Goal: Task Accomplishment & Management: Complete application form

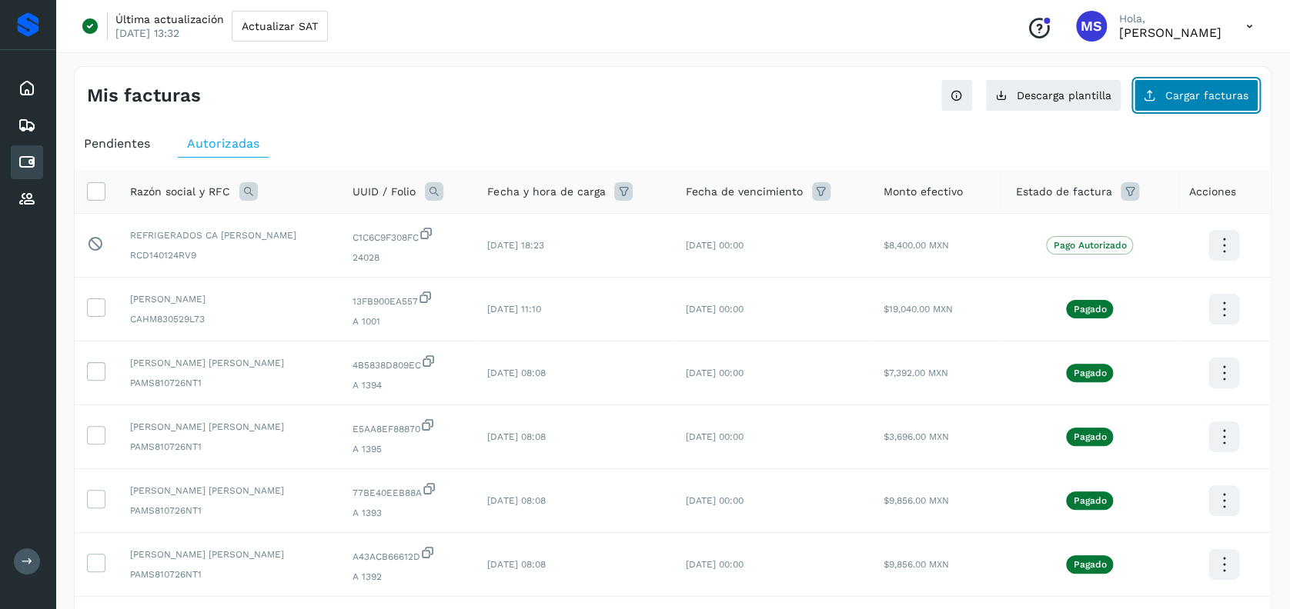
click at [1180, 92] on span "Cargar facturas" at bounding box center [1206, 95] width 83 height 11
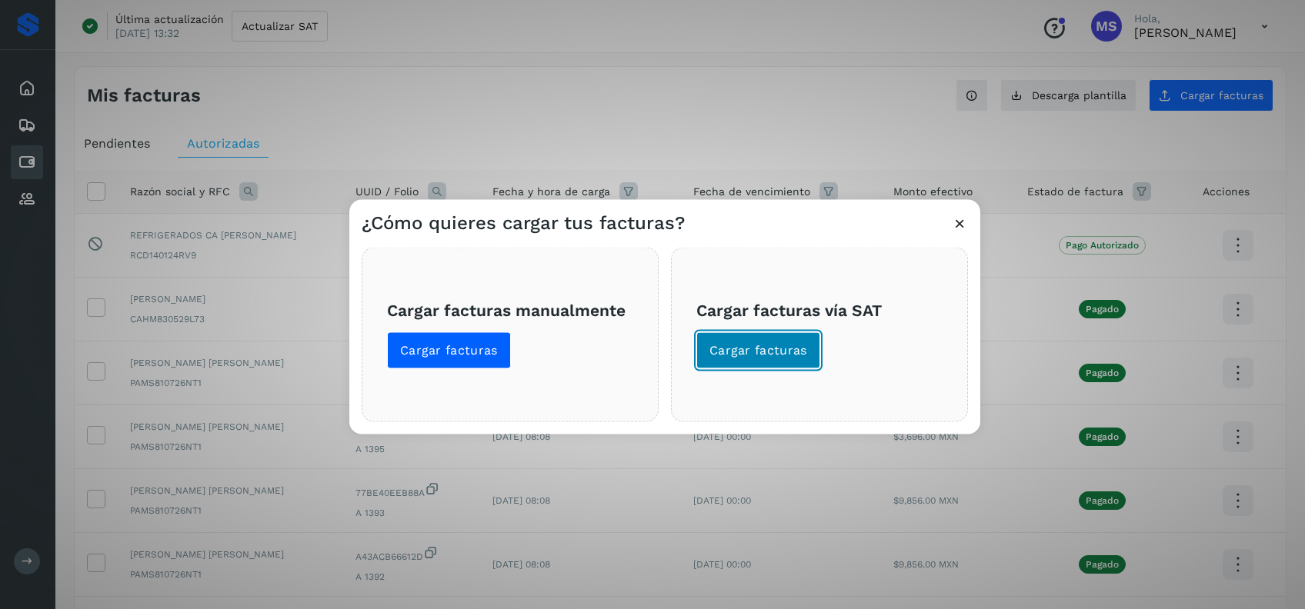
click at [730, 356] on span "Cargar facturas" at bounding box center [758, 350] width 98 height 17
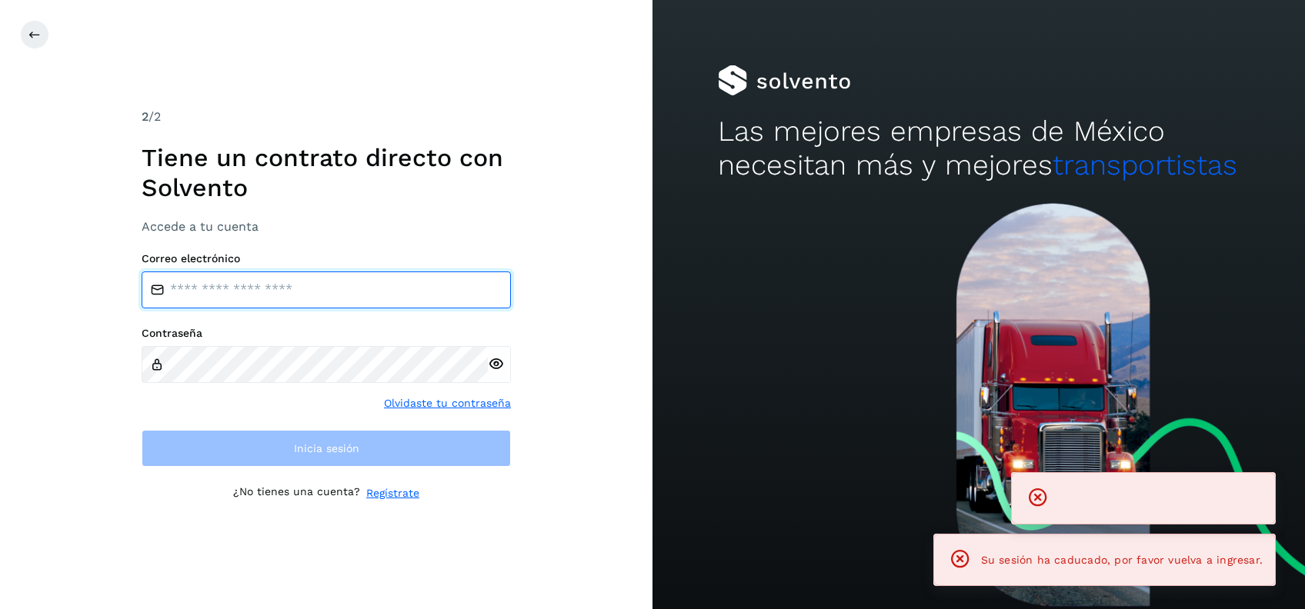
type input "**********"
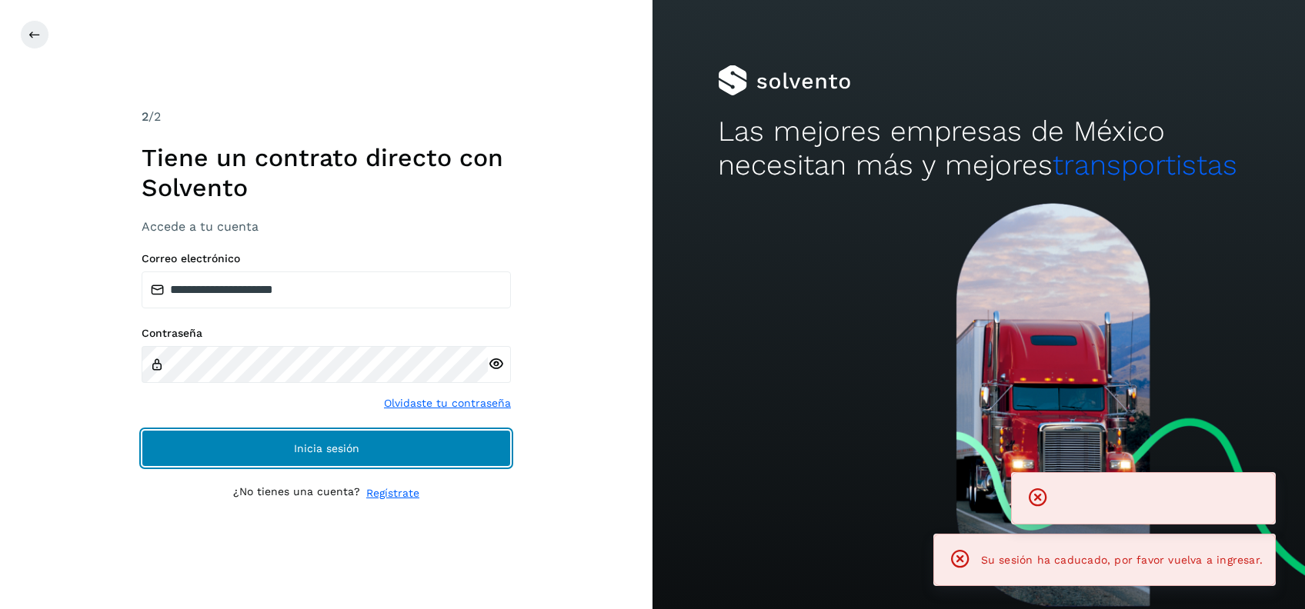
click at [369, 462] on button "Inicia sesión" at bounding box center [326, 448] width 369 height 37
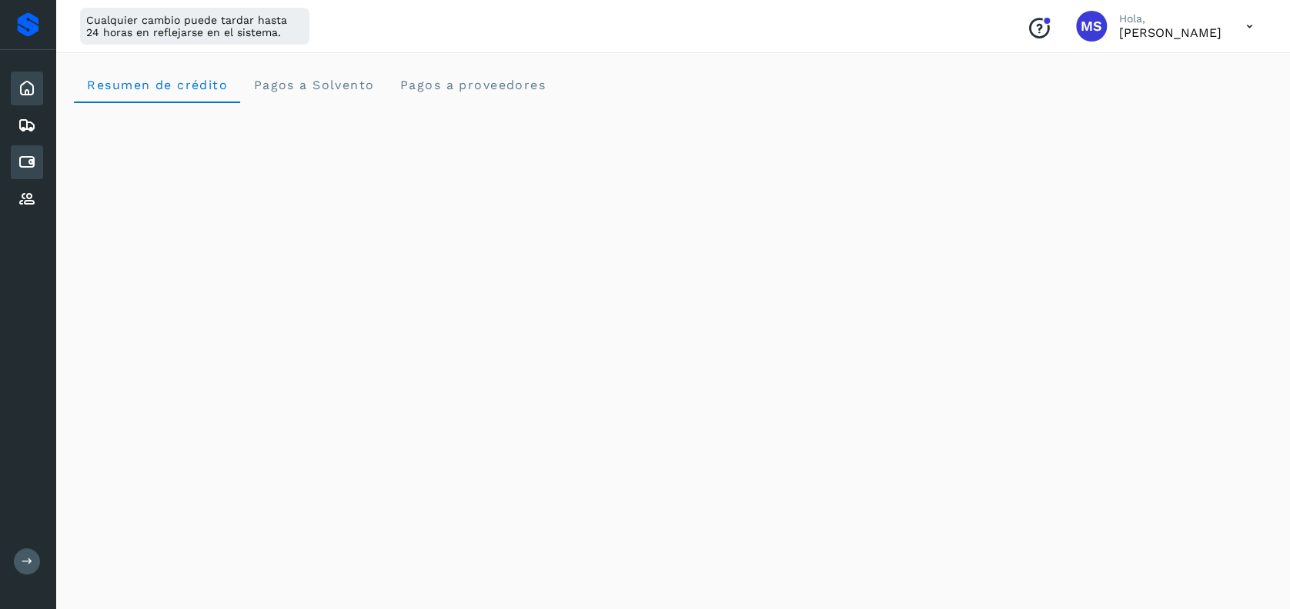
click at [23, 161] on icon at bounding box center [27, 162] width 18 height 18
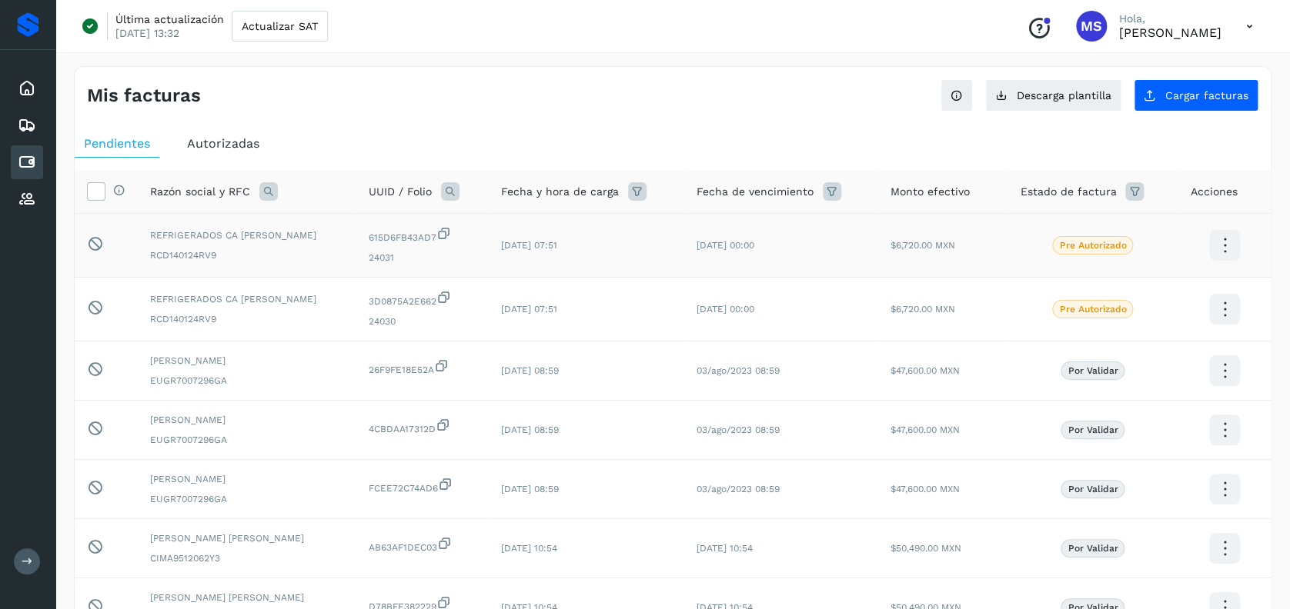
click at [1213, 256] on icon at bounding box center [1224, 246] width 36 height 36
click at [1230, 300] on div at bounding box center [645, 304] width 1290 height 609
click at [1224, 252] on icon at bounding box center [1224, 246] width 36 height 36
click at [1224, 305] on div at bounding box center [645, 304] width 1290 height 609
click at [248, 132] on div "Autorizadas" at bounding box center [223, 144] width 91 height 28
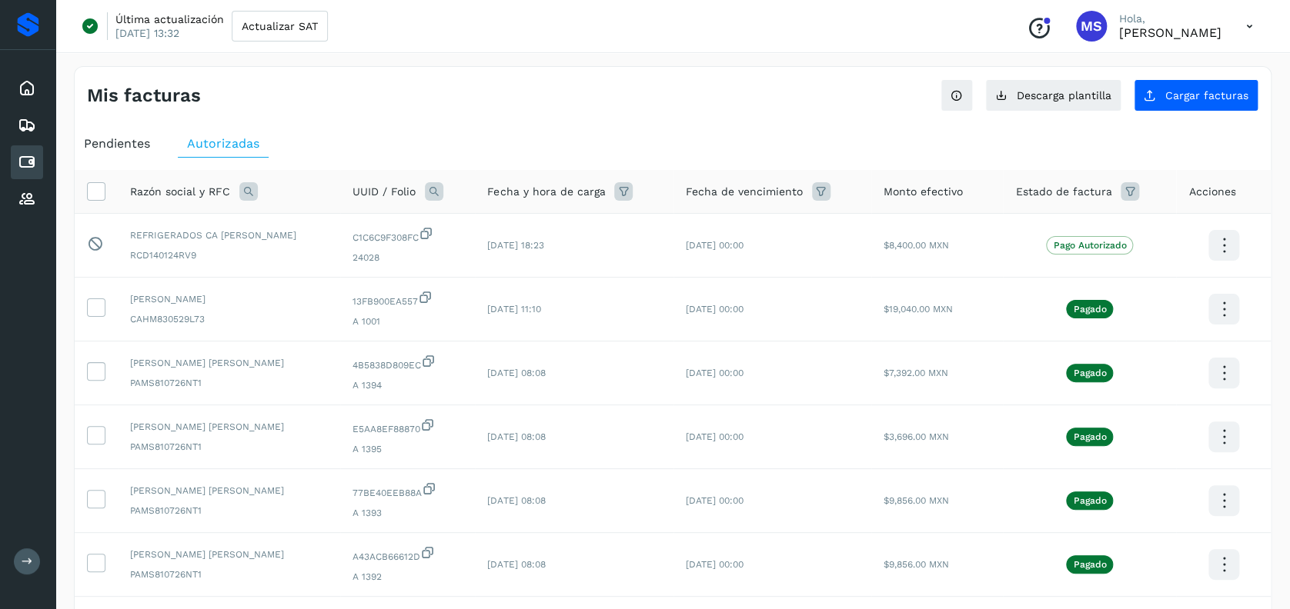
click at [117, 146] on span "Pendientes" at bounding box center [117, 143] width 66 height 15
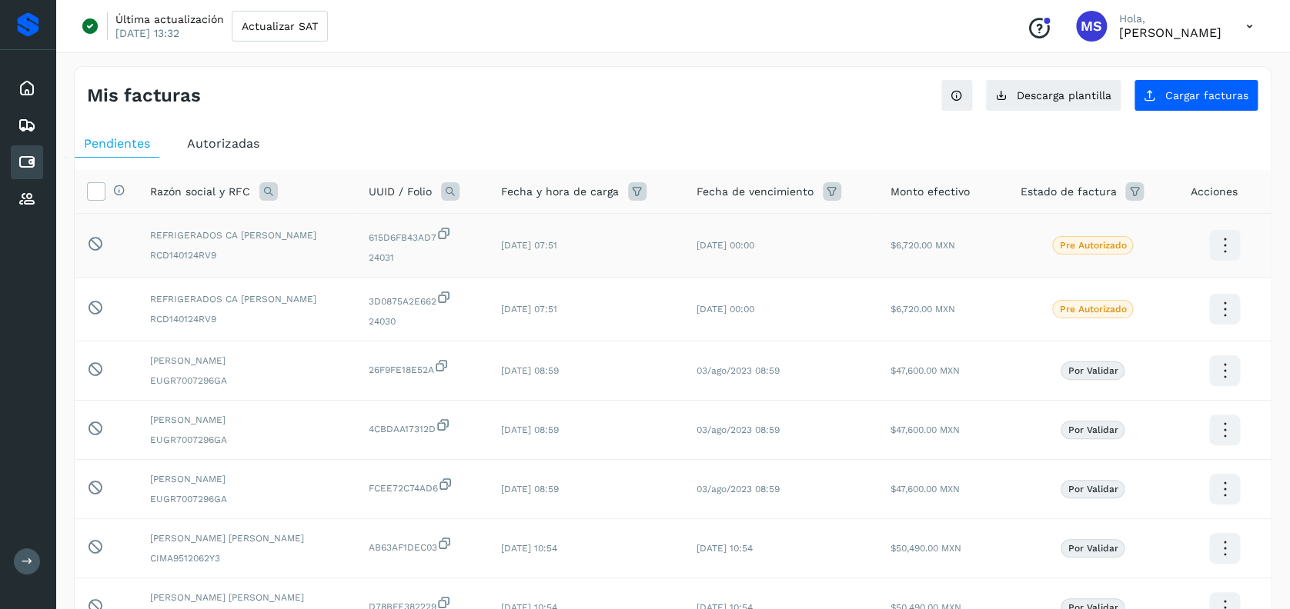
click at [1097, 254] on span "Pre Autorizado" at bounding box center [1092, 245] width 81 height 18
click at [1224, 237] on icon at bounding box center [1224, 246] width 36 height 36
click at [1166, 94] on div at bounding box center [645, 304] width 1290 height 609
click at [1188, 95] on span "Cargar facturas" at bounding box center [1206, 95] width 83 height 11
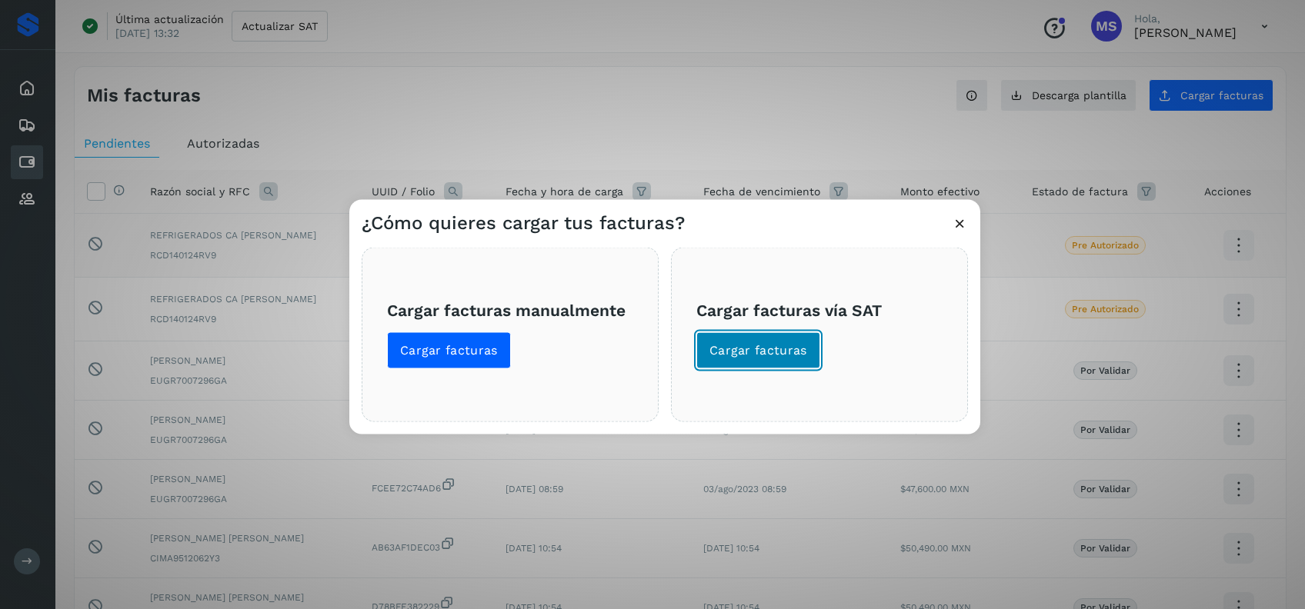
click at [763, 349] on span "Cargar facturas" at bounding box center [758, 350] width 98 height 17
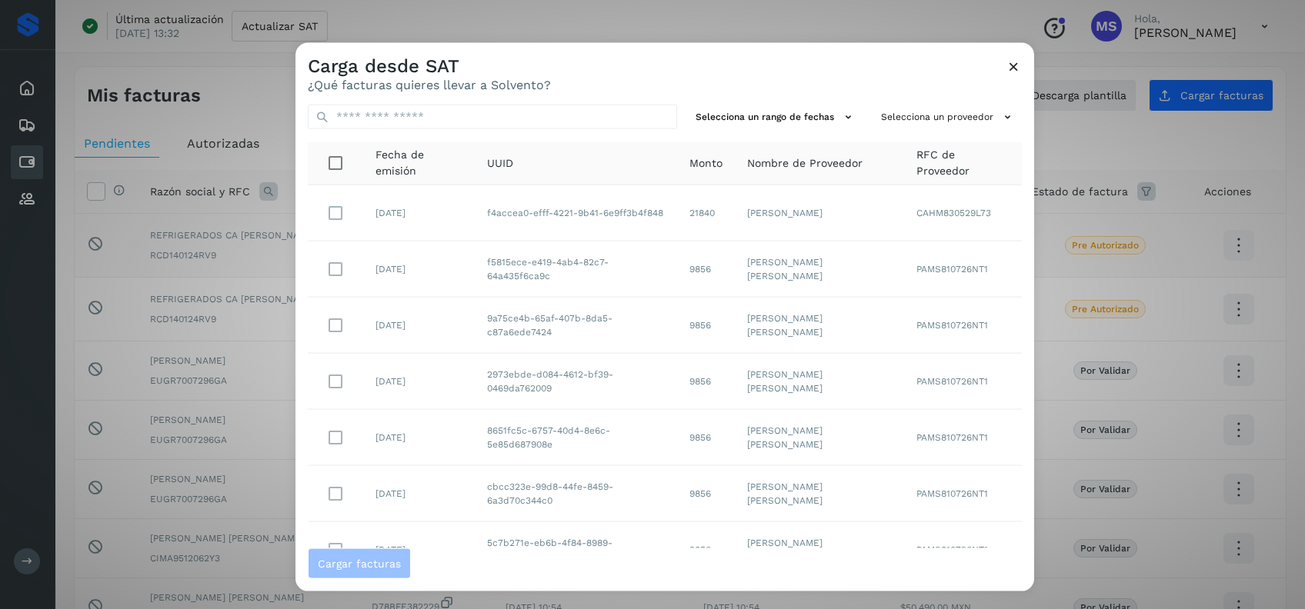
click at [996, 63] on div "Carga desde SAT ¿Qué facturas quieres llevar a Solvento?" at bounding box center [664, 67] width 739 height 49
click at [1009, 65] on icon at bounding box center [1014, 66] width 16 height 16
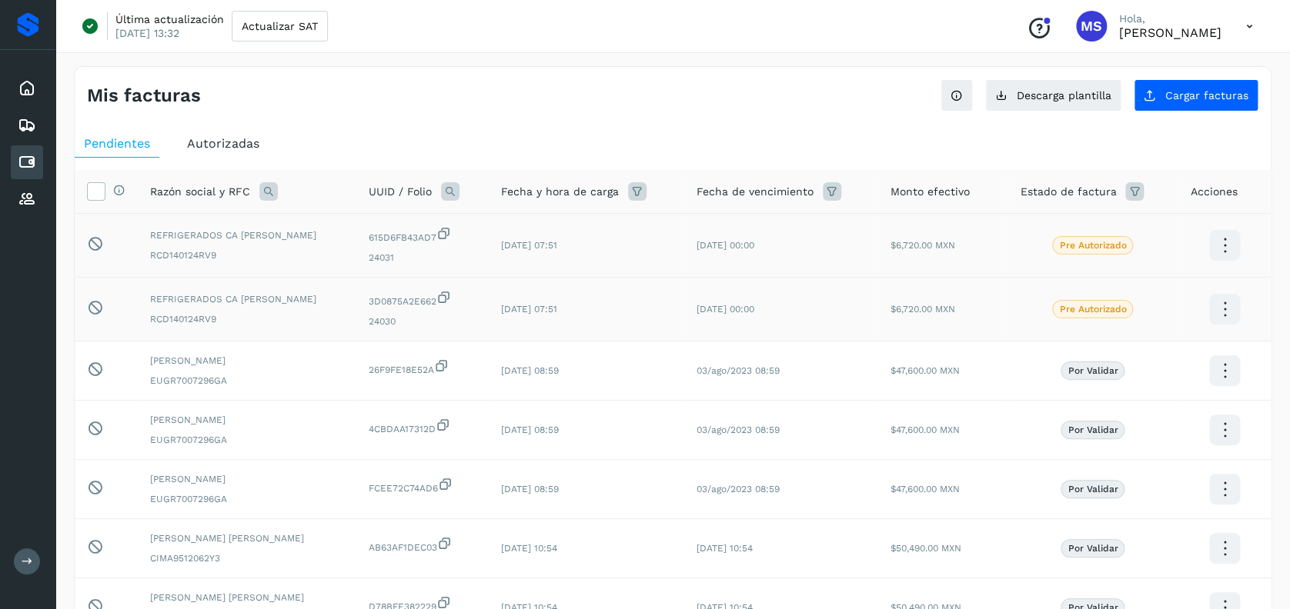
click at [566, 314] on td "30/sep/2025 07:51" at bounding box center [586, 310] width 195 height 64
click at [557, 312] on span "30/sep/2025 07:51" at bounding box center [529, 309] width 56 height 11
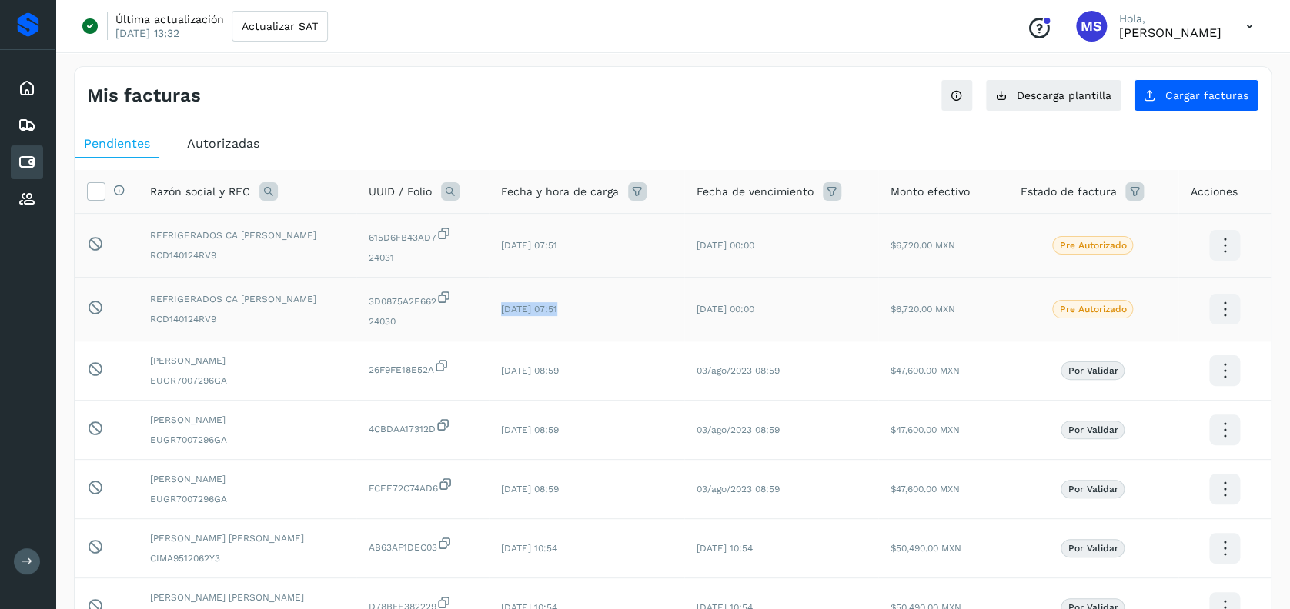
click at [557, 312] on span "30/sep/2025 07:51" at bounding box center [529, 309] width 56 height 11
click at [536, 261] on td "30/sep/2025 07:51" at bounding box center [586, 246] width 195 height 64
click at [1236, 87] on button "Cargar facturas" at bounding box center [1195, 95] width 125 height 32
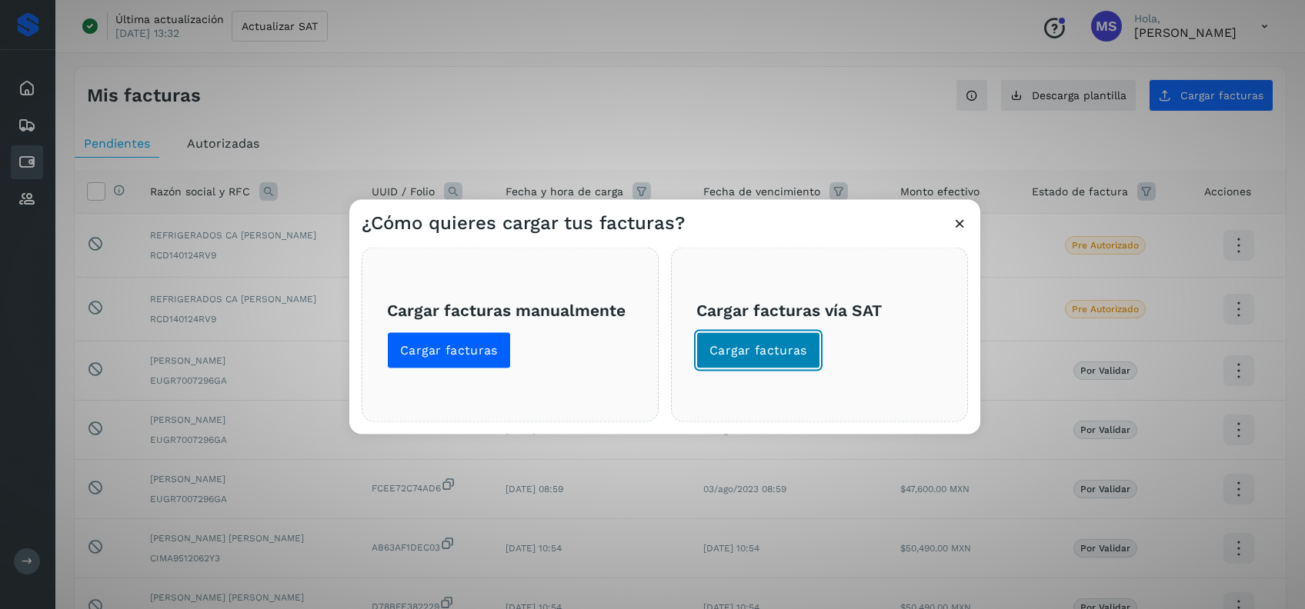
click at [766, 332] on button "Cargar facturas" at bounding box center [758, 350] width 124 height 37
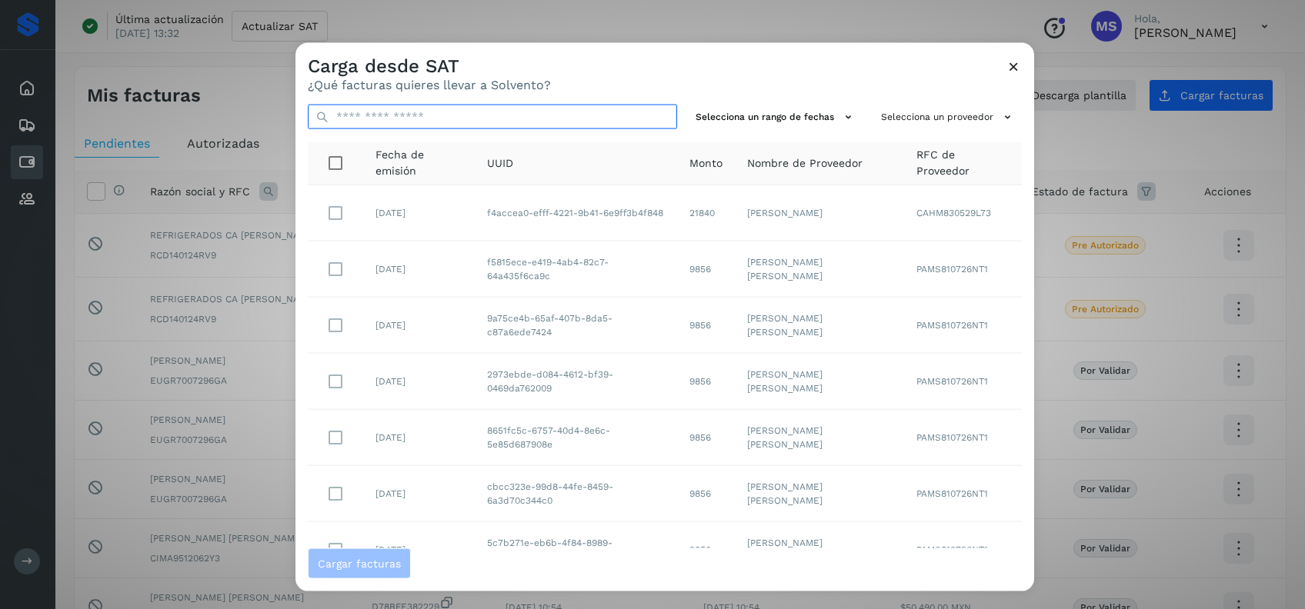
click at [554, 120] on input "text" at bounding box center [492, 117] width 369 height 25
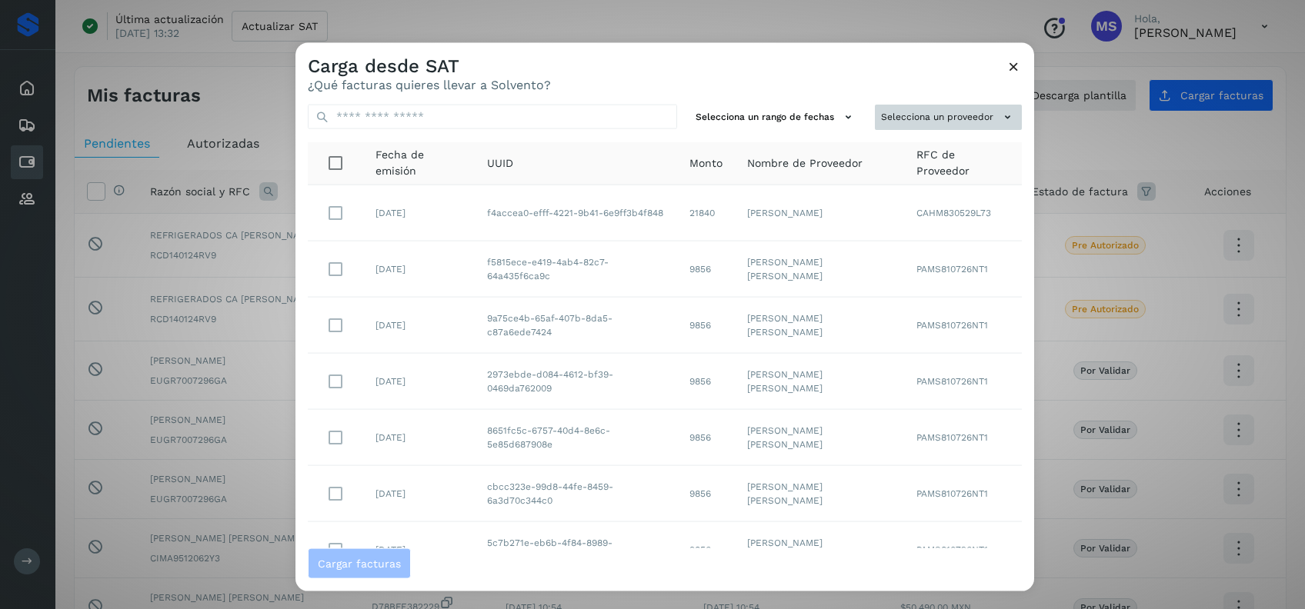
click at [936, 111] on button "Selecciona un proveedor" at bounding box center [948, 117] width 147 height 25
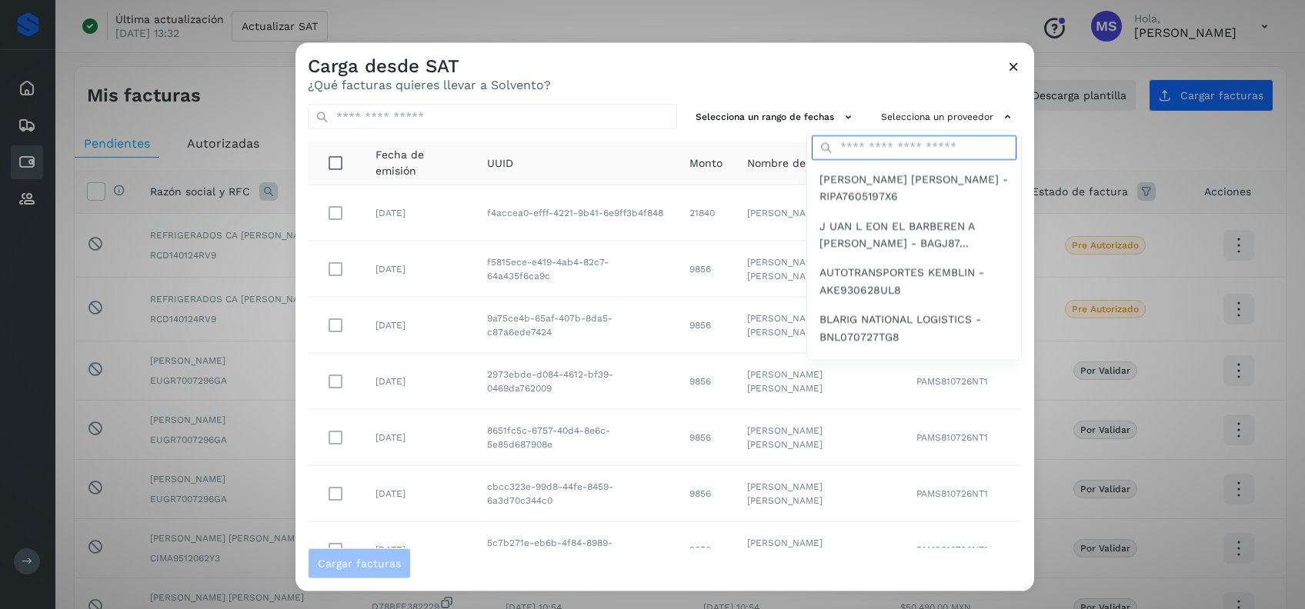
click at [914, 151] on input "text" at bounding box center [914, 147] width 205 height 25
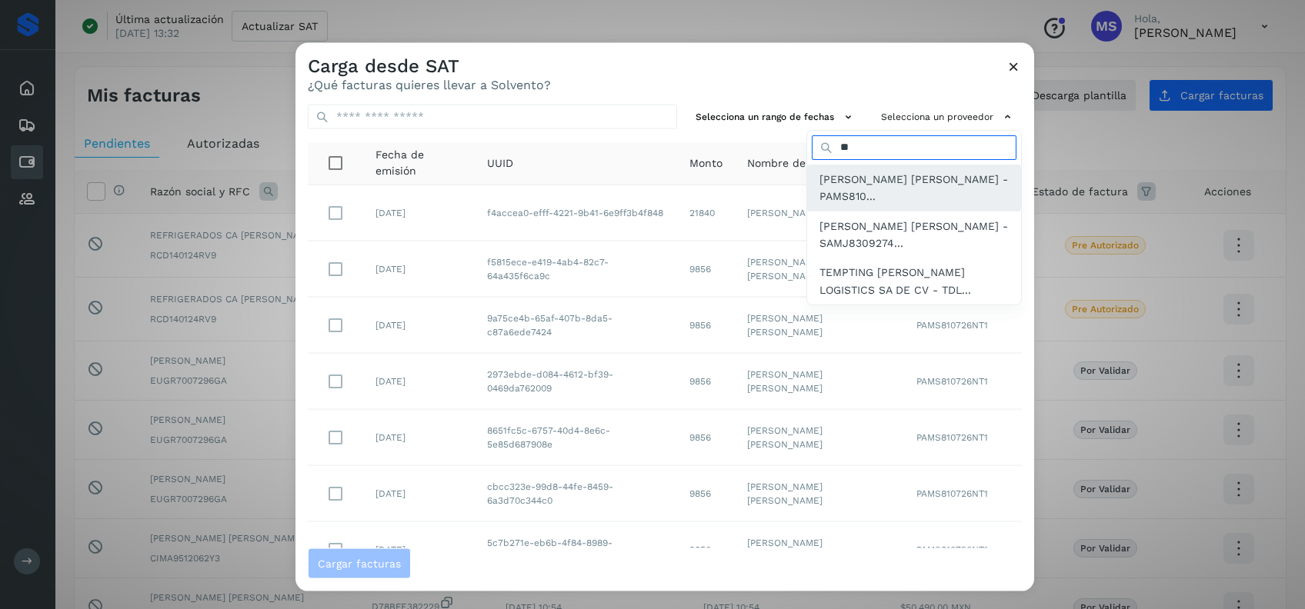
type input "**"
click at [819, 179] on span "SAUL ARMANDO PALACIOS MARTINEZ - PAMS810..." at bounding box center [913, 187] width 189 height 35
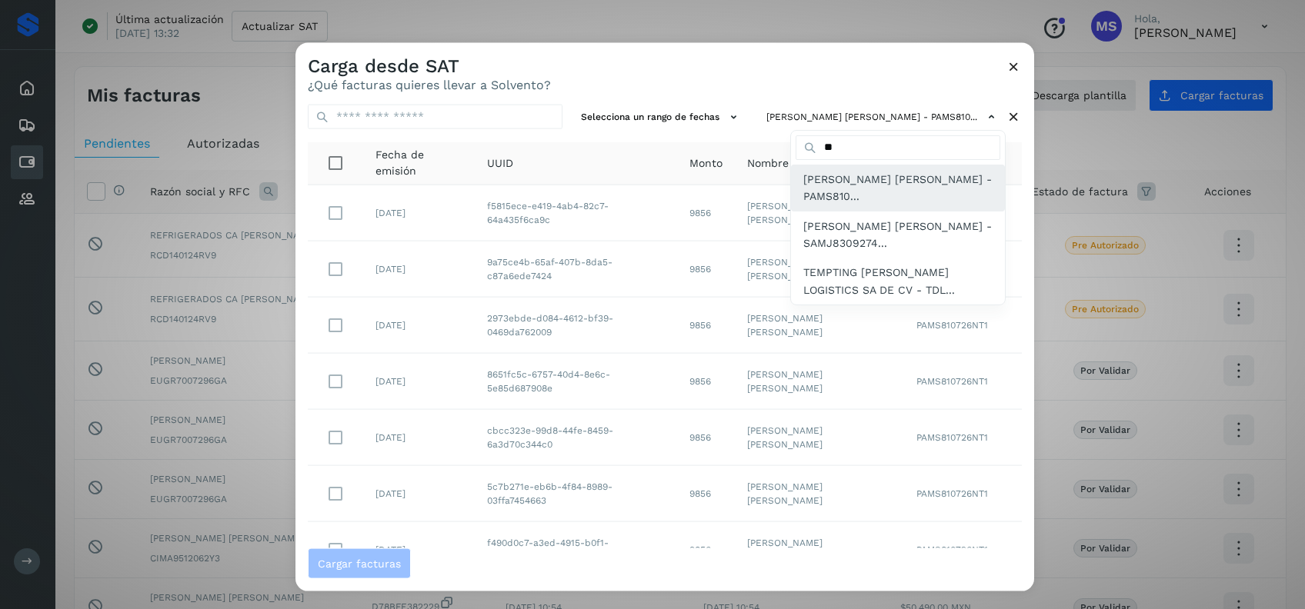
click at [869, 183] on span "SAUL ARMANDO PALACIOS MARTINEZ - PAMS810..." at bounding box center [897, 187] width 189 height 35
click at [746, 59] on div at bounding box center [947, 347] width 1305 height 609
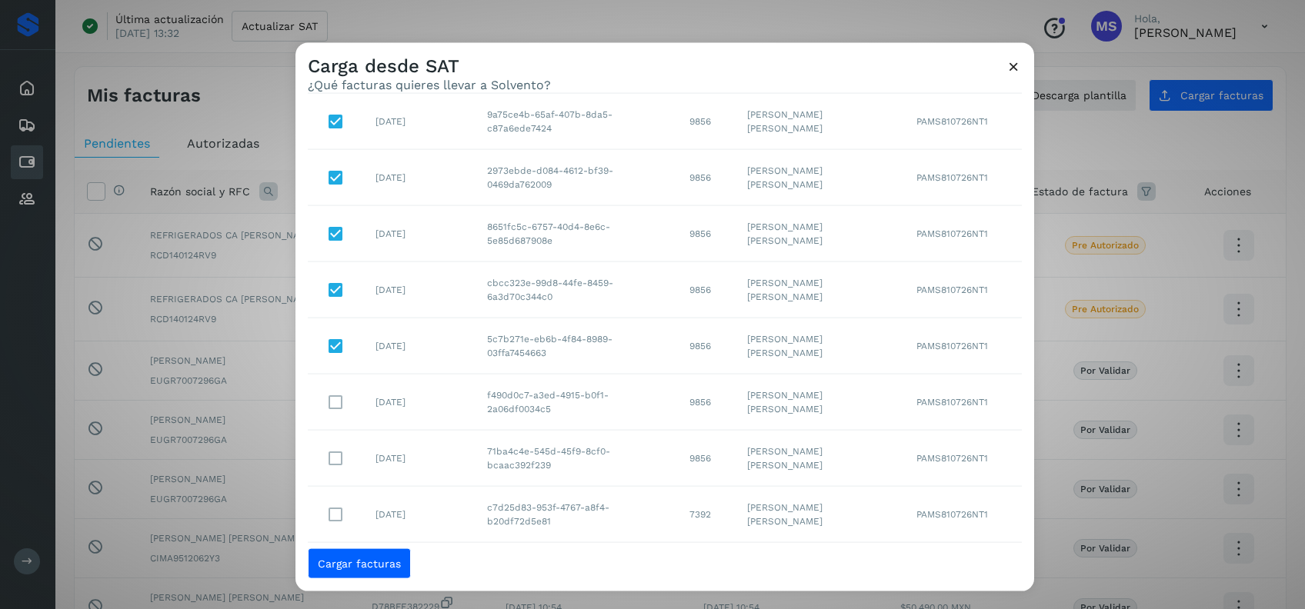
scroll to position [191, 0]
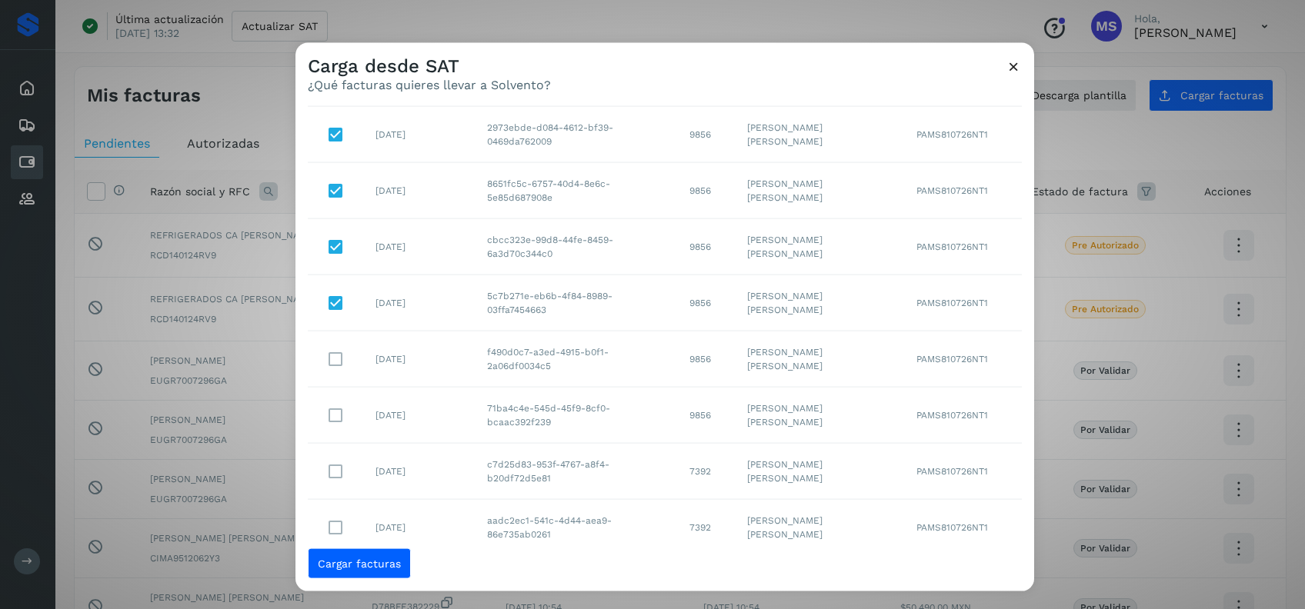
click at [329, 374] on td at bounding box center [335, 359] width 55 height 56
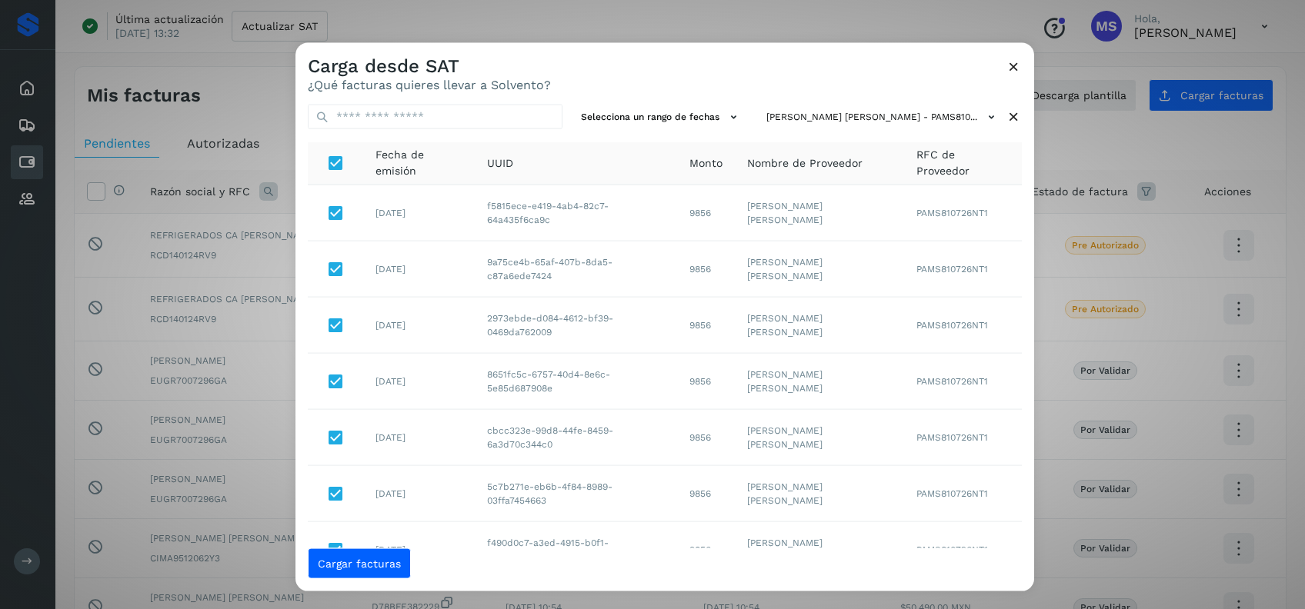
scroll to position [239, 0]
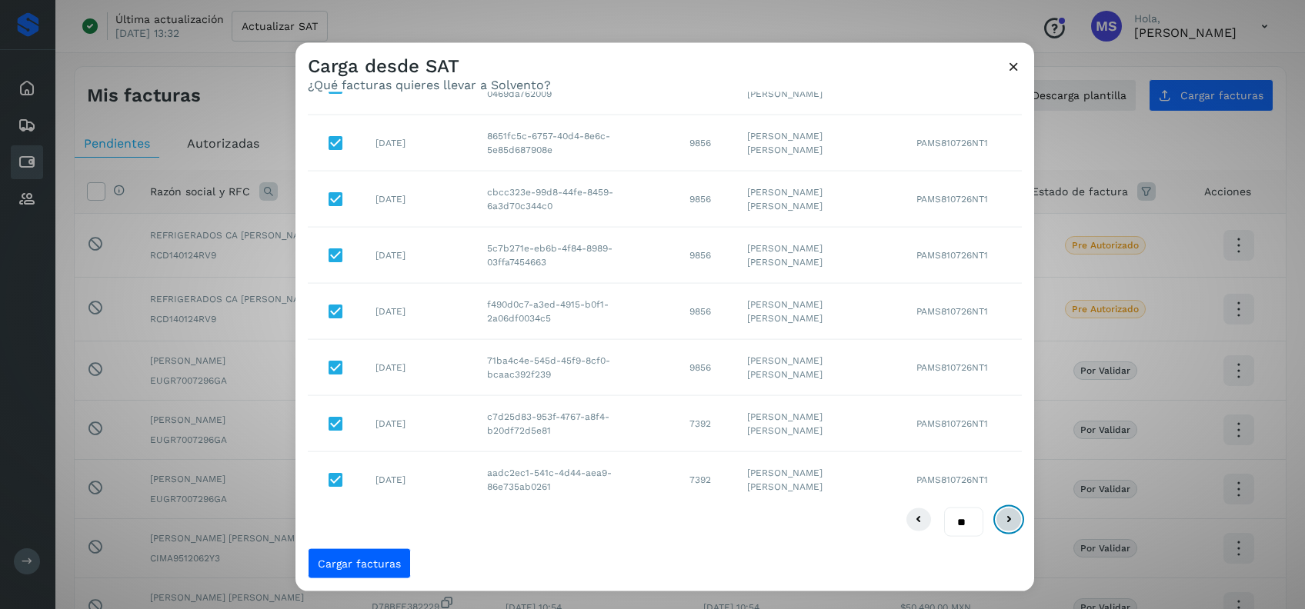
click at [999, 515] on icon at bounding box center [1008, 519] width 18 height 18
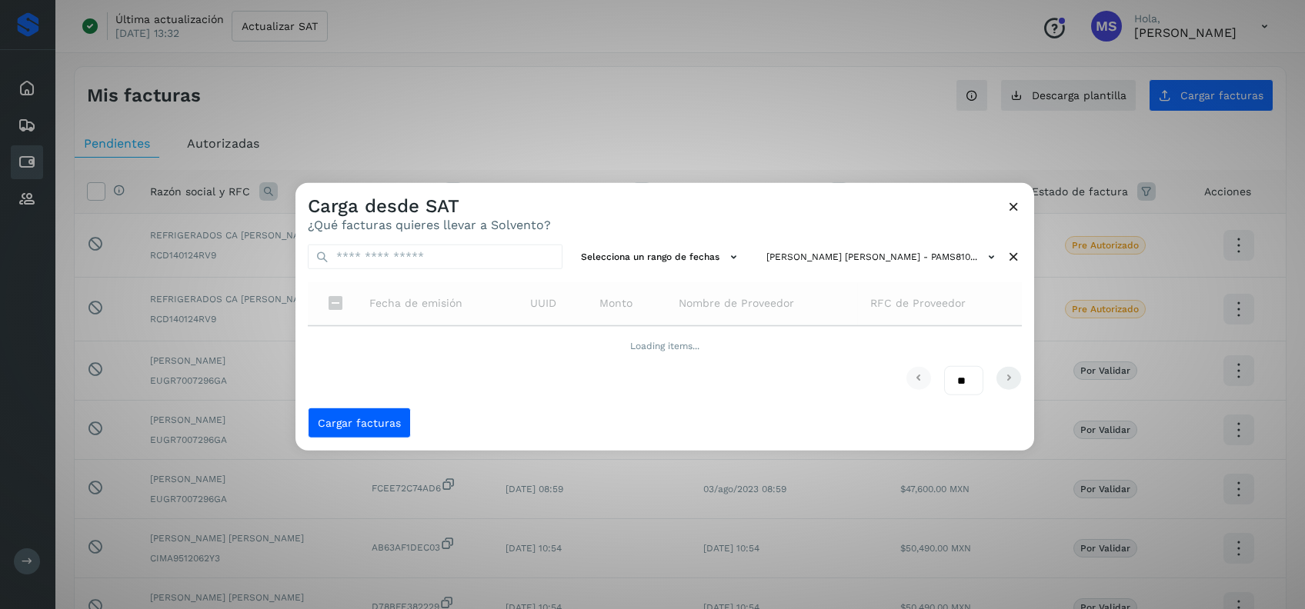
scroll to position [0, 0]
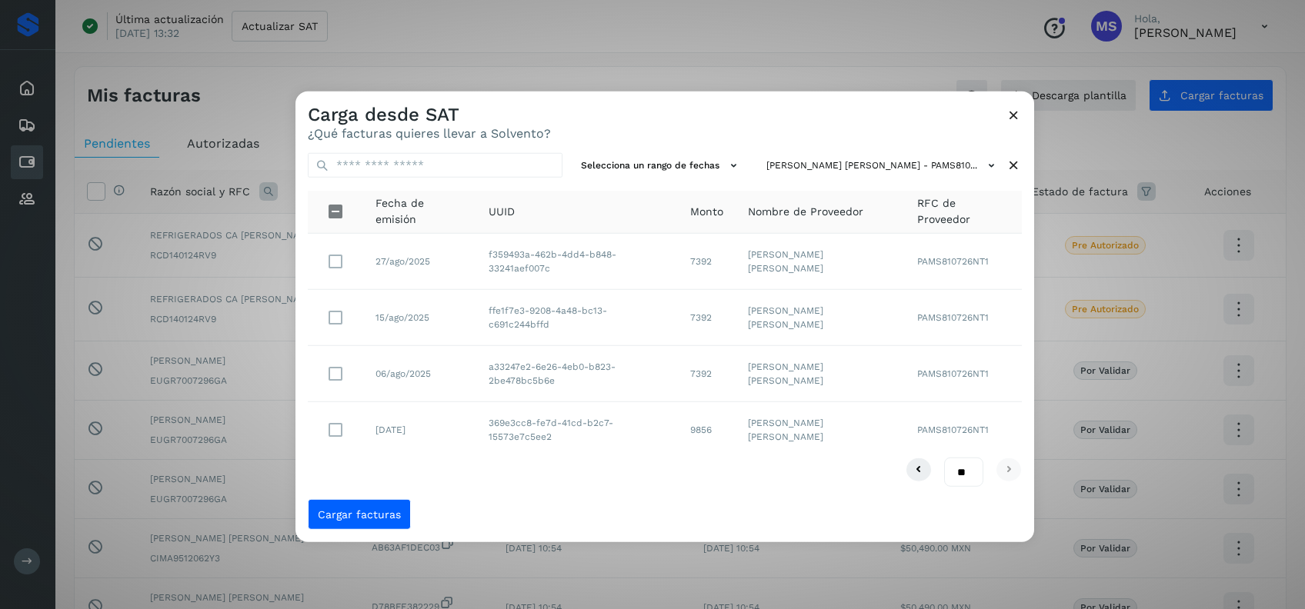
click at [1006, 115] on icon at bounding box center [1014, 115] width 16 height 16
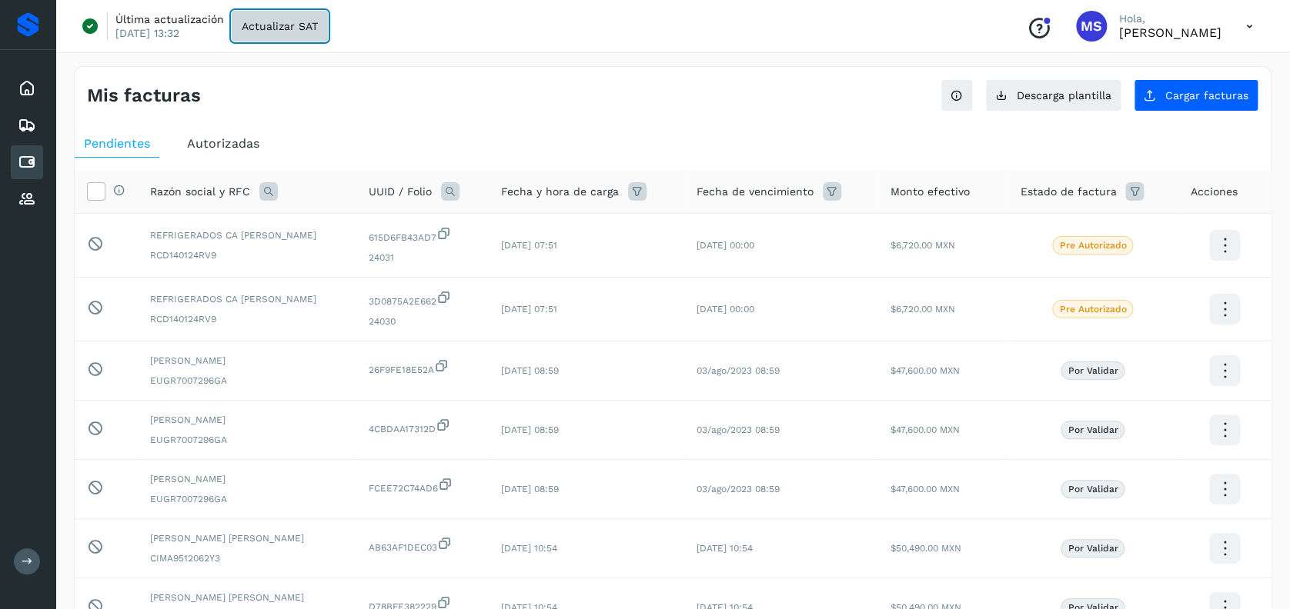
click at [252, 31] on span "Actualizar SAT" at bounding box center [280, 26] width 76 height 11
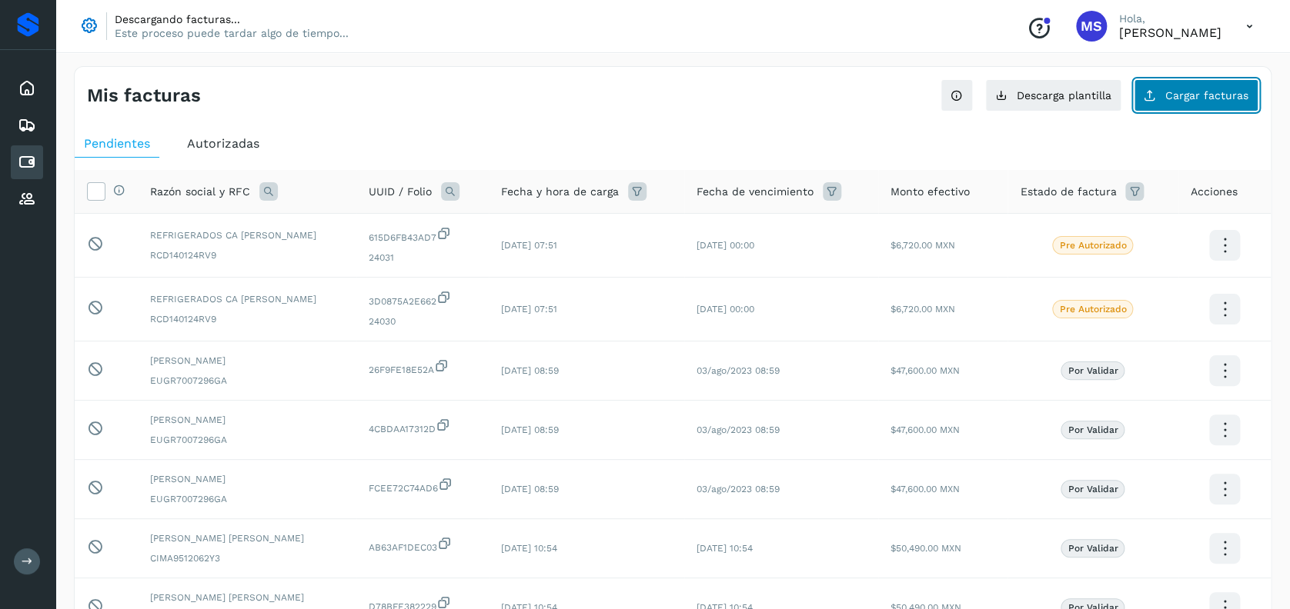
click at [1226, 87] on button "Cargar facturas" at bounding box center [1195, 95] width 125 height 32
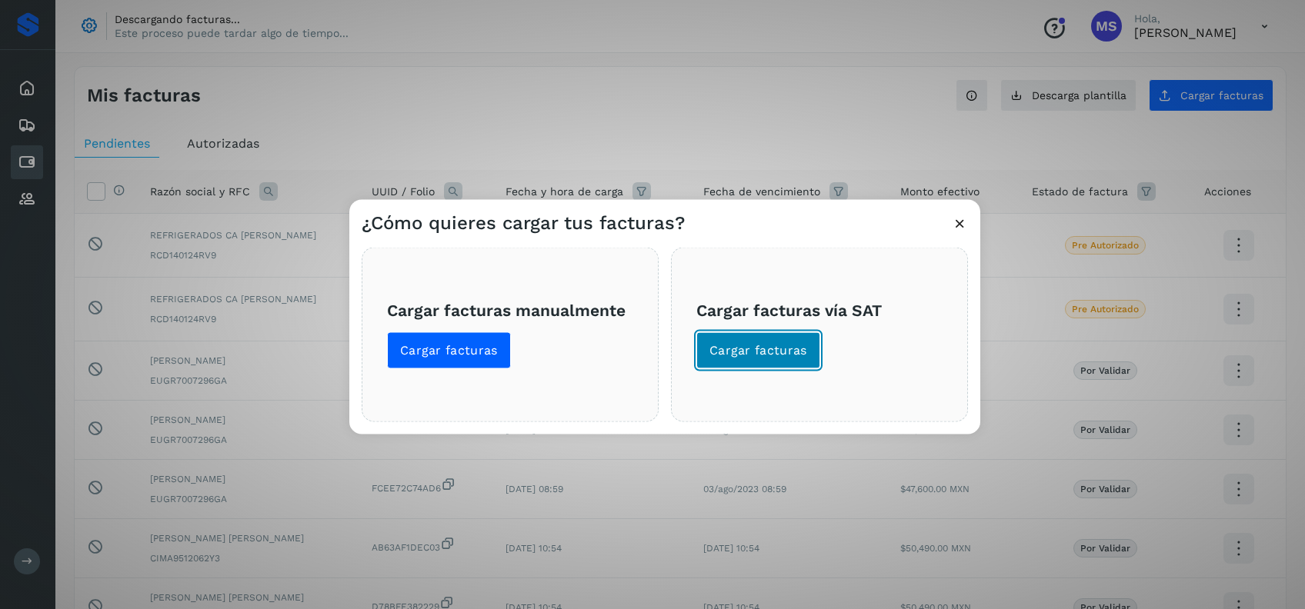
click at [708, 349] on button "Cargar facturas" at bounding box center [758, 350] width 124 height 37
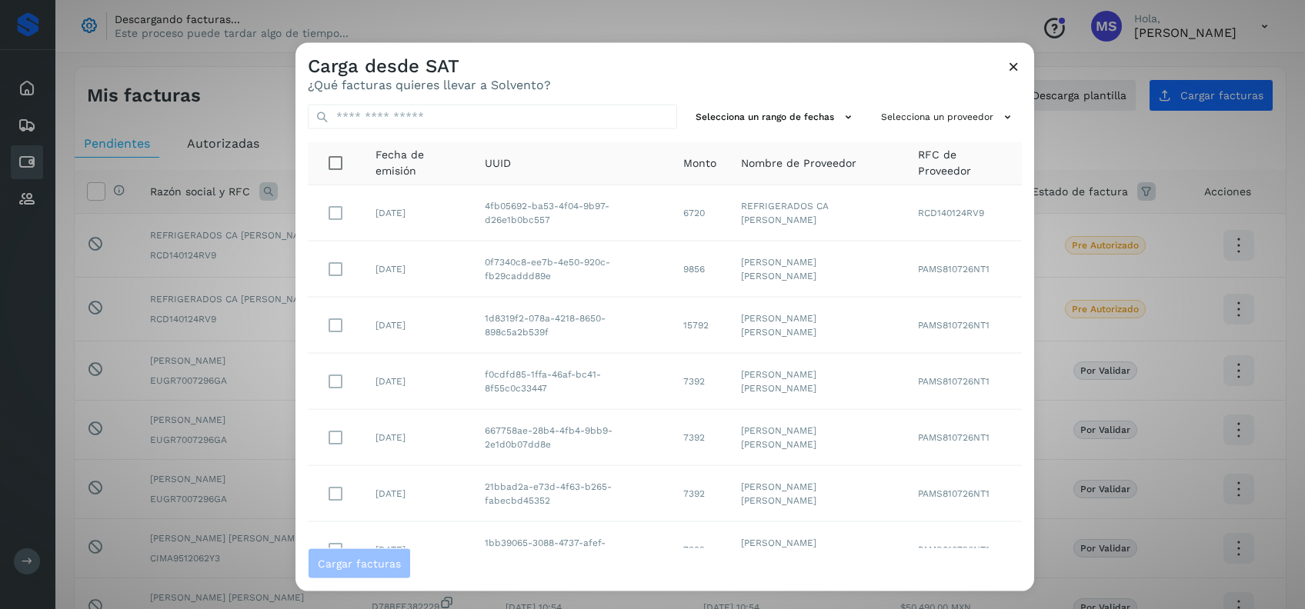
click at [472, 130] on div "Selecciona un rango de fechas Selecciona un proveedor Fecha de emisión UUID Mon…" at bounding box center [664, 320] width 739 height 456
click at [915, 125] on button "Selecciona un proveedor" at bounding box center [948, 117] width 147 height 25
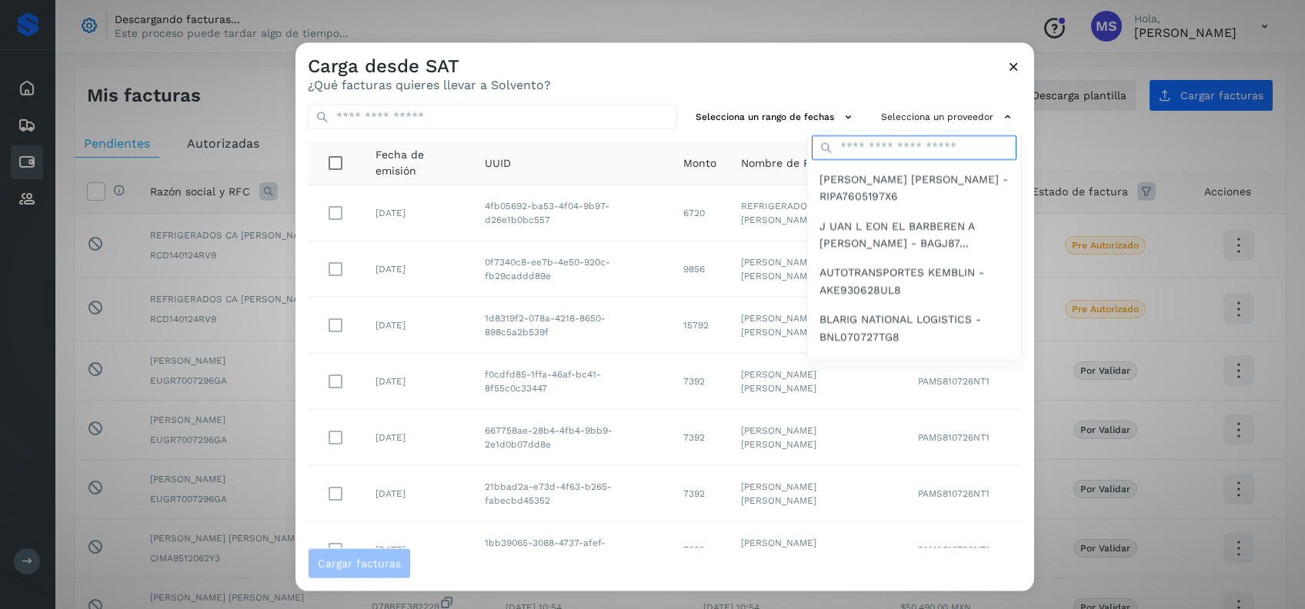
click at [872, 148] on input "text" at bounding box center [914, 147] width 205 height 25
type input "*"
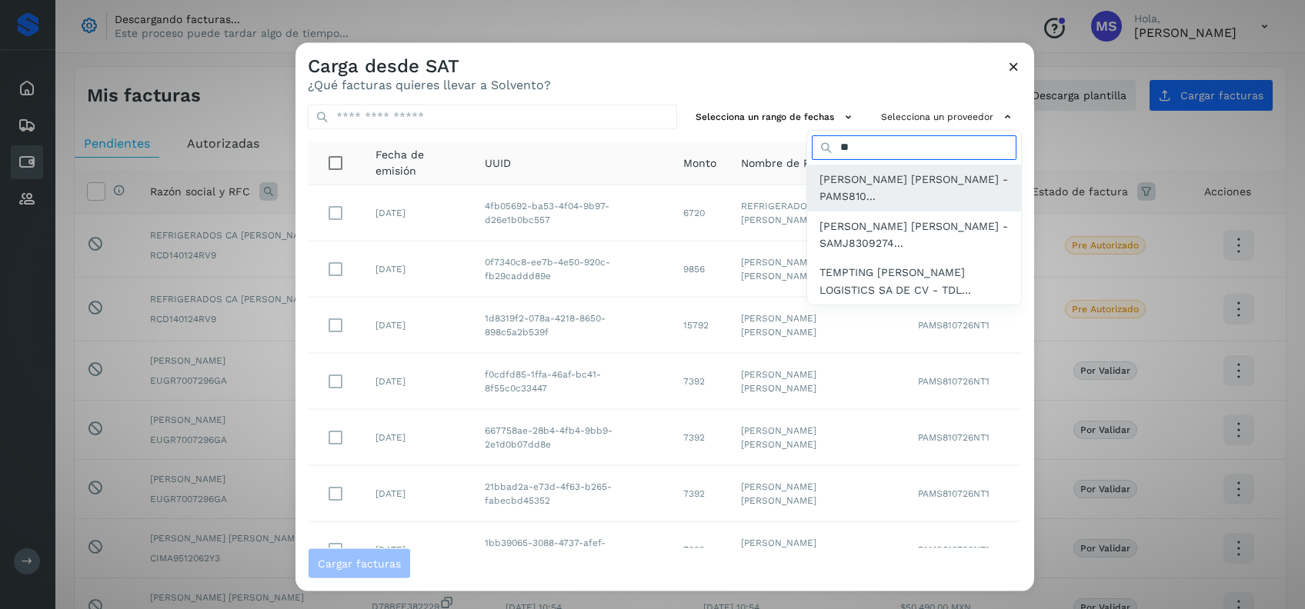
type input "**"
click at [822, 181] on span "SAUL ARMANDO PALACIOS MARTINEZ - PAMS810..." at bounding box center [913, 187] width 189 height 35
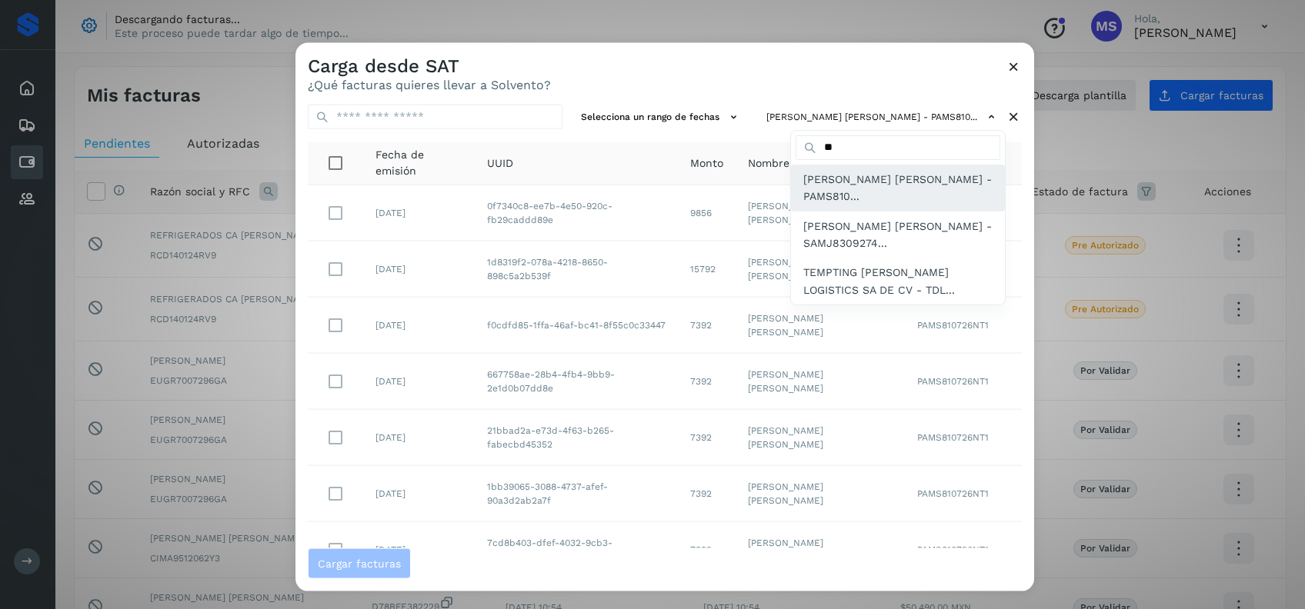
click at [877, 198] on span "SAUL ARMANDO PALACIOS MARTINEZ - PAMS810..." at bounding box center [897, 187] width 189 height 35
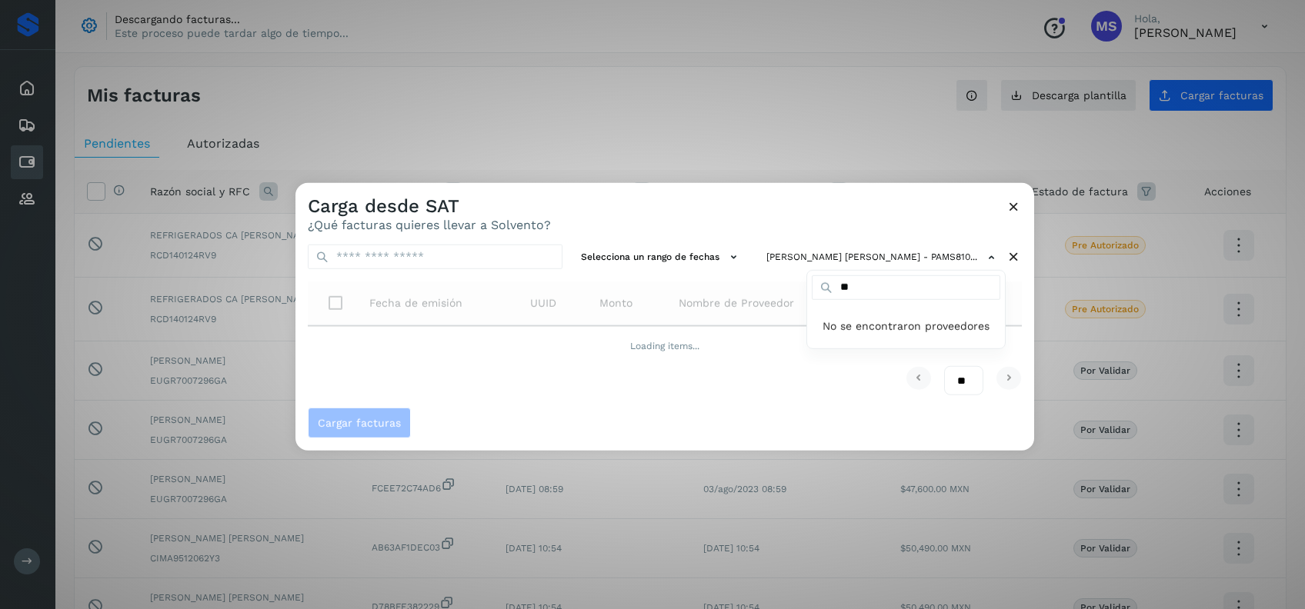
click at [877, 198] on div at bounding box center [947, 487] width 1305 height 609
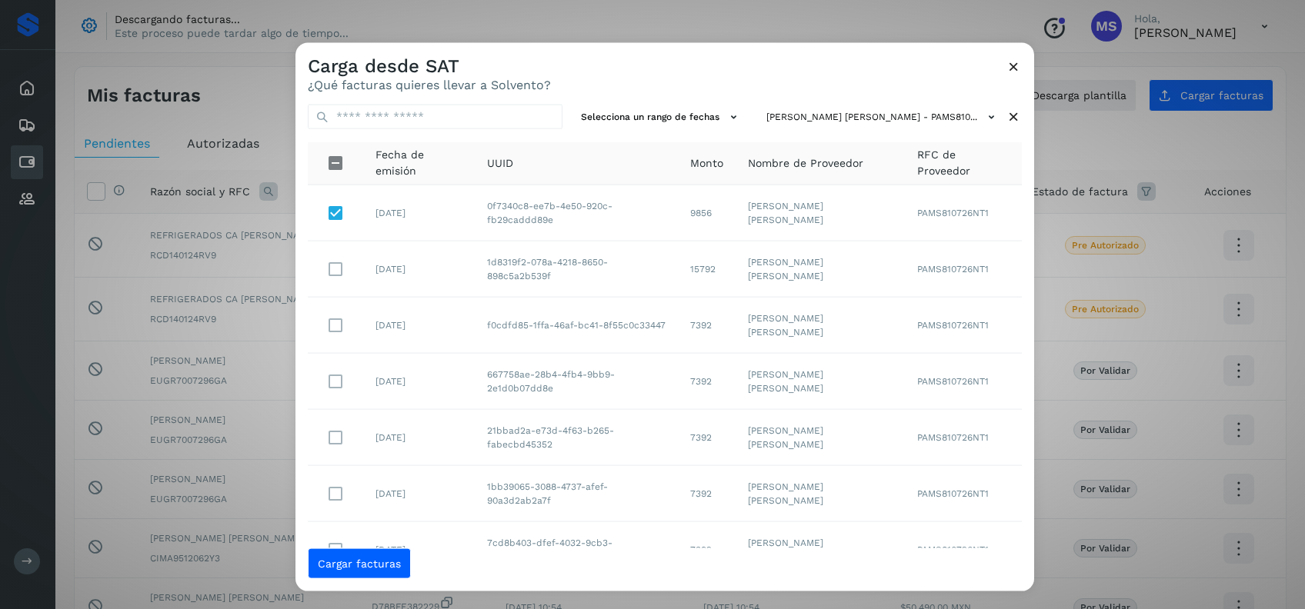
click at [335, 251] on td at bounding box center [335, 269] width 55 height 56
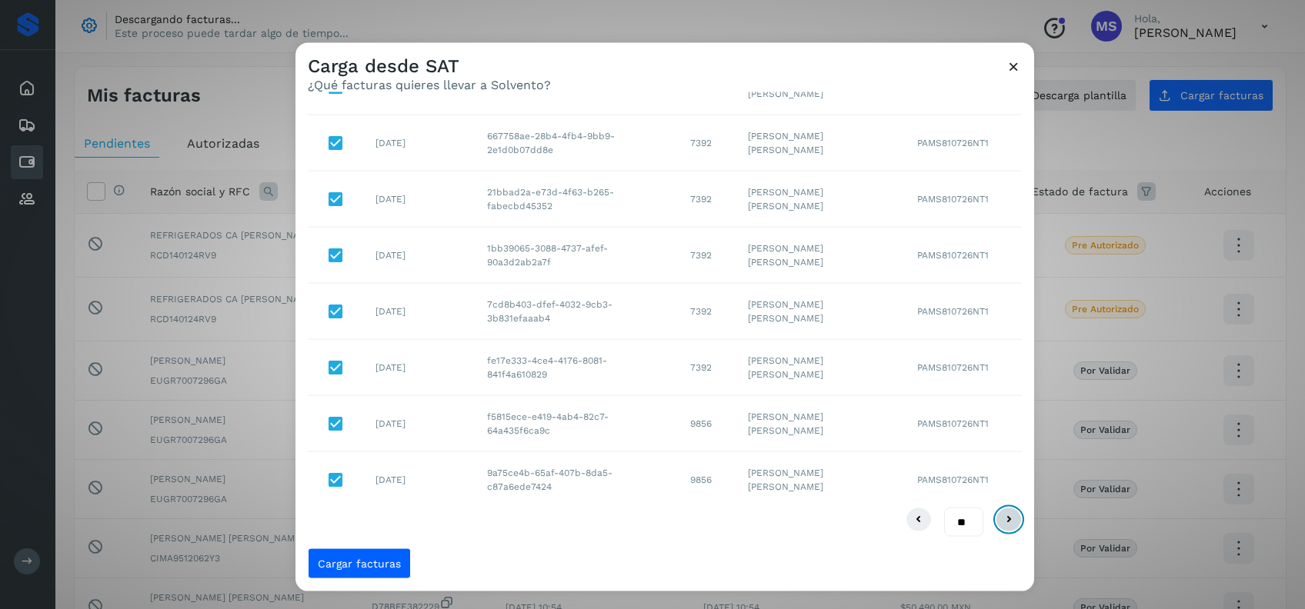
click at [999, 521] on icon at bounding box center [1008, 519] width 18 height 18
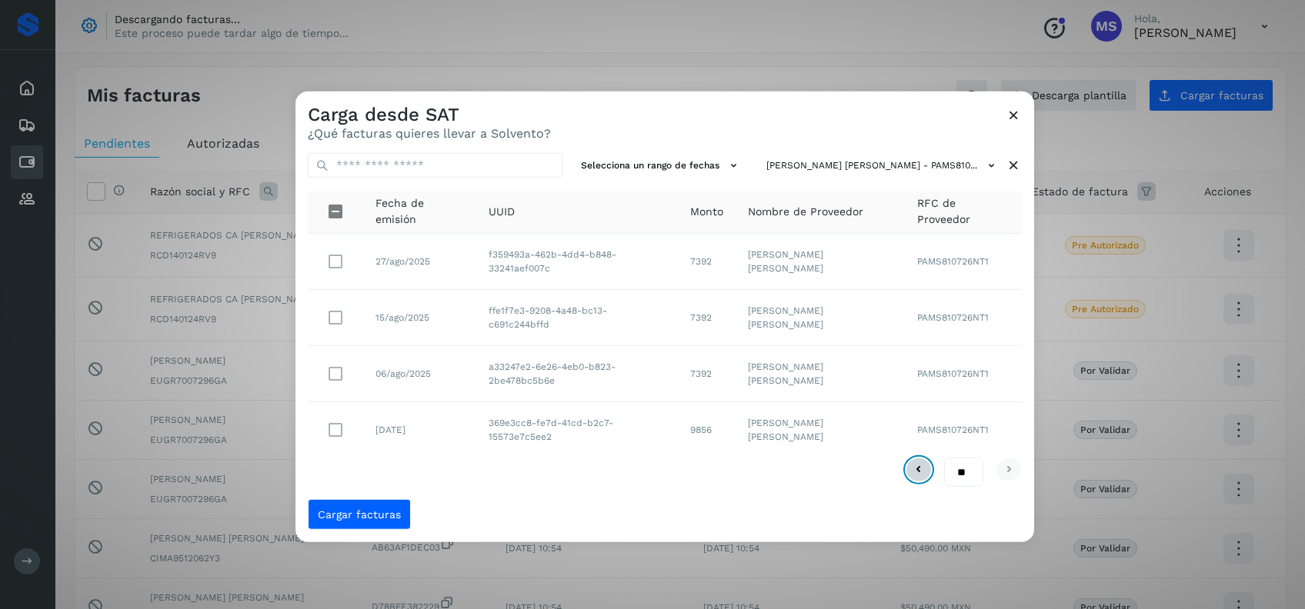
click at [917, 462] on icon at bounding box center [918, 470] width 18 height 18
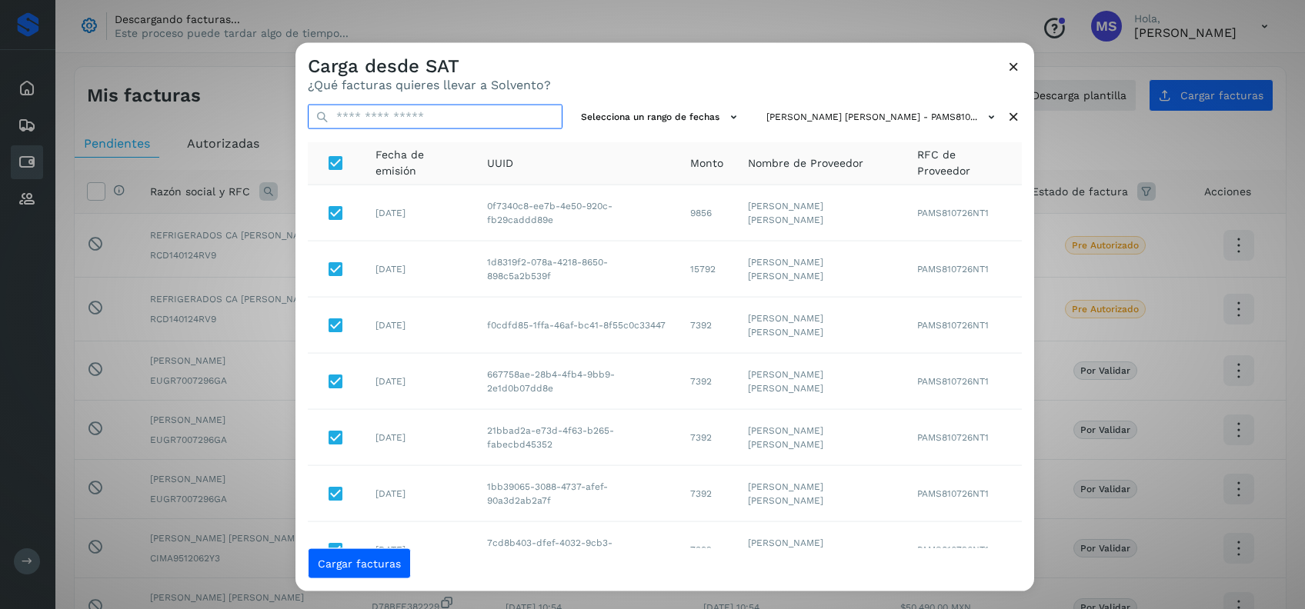
click at [477, 115] on input "text" at bounding box center [435, 117] width 255 height 25
paste input "**********"
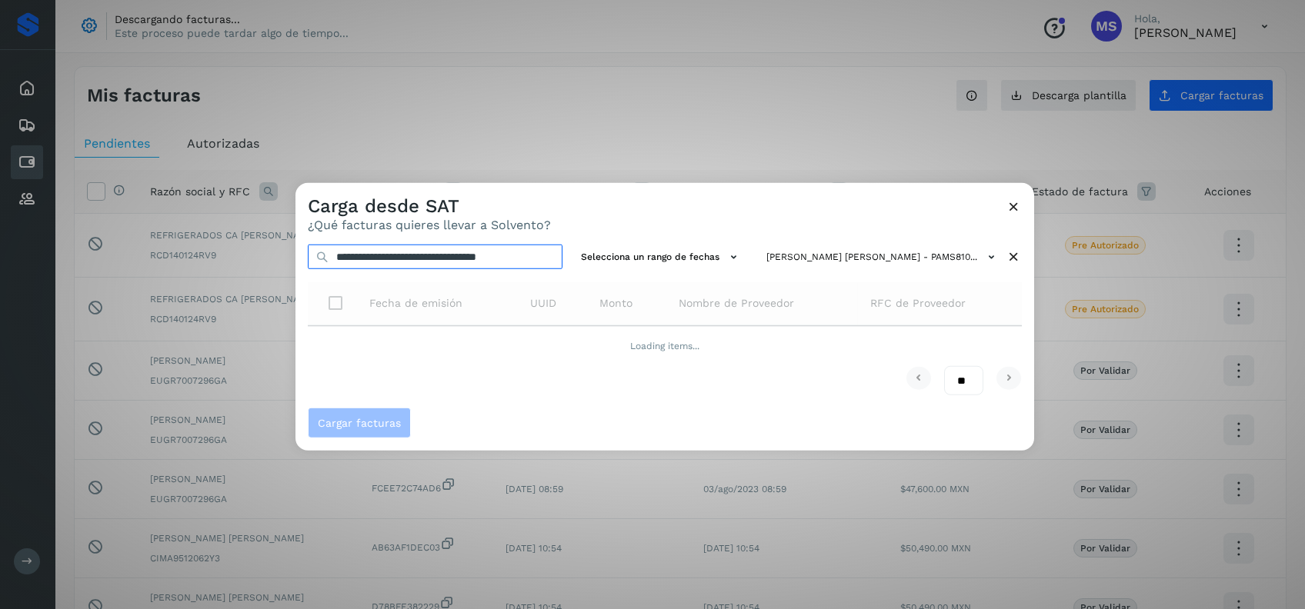
scroll to position [0, 19]
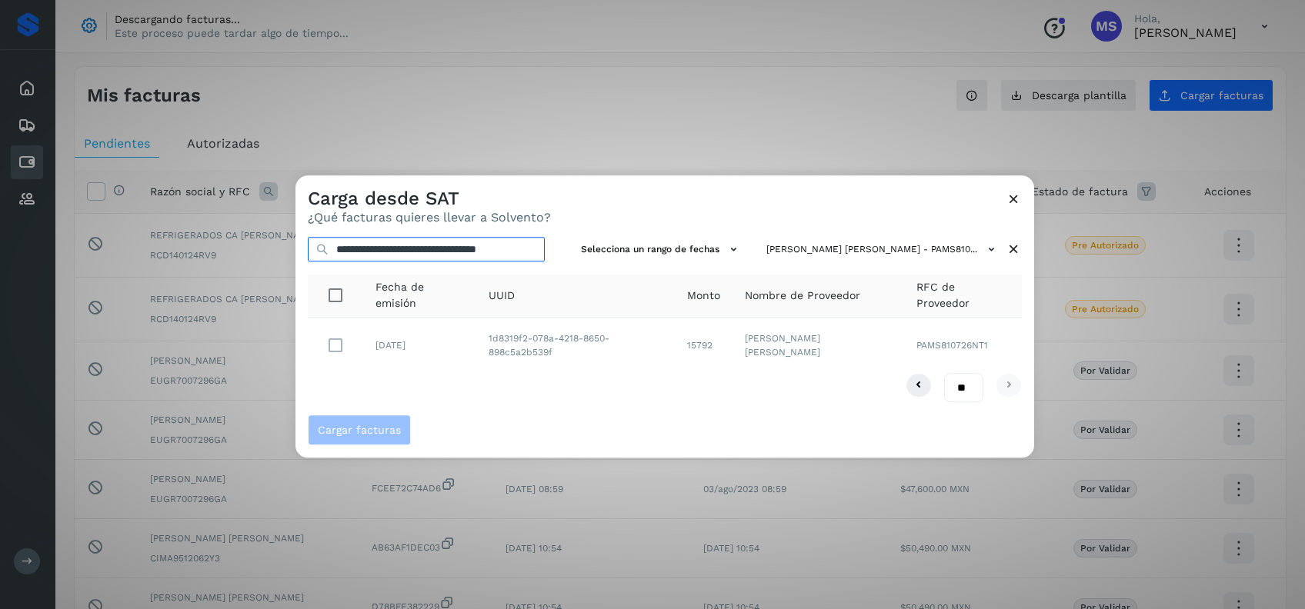
type input "**********"
click at [457, 251] on input "**********" at bounding box center [426, 249] width 237 height 25
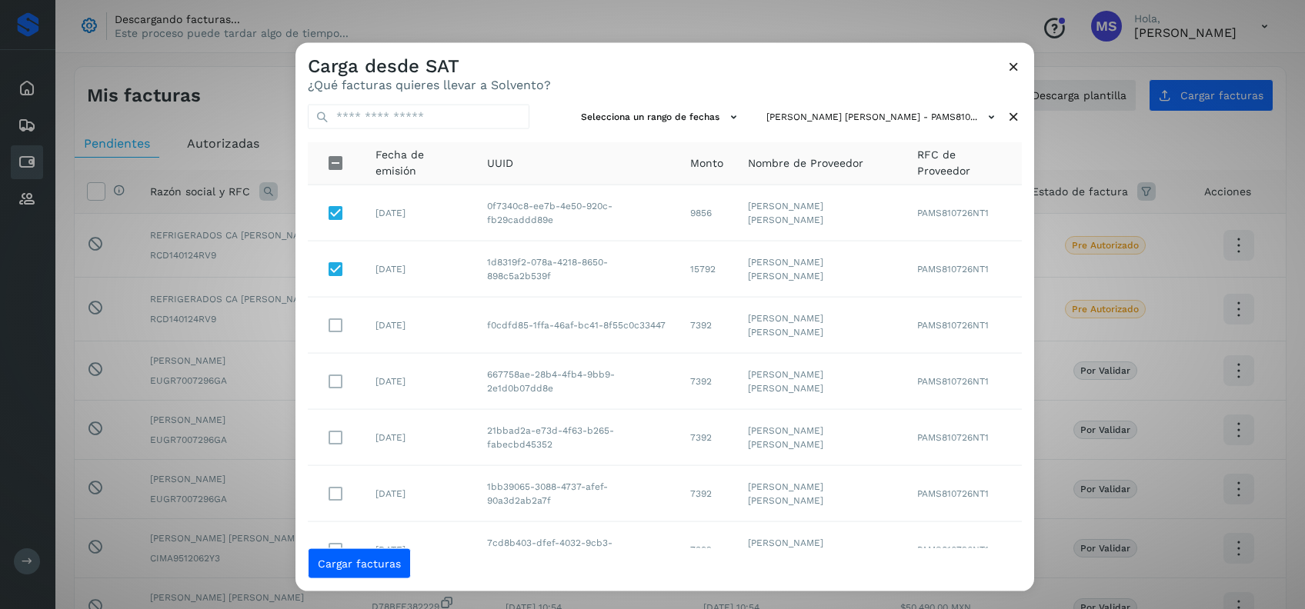
click at [402, 329] on td "01/oct/2025" at bounding box center [419, 325] width 112 height 56
click at [405, 381] on td "01/oct/2025" at bounding box center [419, 381] width 112 height 56
click at [400, 435] on td "01/oct/2025" at bounding box center [419, 437] width 112 height 56
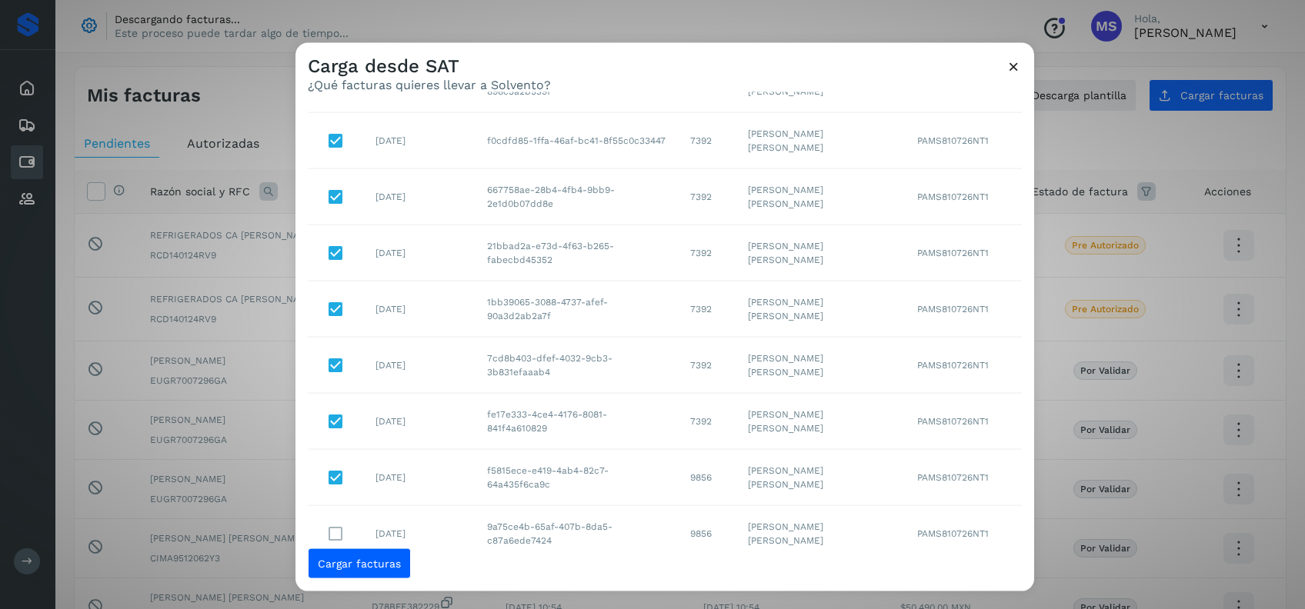
scroll to position [239, 0]
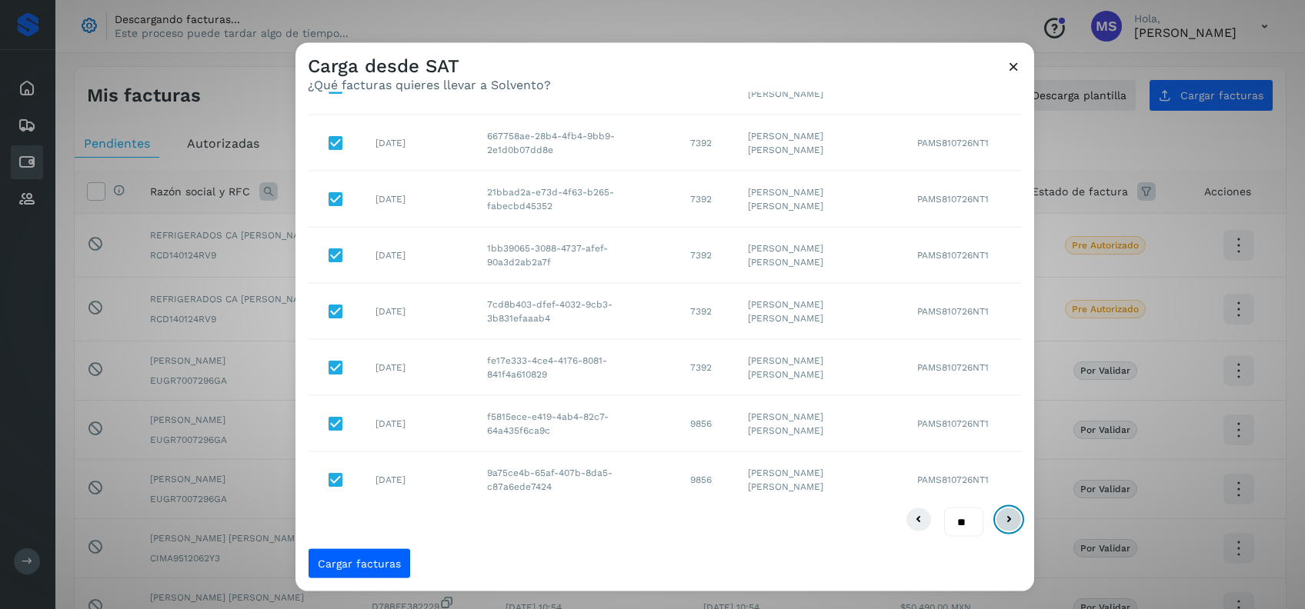
click at [999, 522] on icon at bounding box center [1008, 519] width 18 height 18
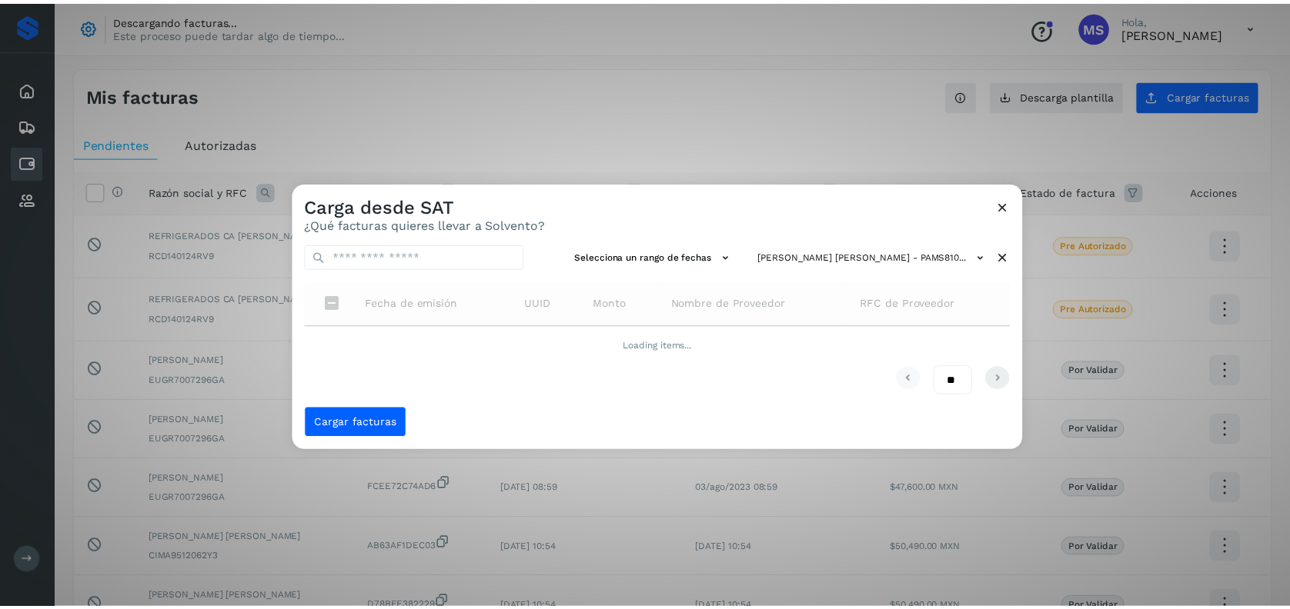
scroll to position [0, 0]
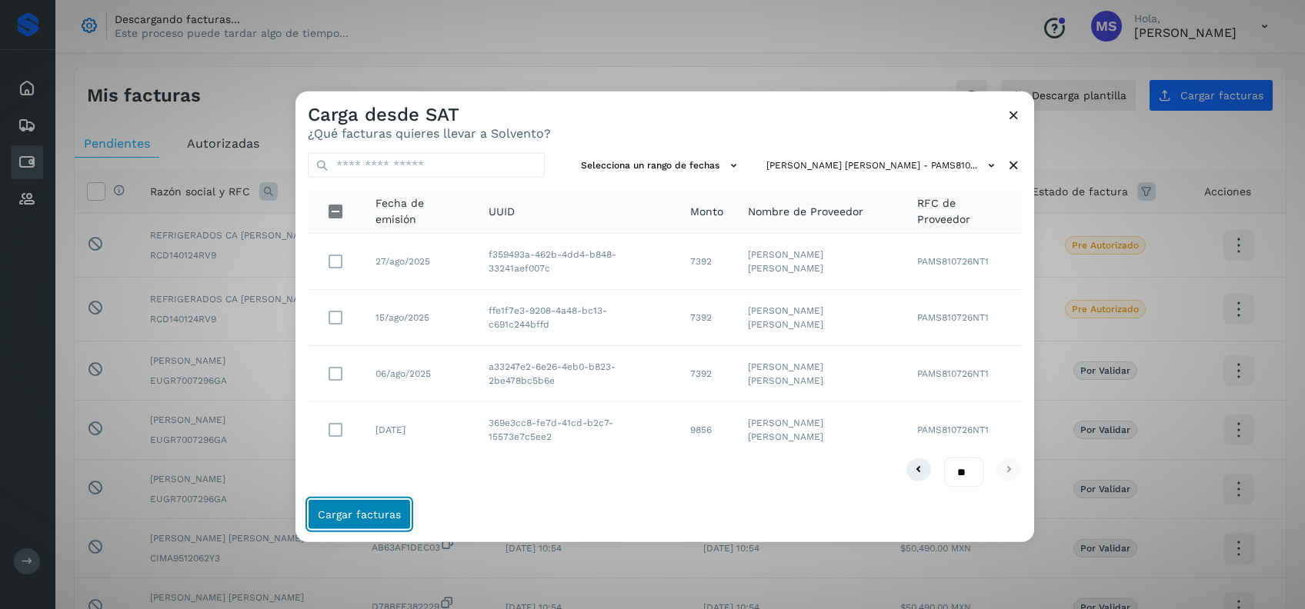
click at [390, 506] on button "Cargar facturas" at bounding box center [359, 514] width 103 height 31
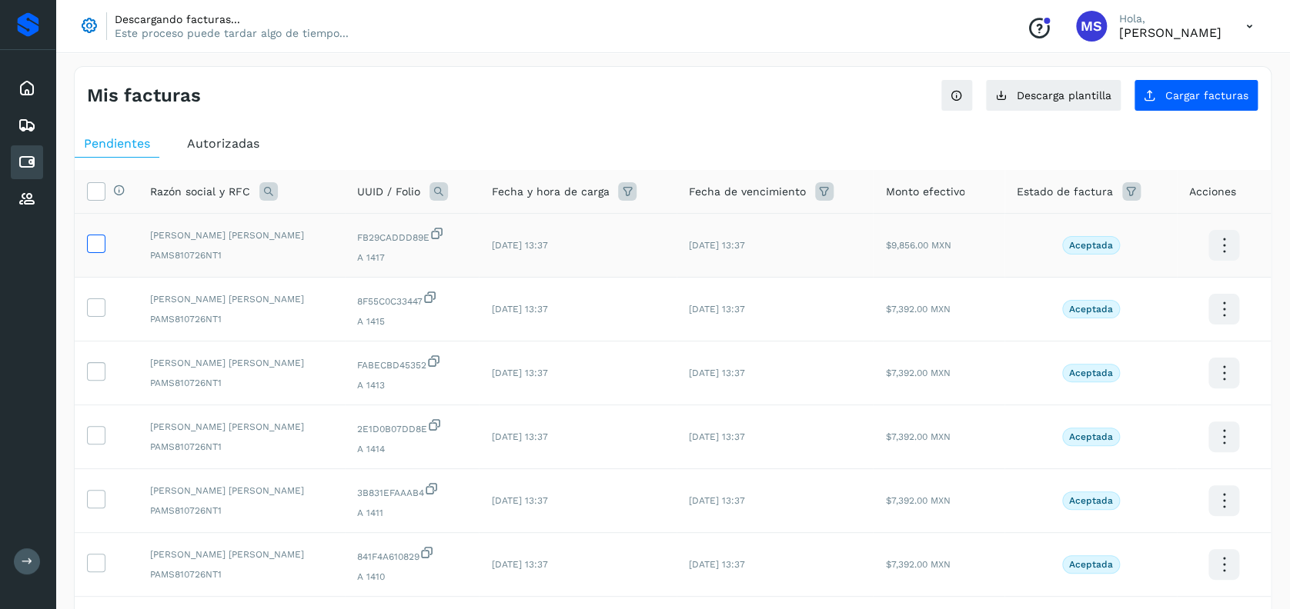
click at [96, 242] on icon at bounding box center [96, 243] width 16 height 16
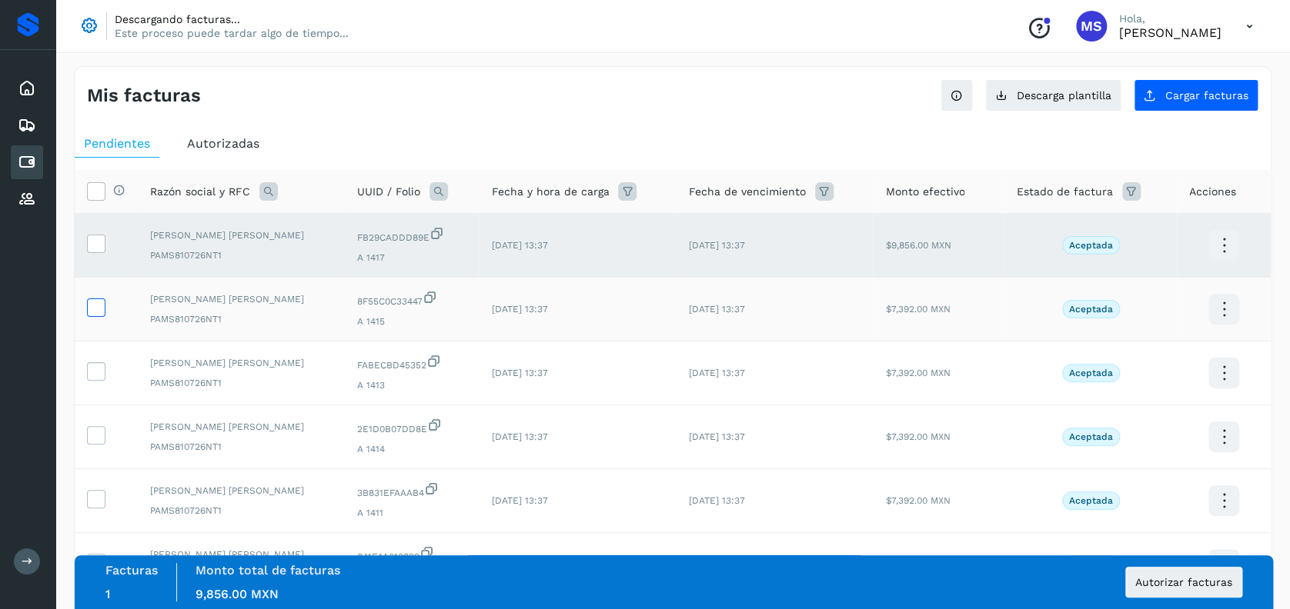
click at [94, 304] on icon at bounding box center [96, 307] width 16 height 16
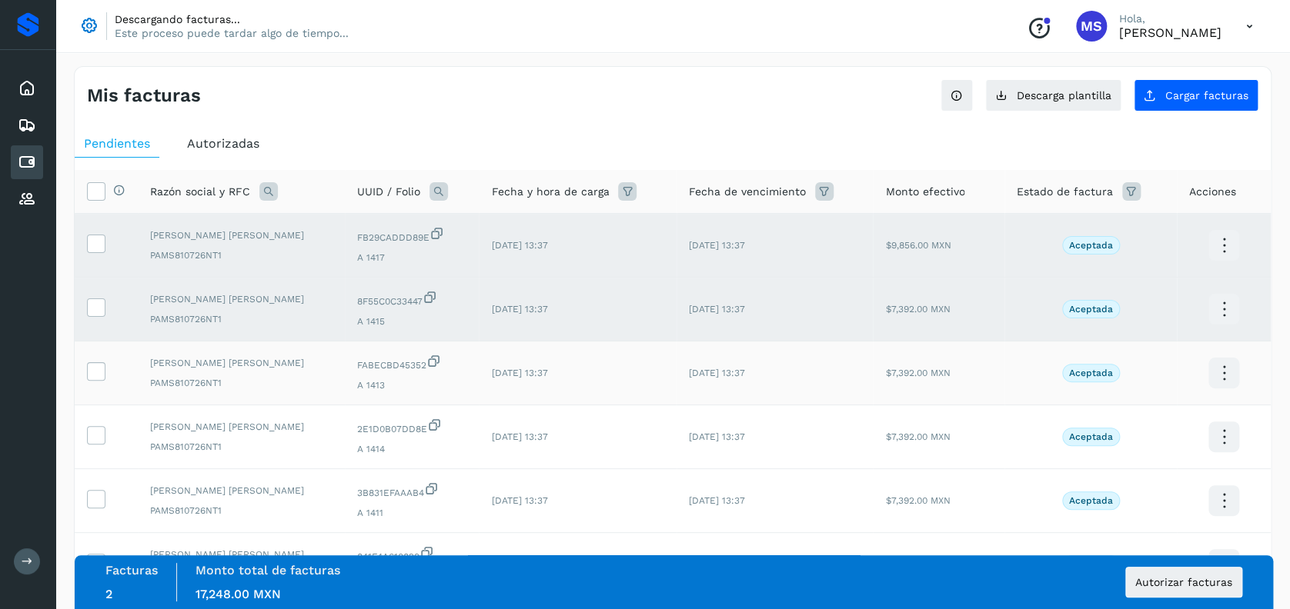
click at [105, 397] on td at bounding box center [106, 374] width 63 height 64
click at [99, 389] on td at bounding box center [106, 374] width 63 height 64
click at [96, 379] on label at bounding box center [96, 371] width 18 height 18
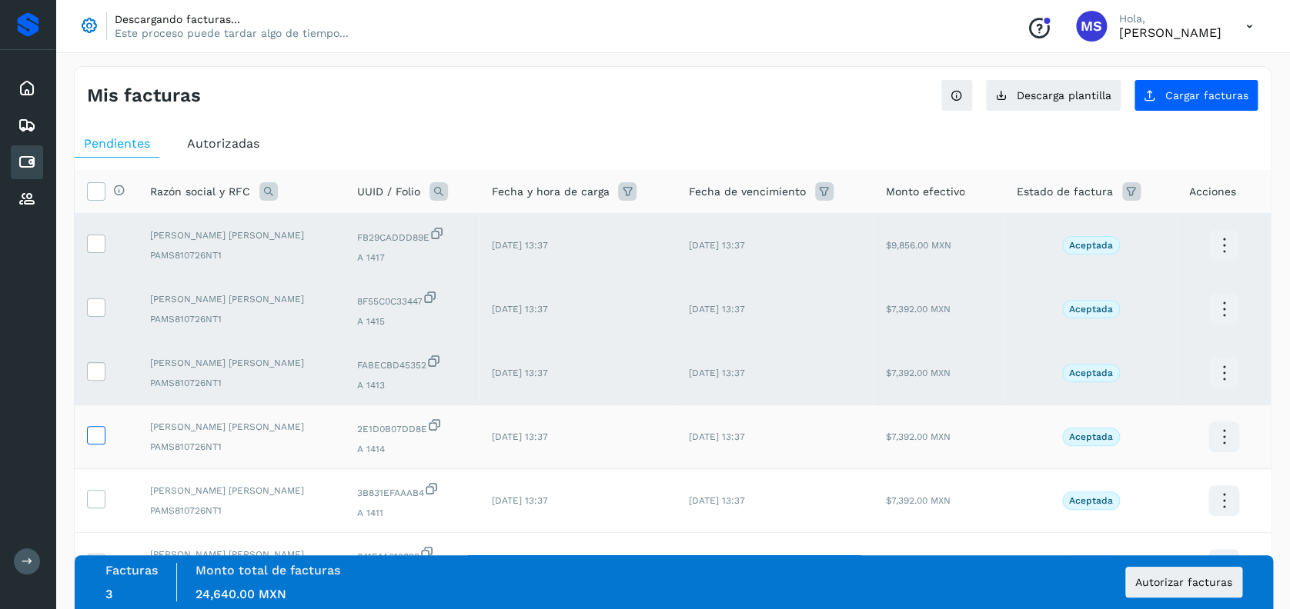
click at [92, 442] on span at bounding box center [96, 438] width 16 height 11
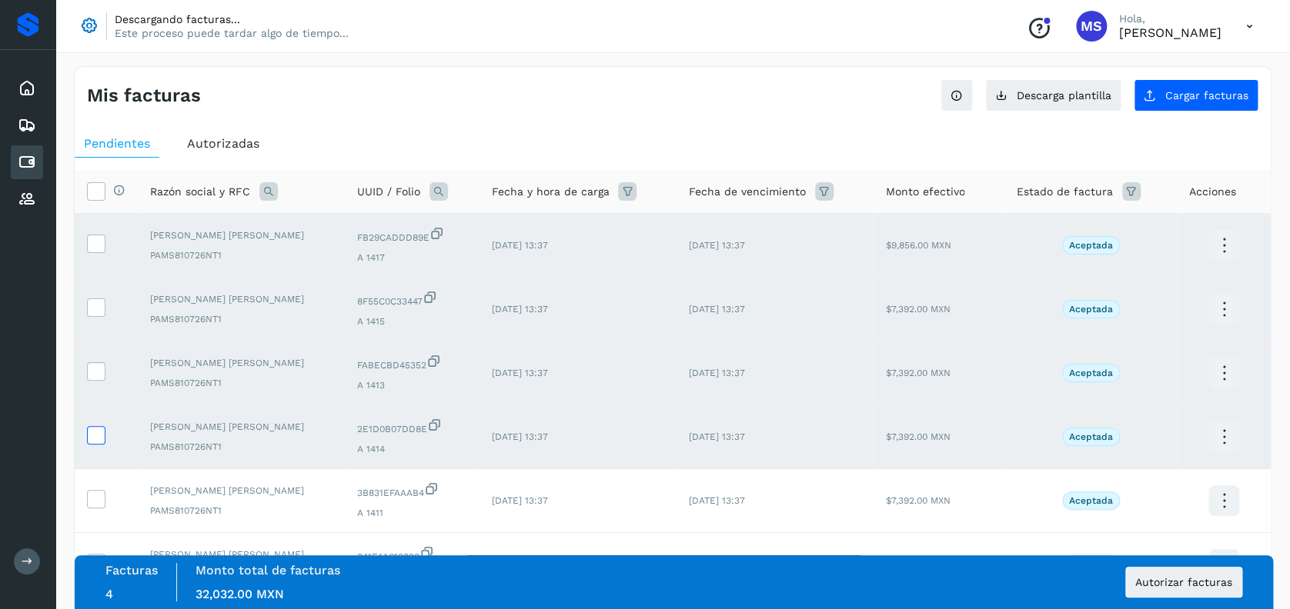
scroll to position [191, 0]
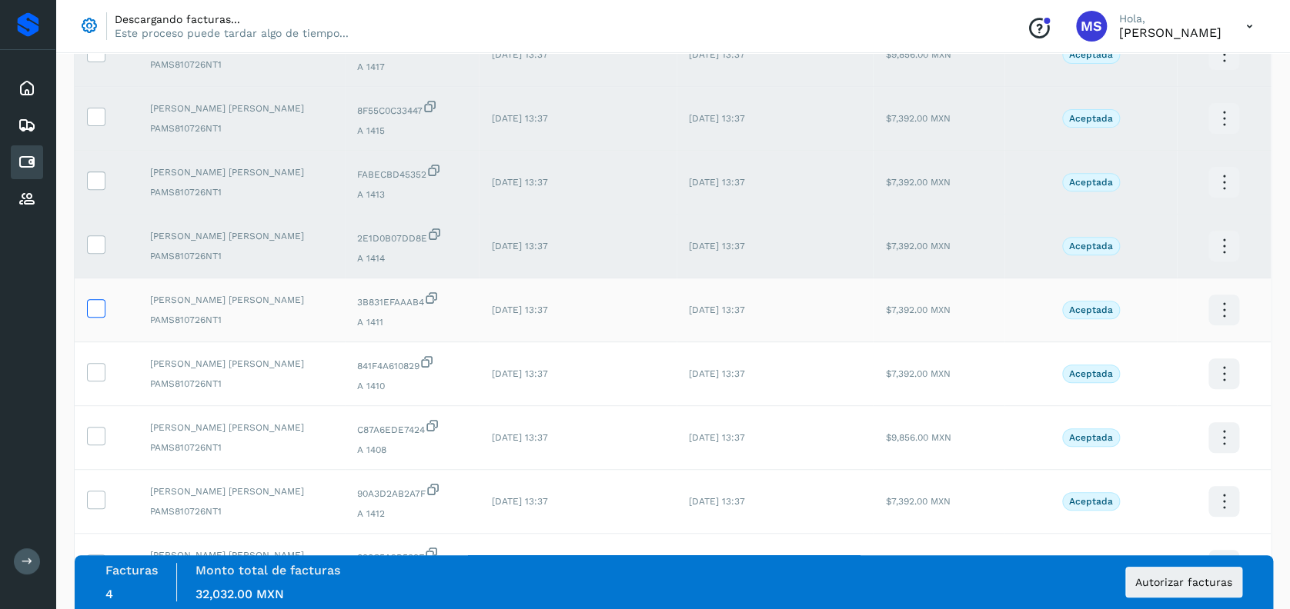
click at [93, 302] on icon at bounding box center [96, 307] width 16 height 16
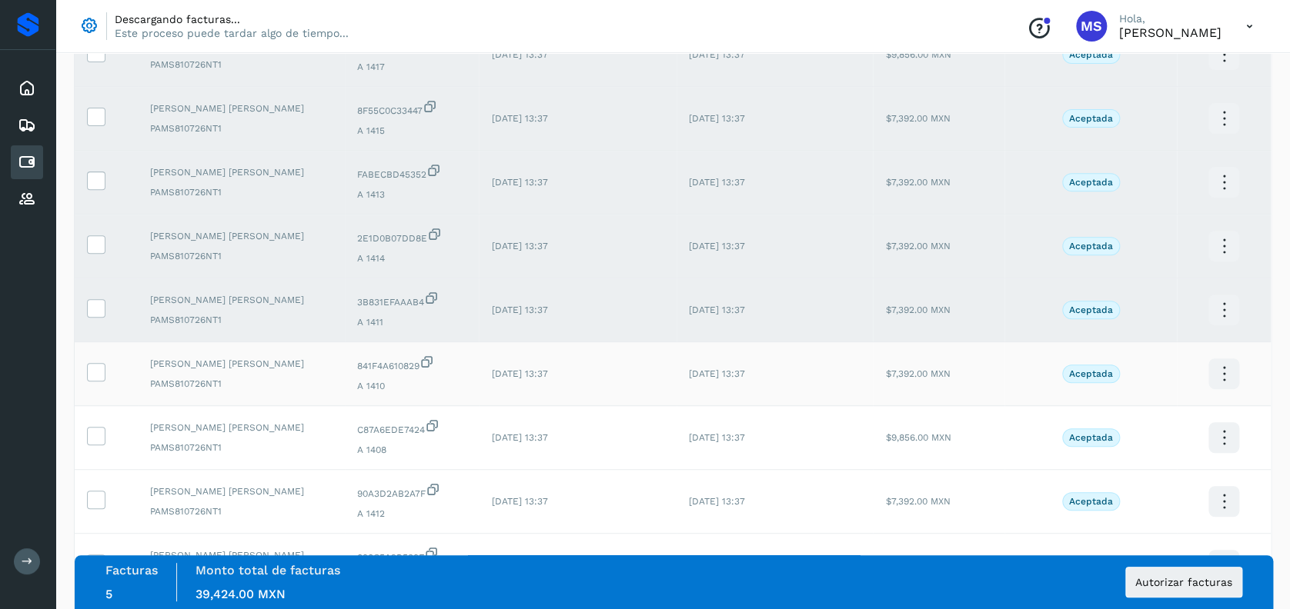
click at [92, 358] on td at bounding box center [106, 374] width 63 height 64
click at [92, 370] on icon at bounding box center [96, 371] width 16 height 16
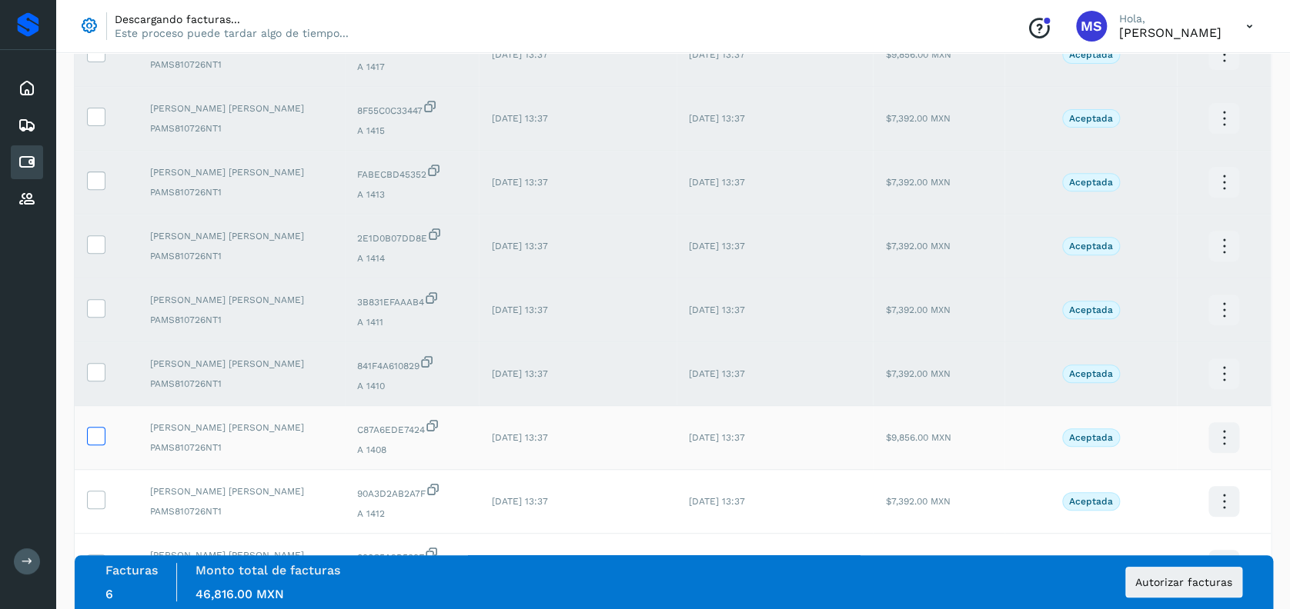
click at [92, 440] on icon at bounding box center [96, 435] width 16 height 16
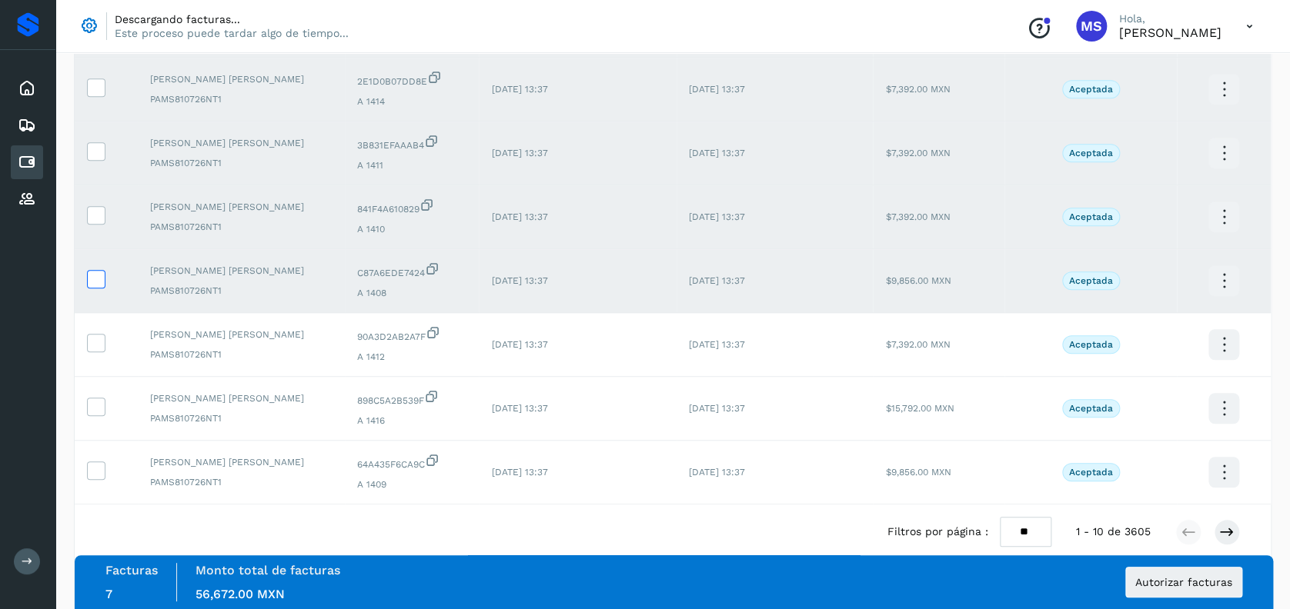
scroll to position [349, 0]
click at [101, 339] on icon at bounding box center [96, 341] width 16 height 16
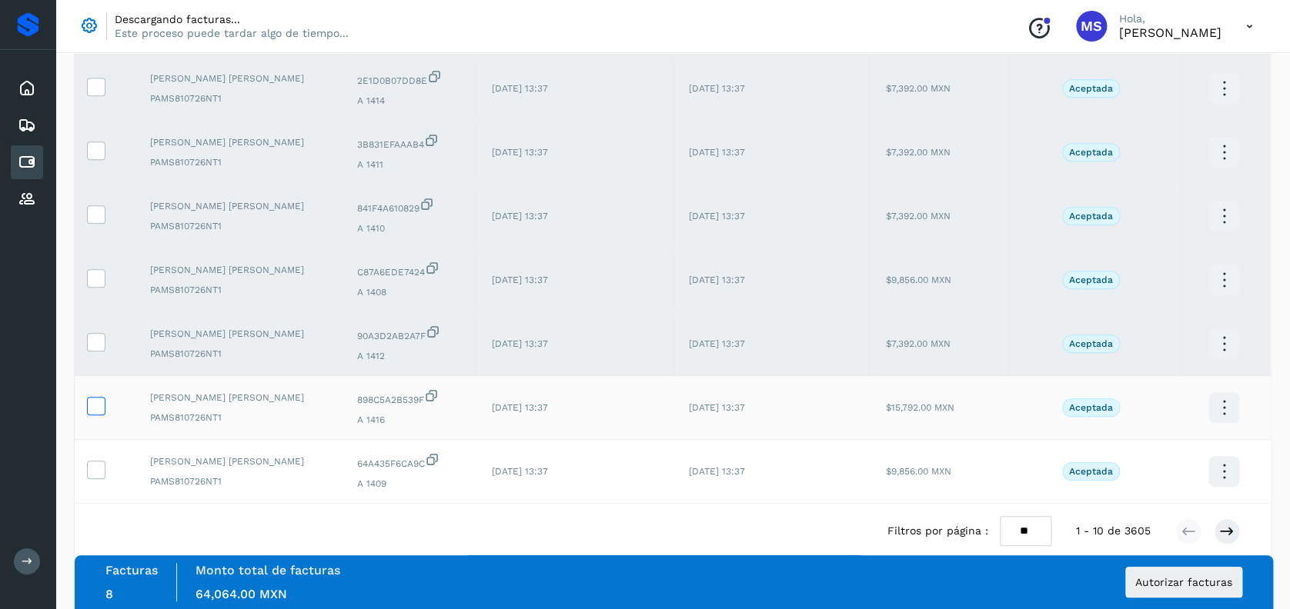
click at [102, 402] on icon at bounding box center [96, 405] width 16 height 16
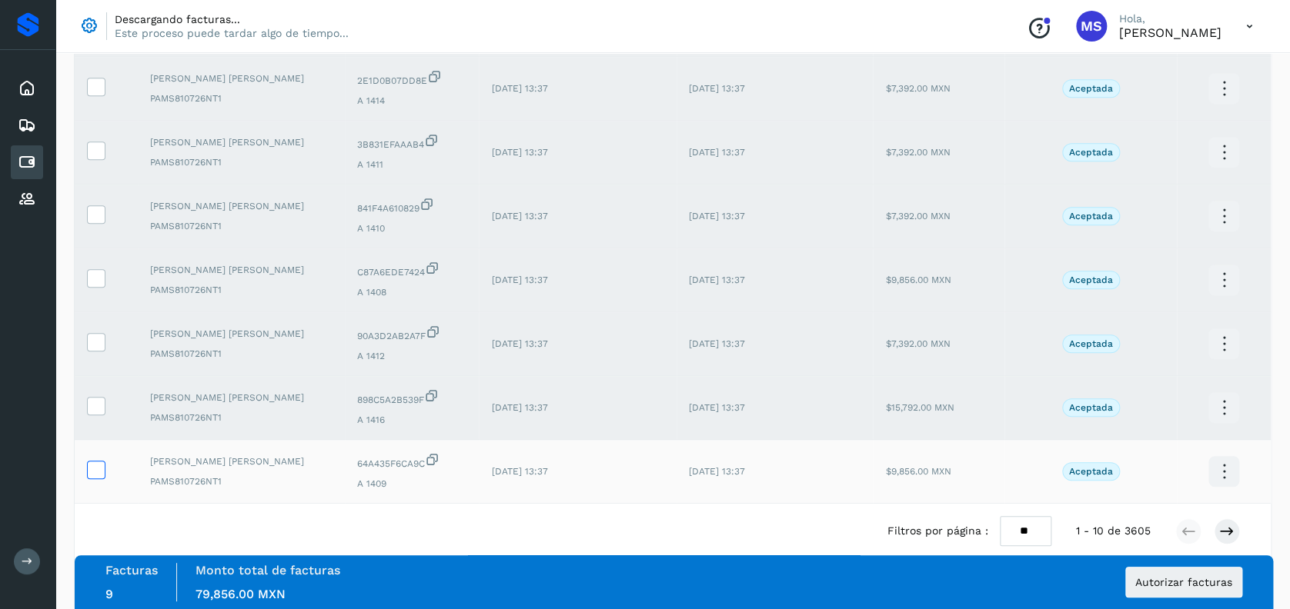
click at [97, 469] on icon at bounding box center [96, 469] width 16 height 16
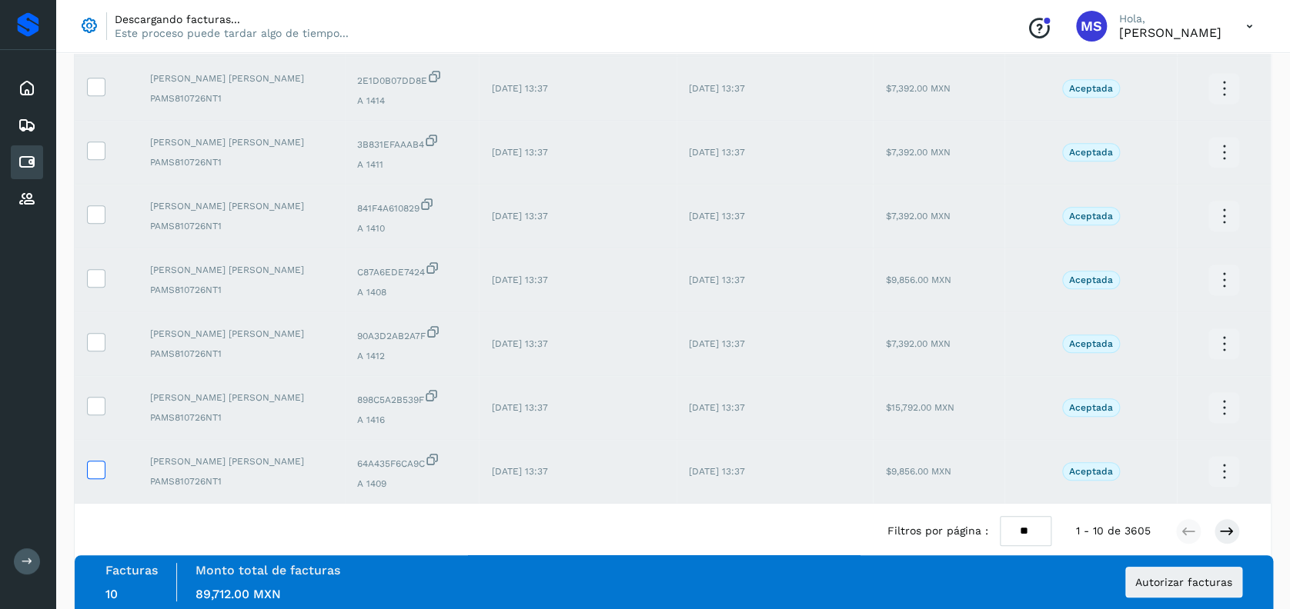
scroll to position [374, 0]
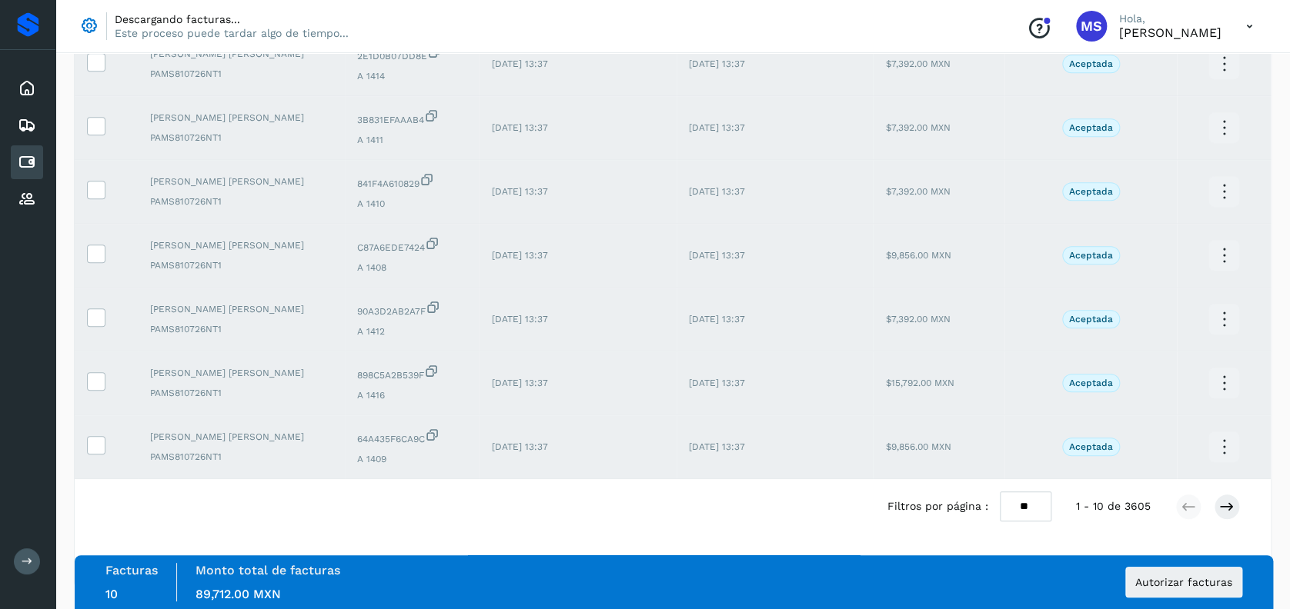
click at [1026, 502] on select "** ** **" at bounding box center [1025, 507] width 52 height 30
select select "**"
click at [999, 492] on select "** ** **" at bounding box center [1025, 507] width 52 height 30
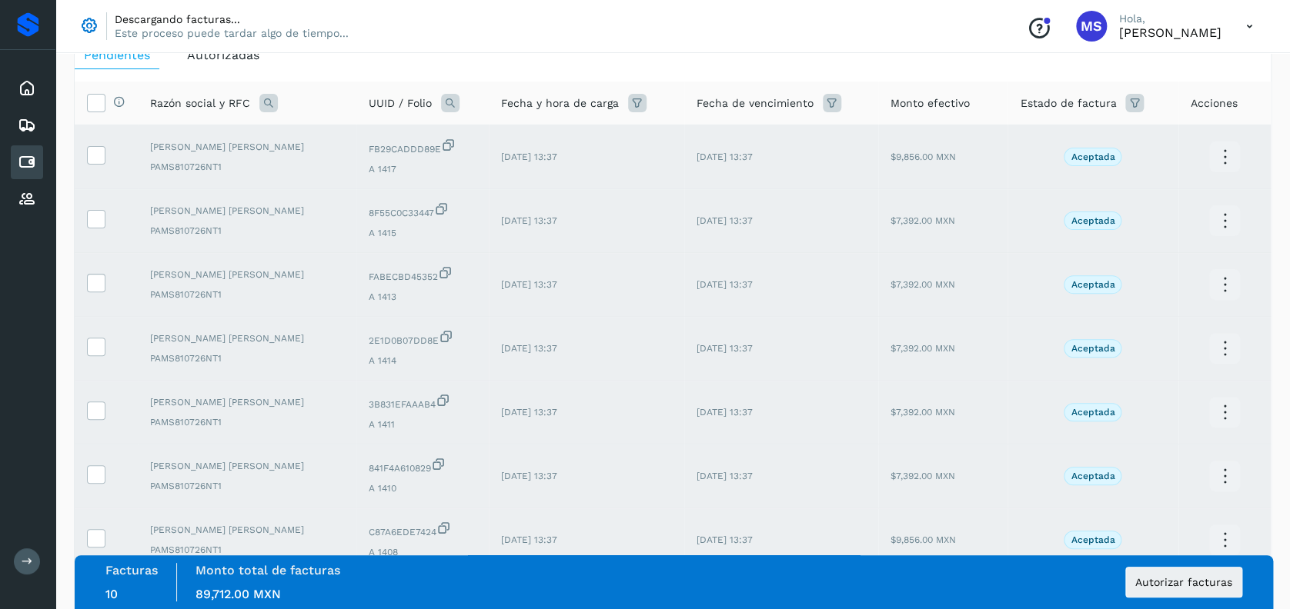
scroll to position [32, 0]
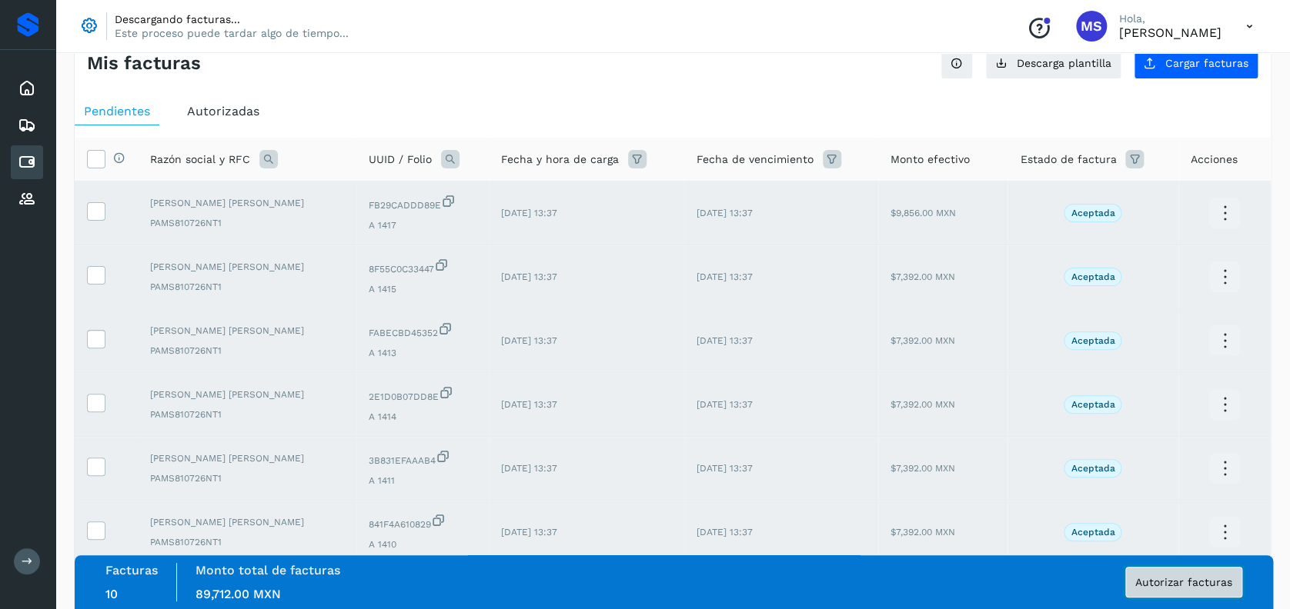
click at [1209, 579] on span "Autorizar facturas" at bounding box center [1183, 582] width 97 height 11
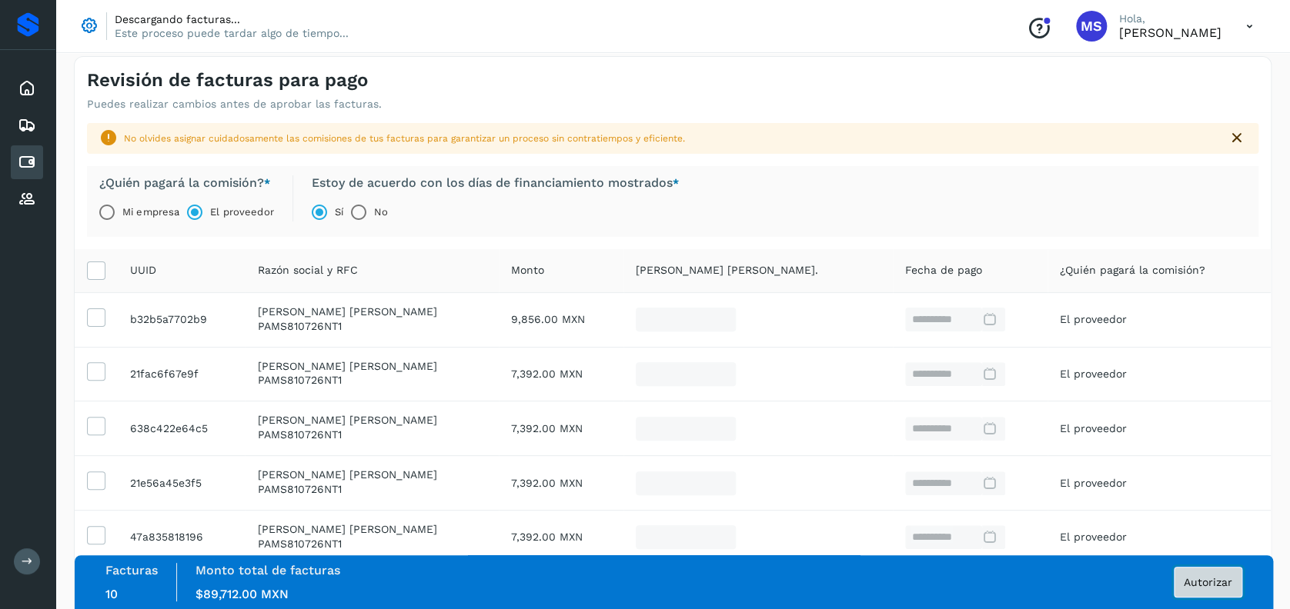
click at [1207, 594] on button "Autorizar" at bounding box center [1207, 582] width 68 height 31
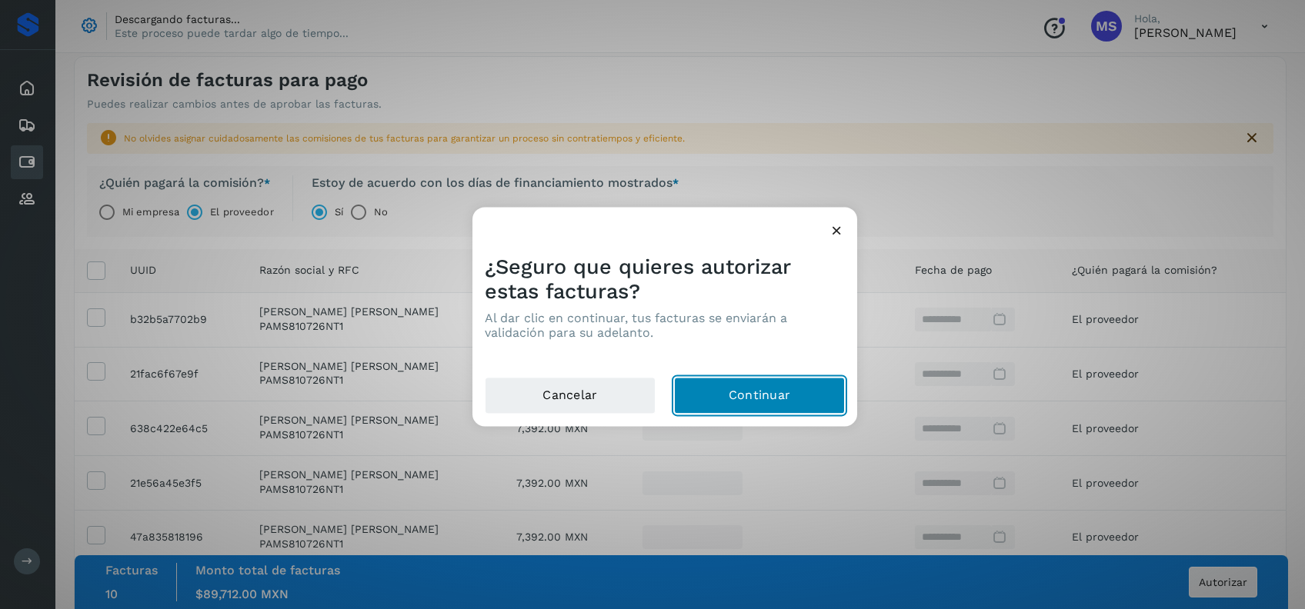
click at [769, 408] on button "Continuar" at bounding box center [759, 396] width 171 height 37
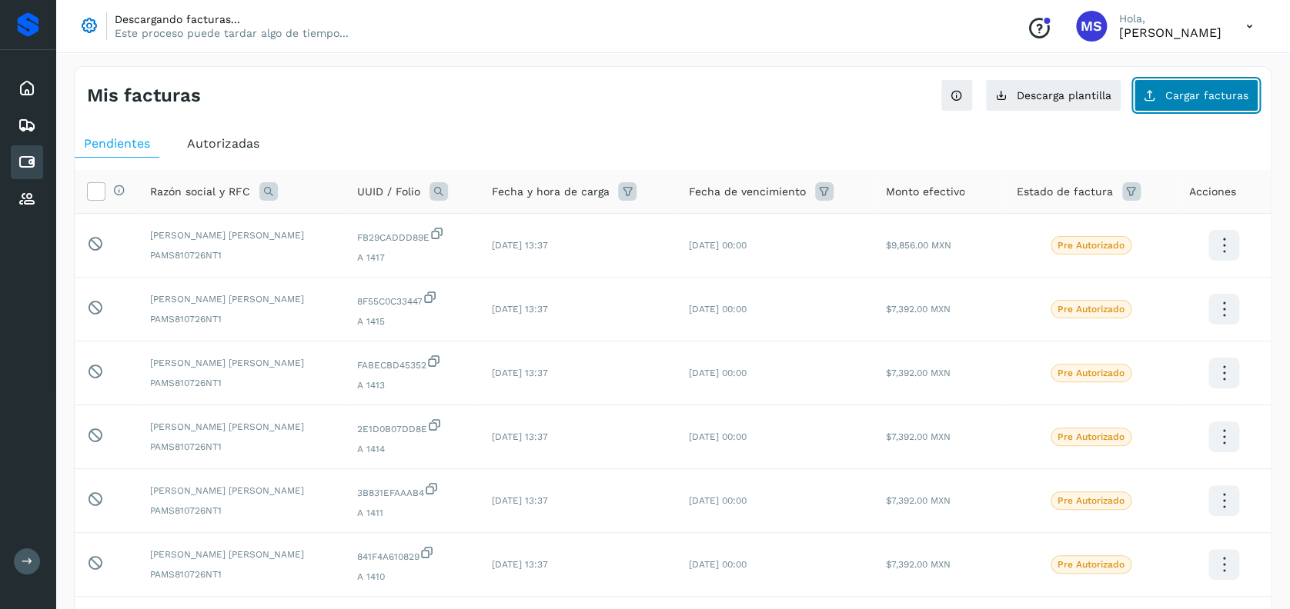
click at [1210, 94] on span "Cargar facturas" at bounding box center [1206, 95] width 83 height 11
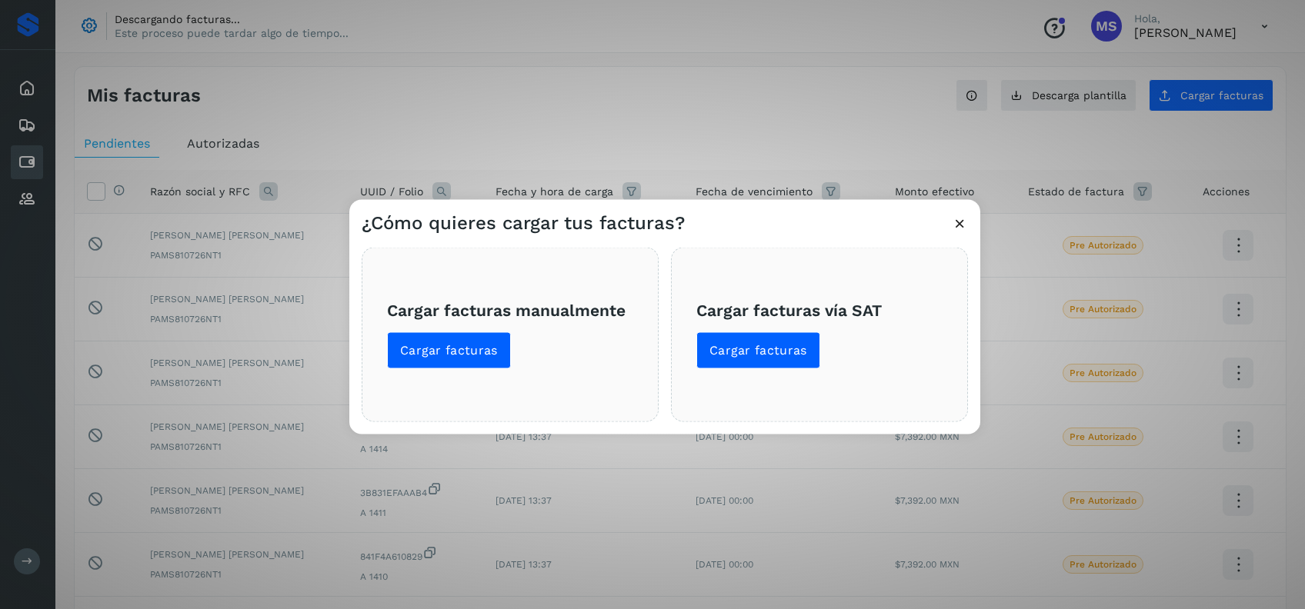
click at [797, 374] on div "Cargar facturas vía SAT Cargar facturas" at bounding box center [819, 335] width 297 height 175
click at [790, 366] on button "Cargar facturas" at bounding box center [758, 350] width 124 height 37
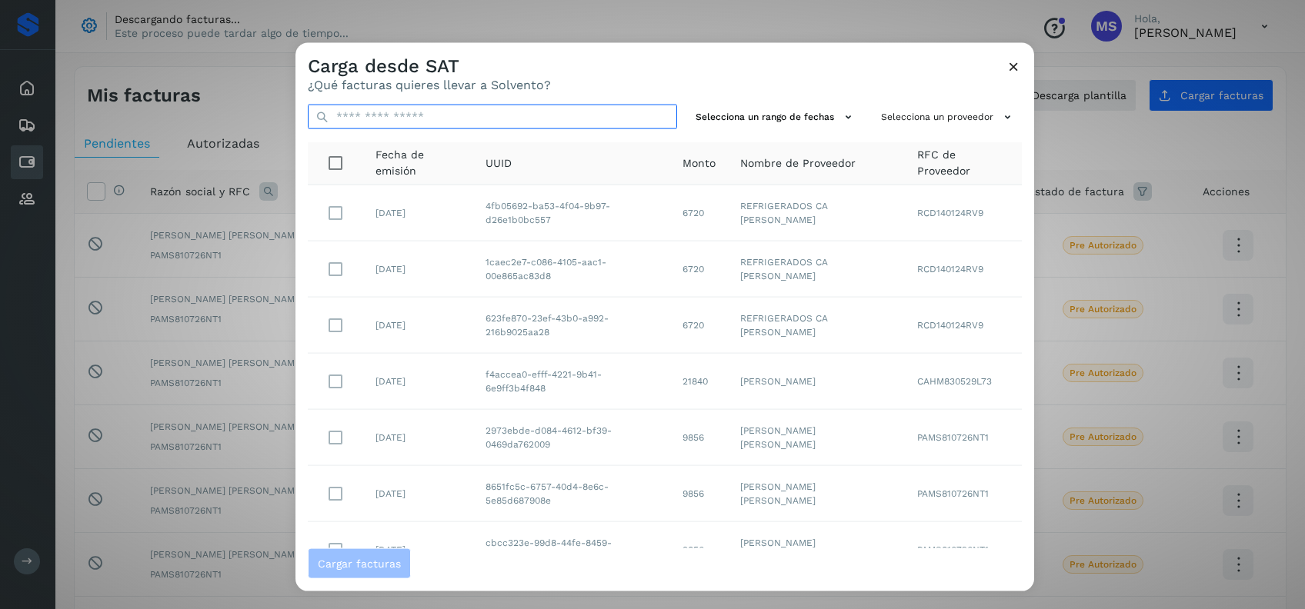
click at [419, 113] on input "text" at bounding box center [492, 117] width 369 height 25
type input "****"
click at [572, 115] on input "****" at bounding box center [492, 117] width 369 height 25
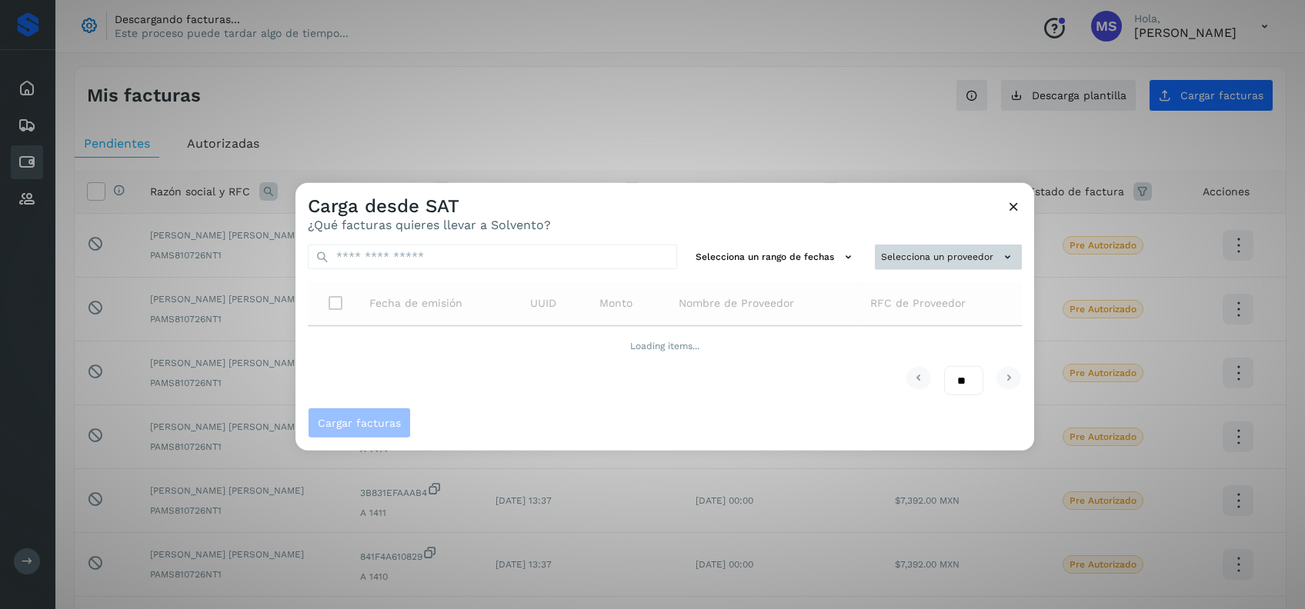
click at [969, 248] on button "Selecciona un proveedor" at bounding box center [948, 257] width 147 height 25
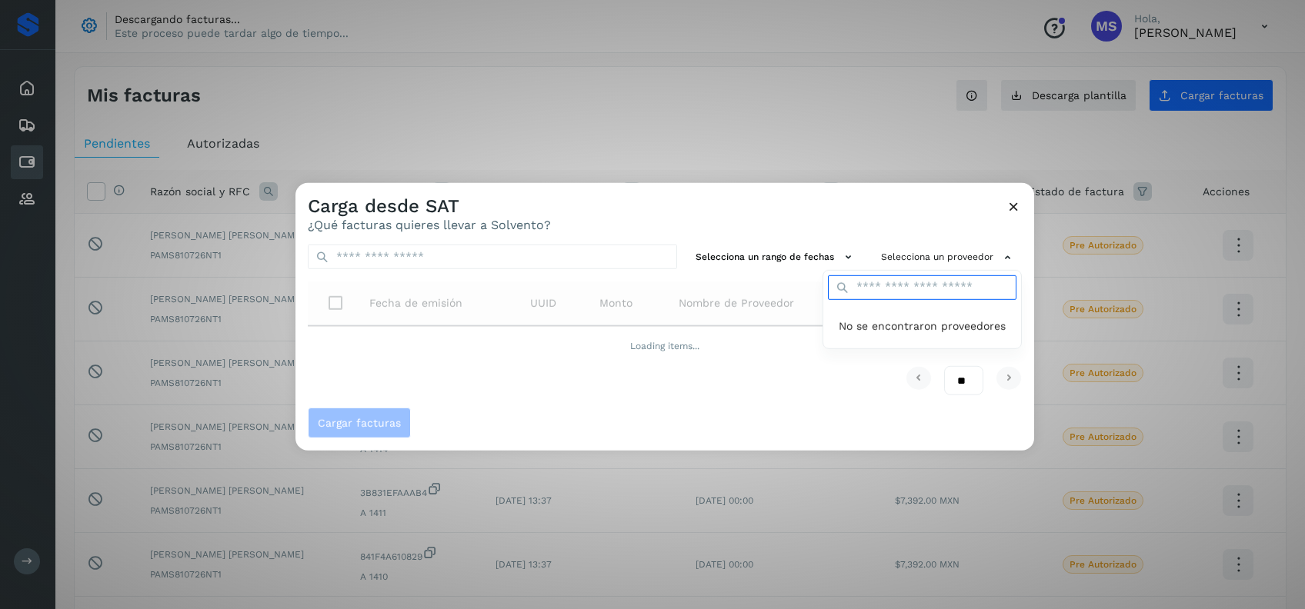
click at [917, 279] on input "text" at bounding box center [922, 287] width 189 height 25
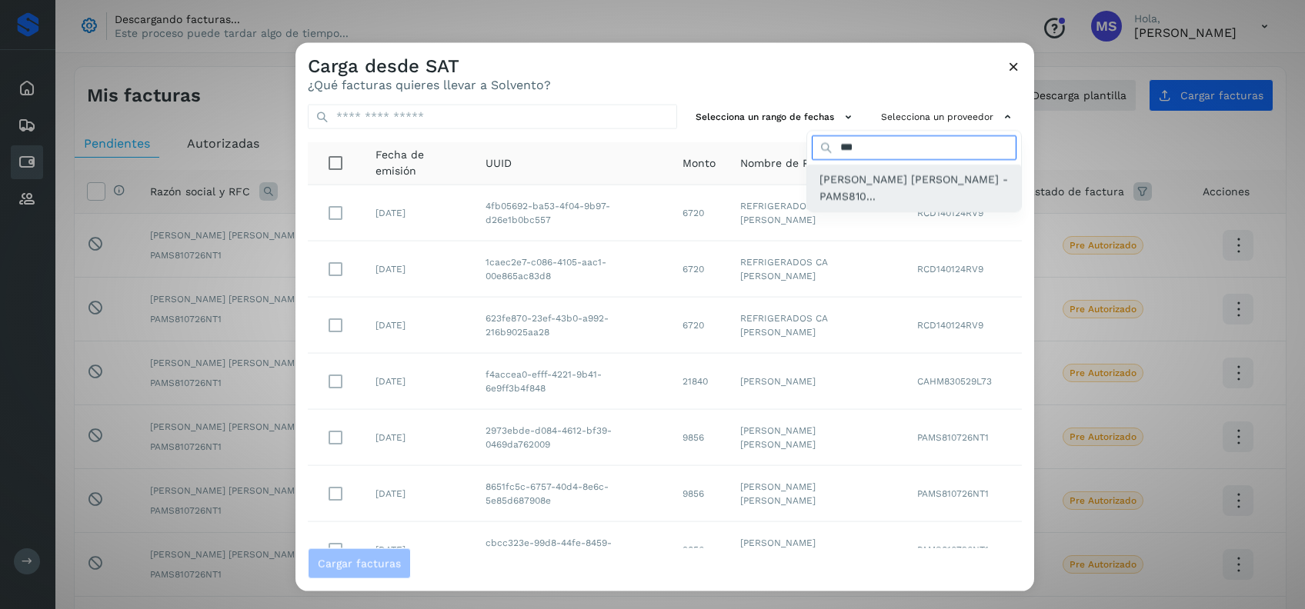
type input "***"
click at [844, 201] on span "SAUL ARMANDO PALACIOS MARTINEZ - PAMS810..." at bounding box center [913, 187] width 189 height 35
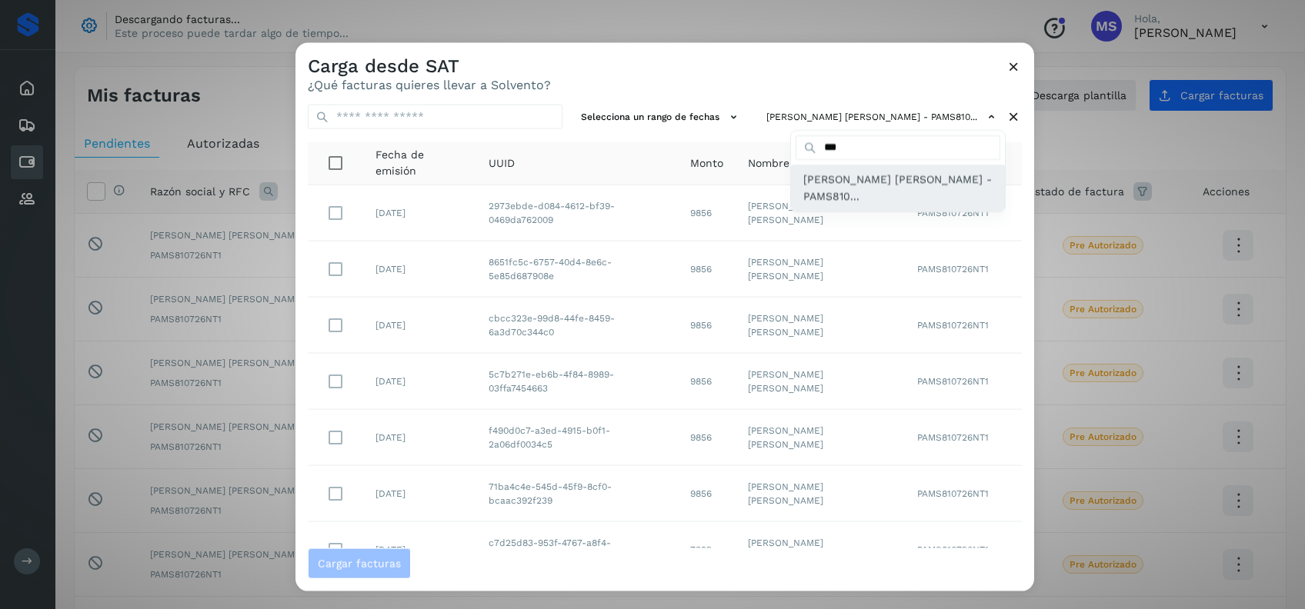
click at [828, 166] on div "SAUL ARMANDO PALACIOS MARTINEZ - PAMS810..." at bounding box center [898, 187] width 214 height 47
click at [622, 150] on div at bounding box center [947, 347] width 1305 height 609
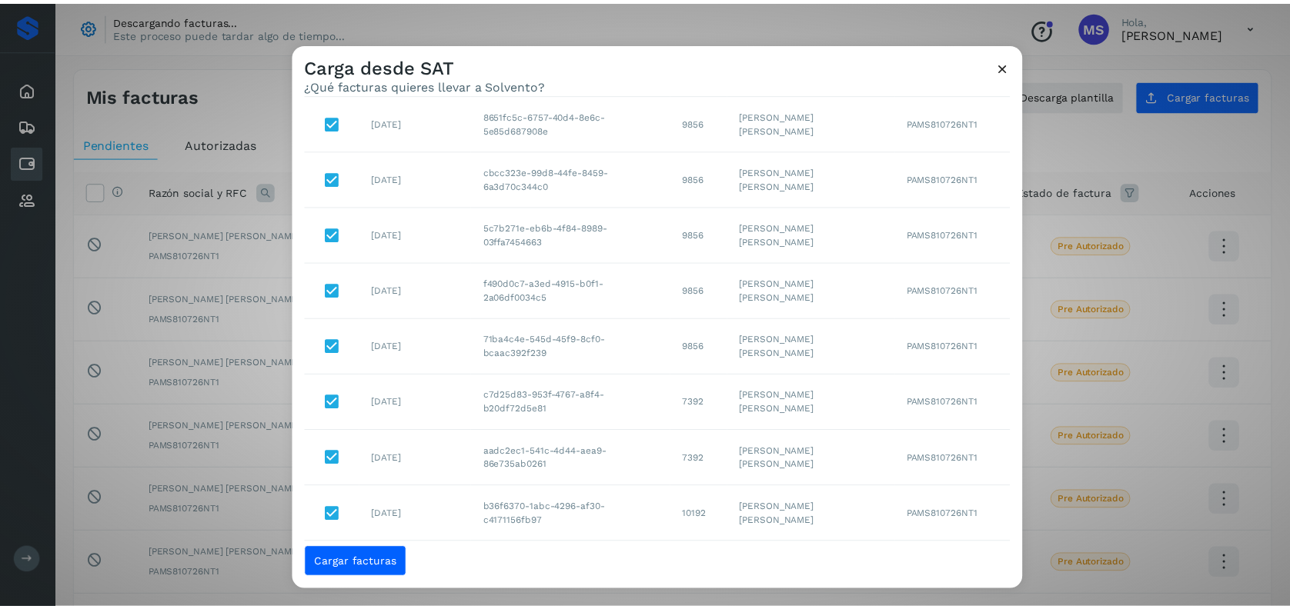
scroll to position [239, 0]
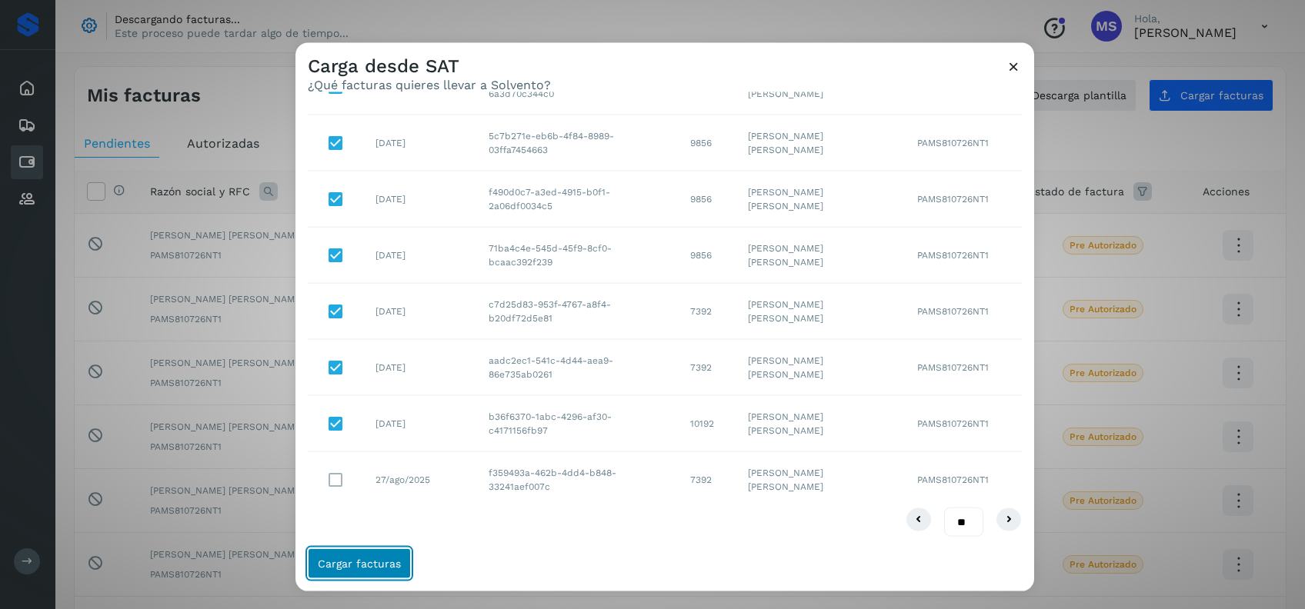
click at [389, 562] on span "Cargar facturas" at bounding box center [359, 563] width 83 height 11
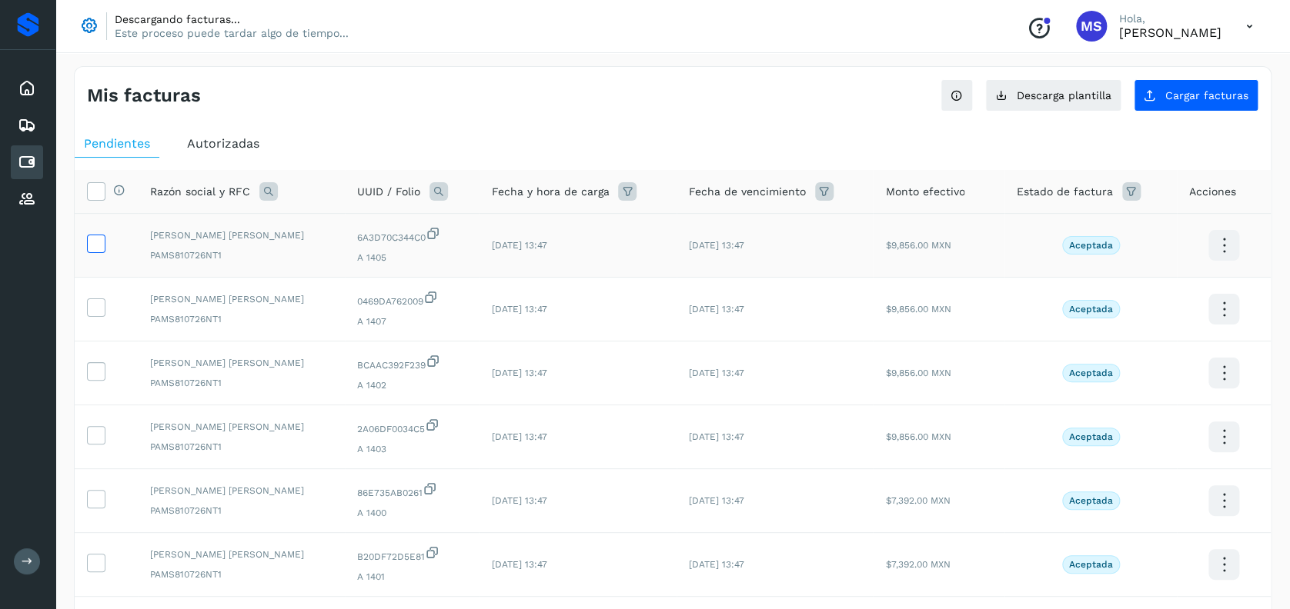
click at [105, 249] on label at bounding box center [96, 244] width 18 height 18
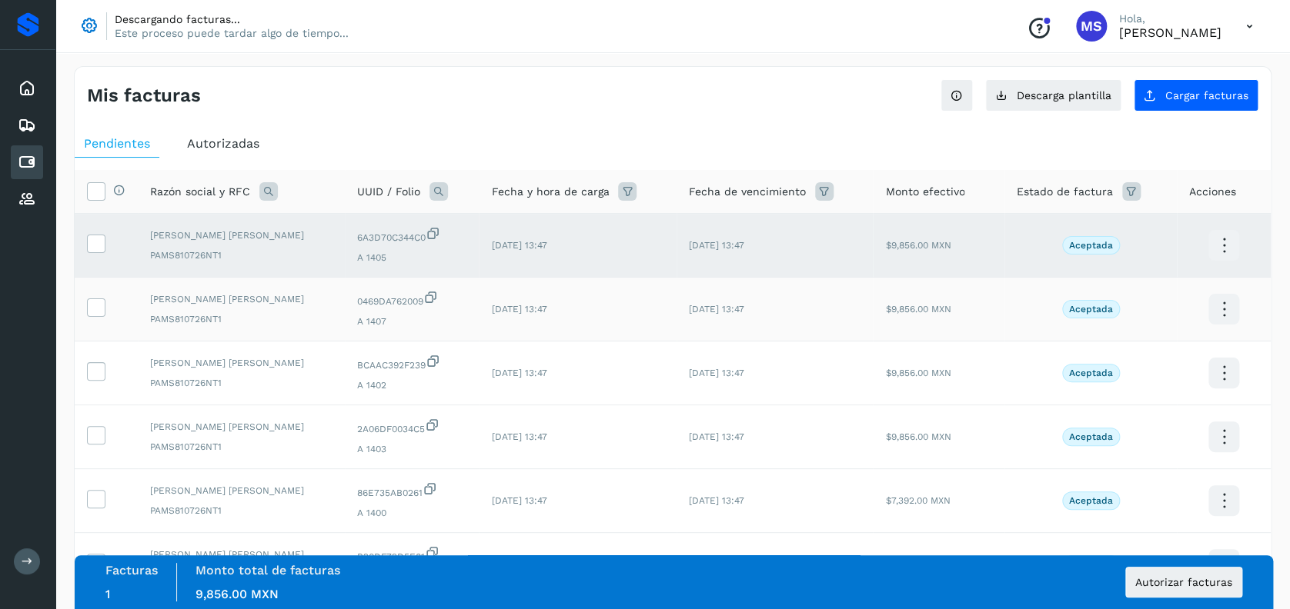
click at [105, 293] on td at bounding box center [106, 310] width 63 height 64
click at [105, 309] on td at bounding box center [106, 310] width 63 height 64
click at [98, 308] on icon at bounding box center [96, 307] width 16 height 16
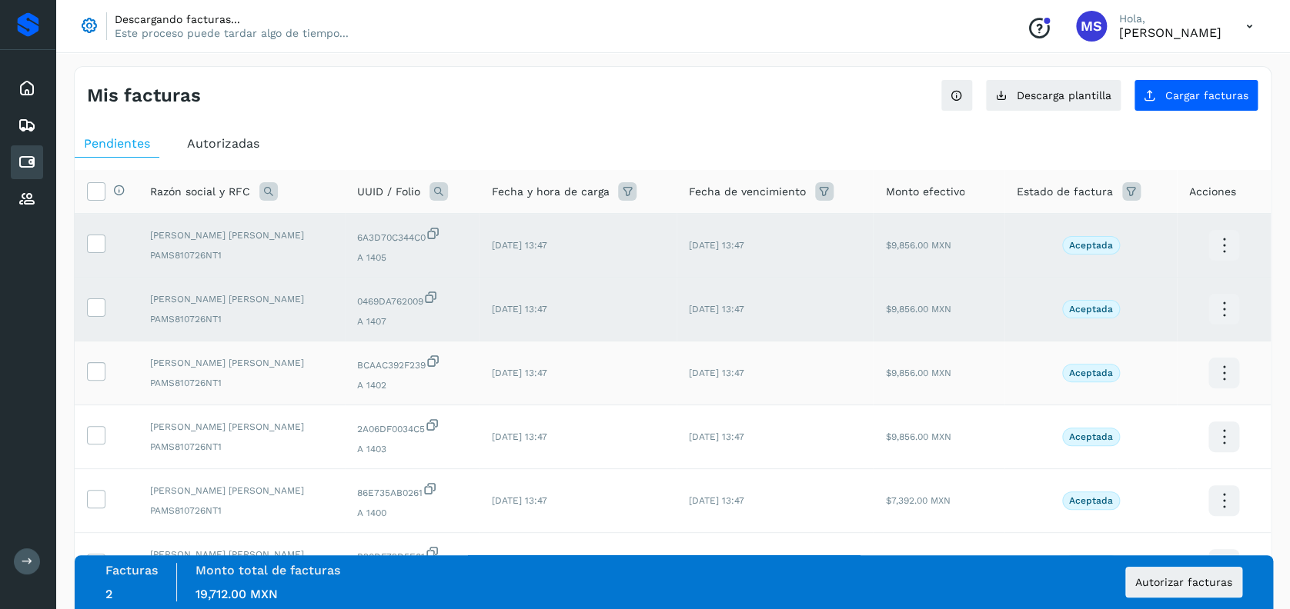
click at [100, 389] on td at bounding box center [106, 374] width 63 height 64
click at [98, 385] on td at bounding box center [106, 374] width 63 height 64
click at [95, 377] on icon at bounding box center [96, 370] width 16 height 16
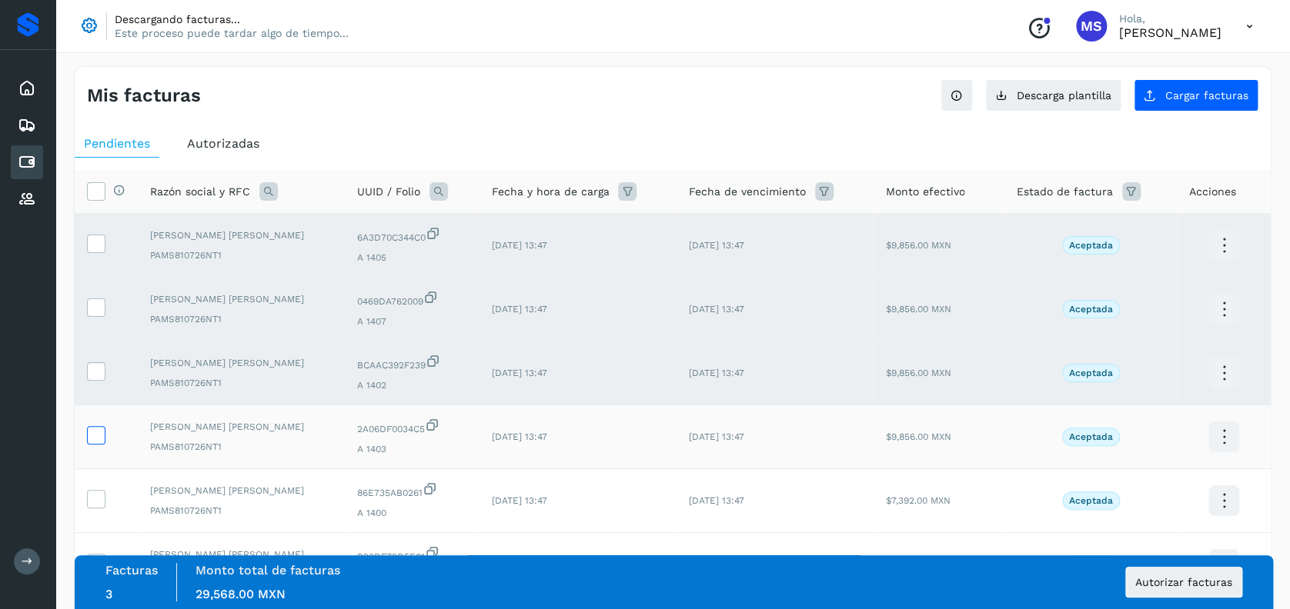
click at [101, 442] on icon at bounding box center [96, 434] width 16 height 16
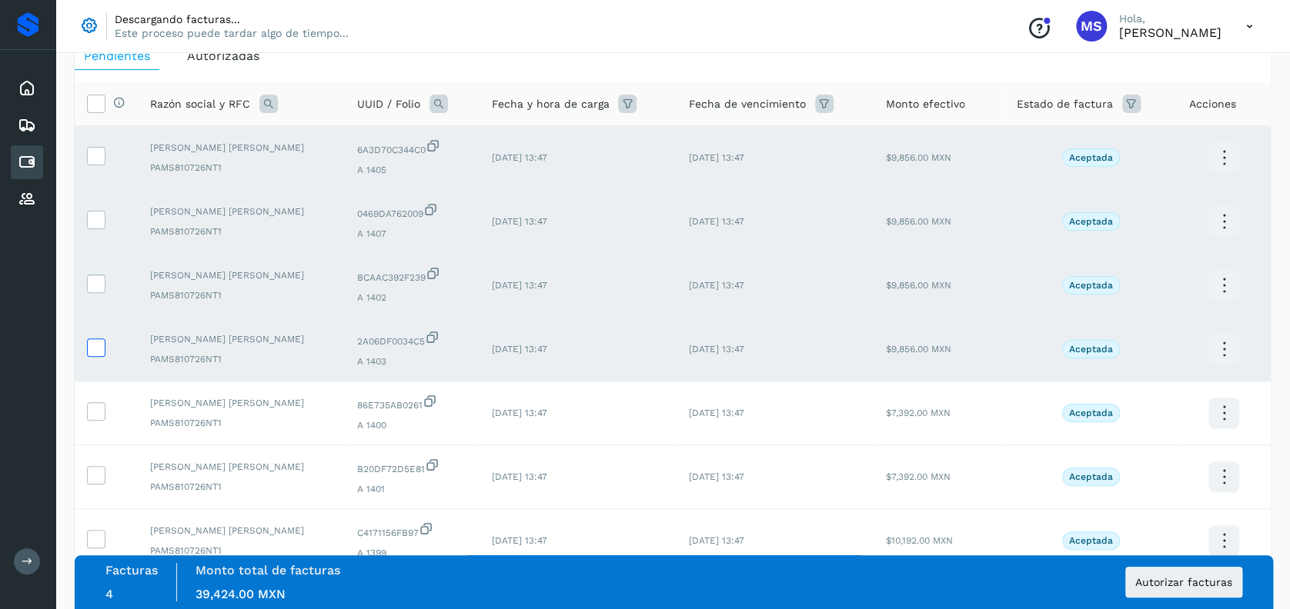
scroll to position [94, 0]
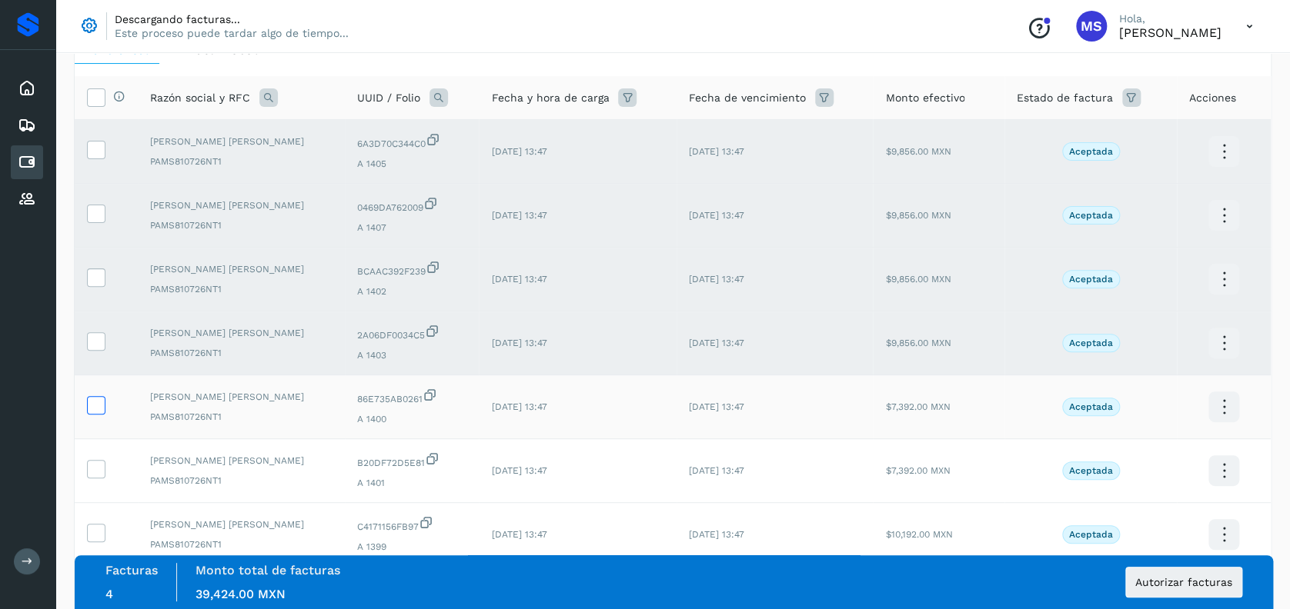
click at [100, 403] on icon at bounding box center [96, 404] width 16 height 16
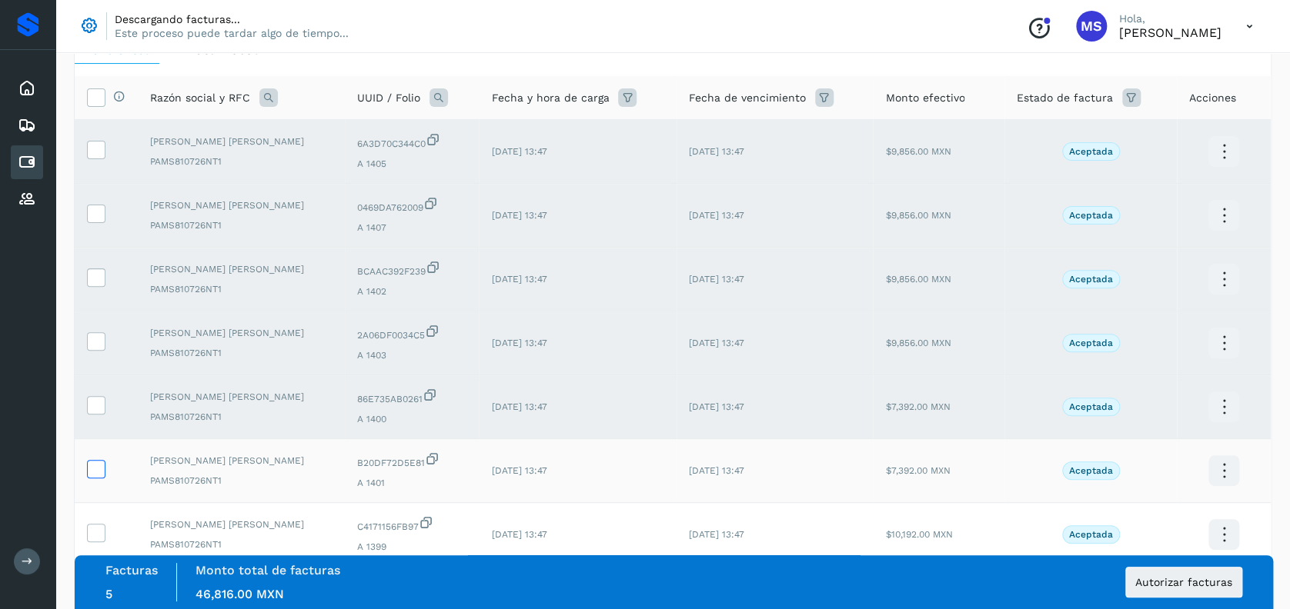
click at [90, 462] on icon at bounding box center [96, 468] width 16 height 16
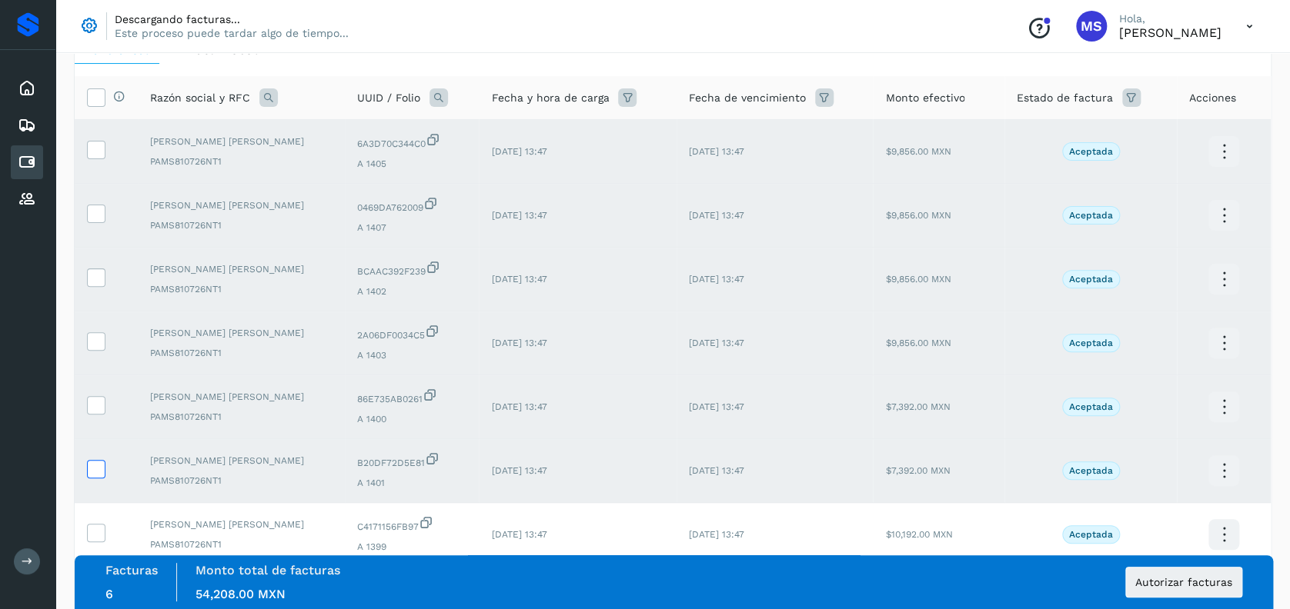
scroll to position [299, 0]
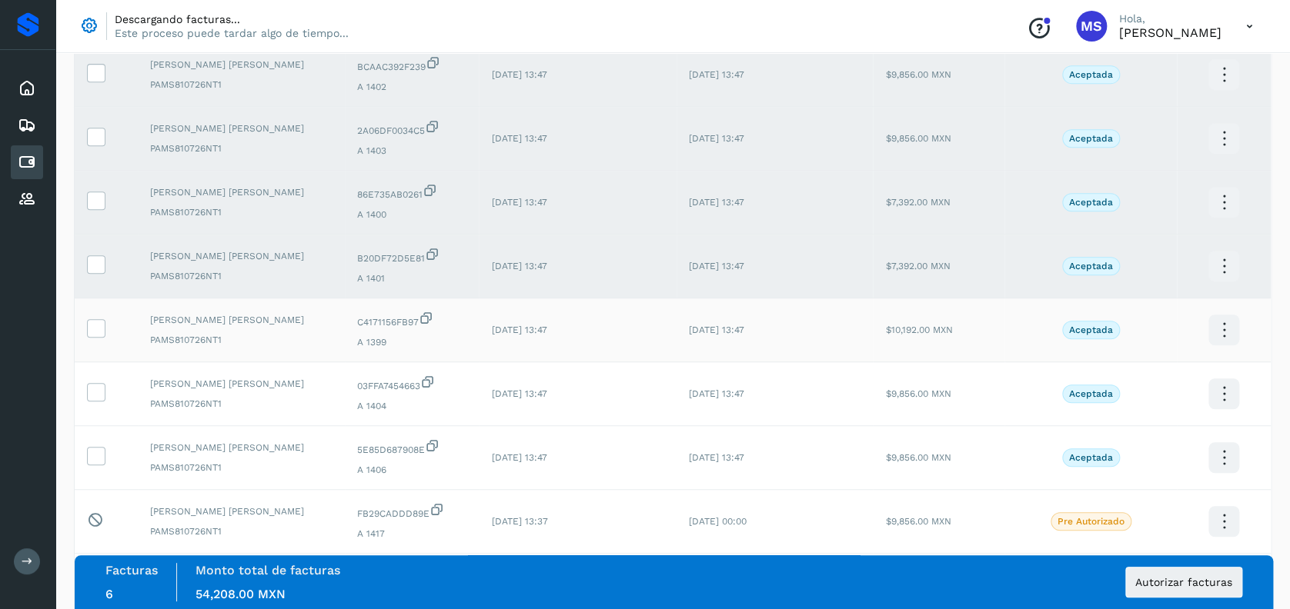
click at [81, 326] on td at bounding box center [106, 331] width 63 height 64
click at [98, 335] on icon at bounding box center [96, 327] width 16 height 16
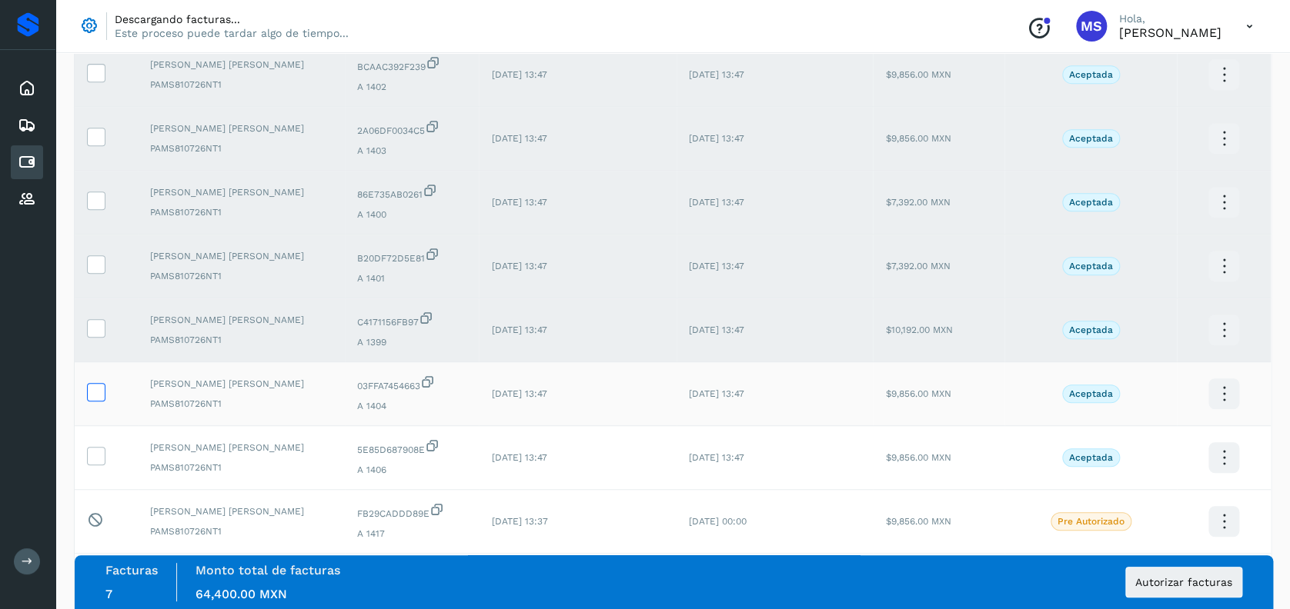
click at [98, 393] on icon at bounding box center [96, 391] width 16 height 16
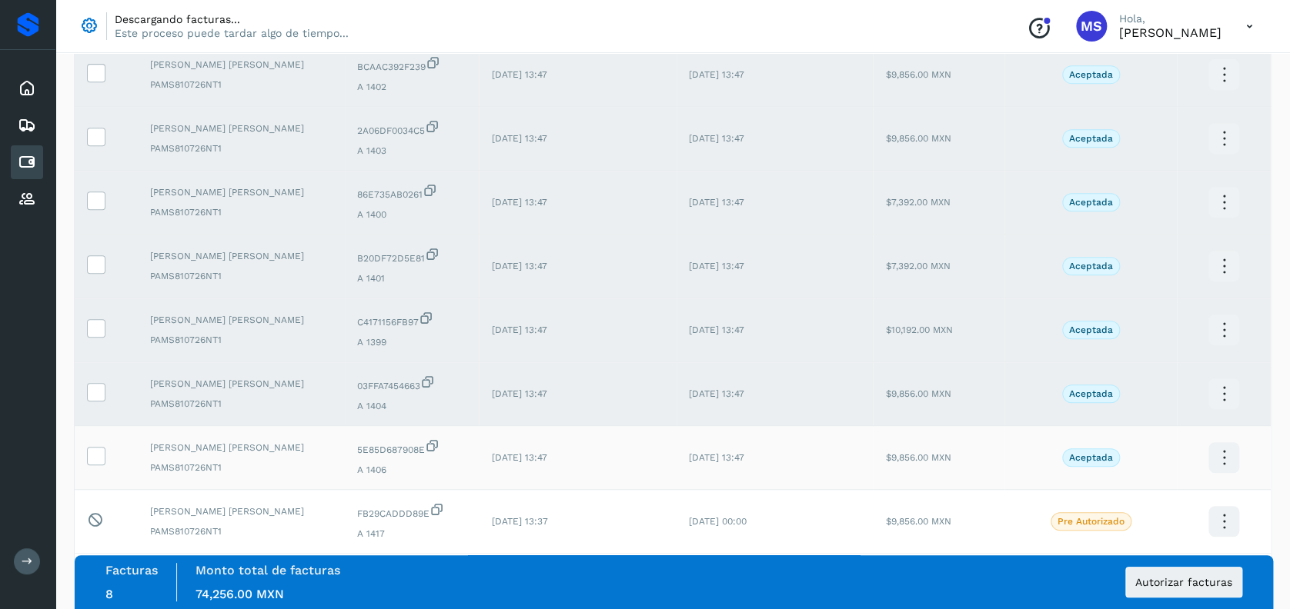
click at [91, 469] on td at bounding box center [106, 458] width 63 height 64
click at [92, 460] on icon at bounding box center [96, 455] width 16 height 16
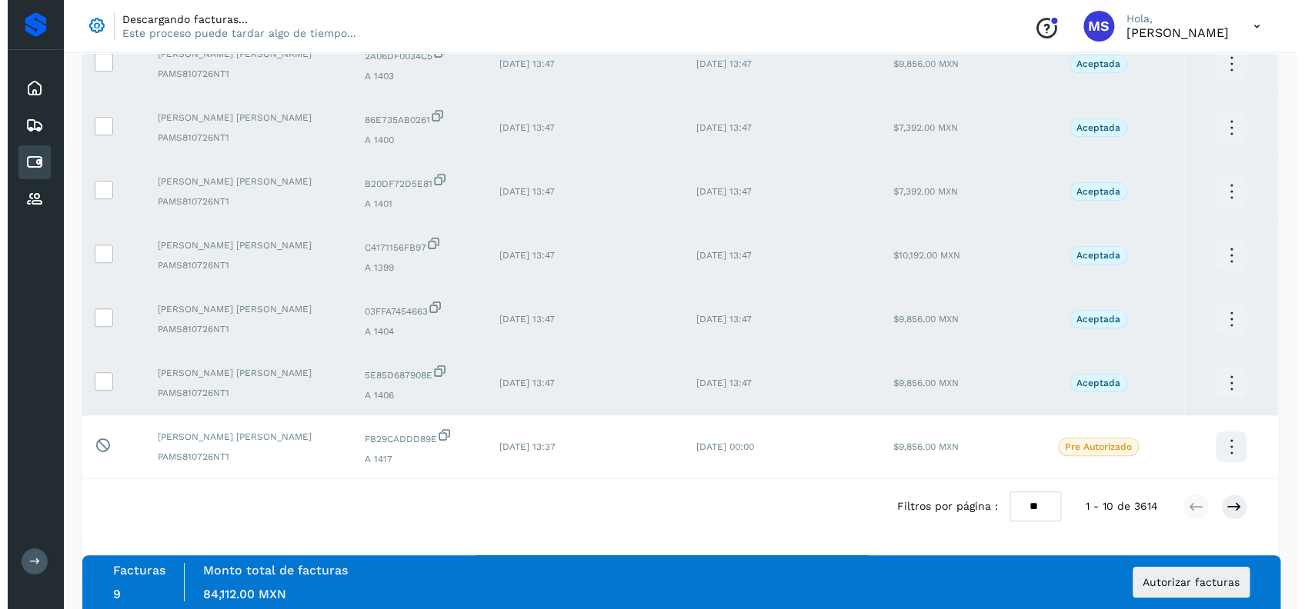
scroll to position [0, 0]
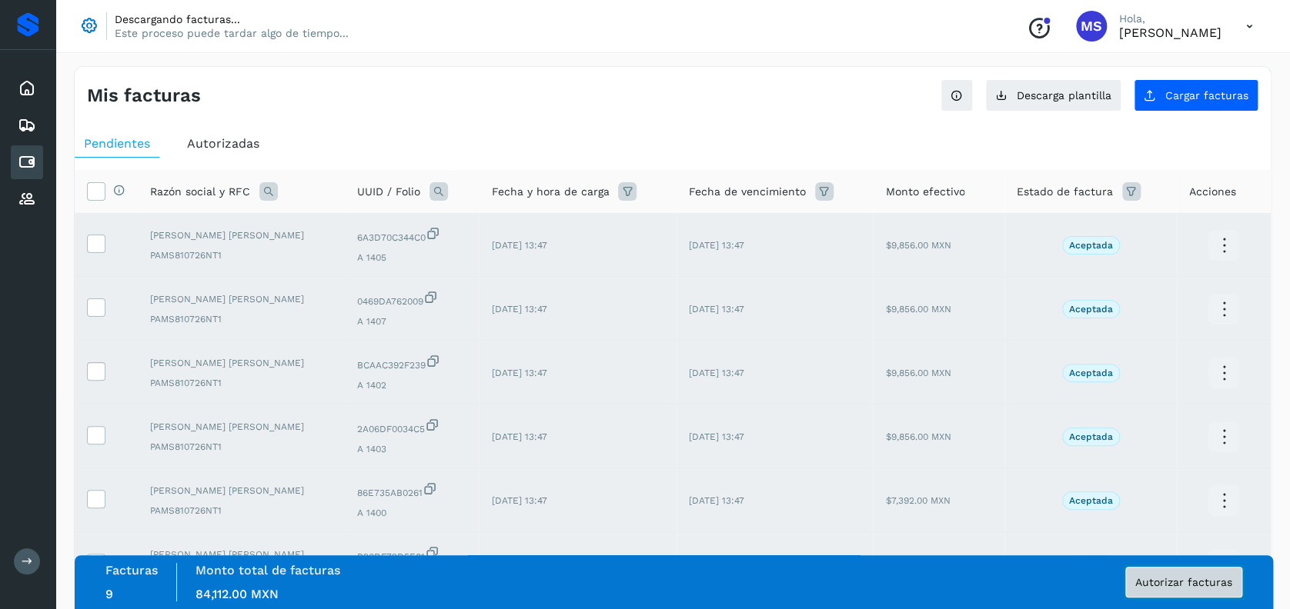
click at [1188, 567] on button "Autorizar facturas" at bounding box center [1183, 582] width 117 height 31
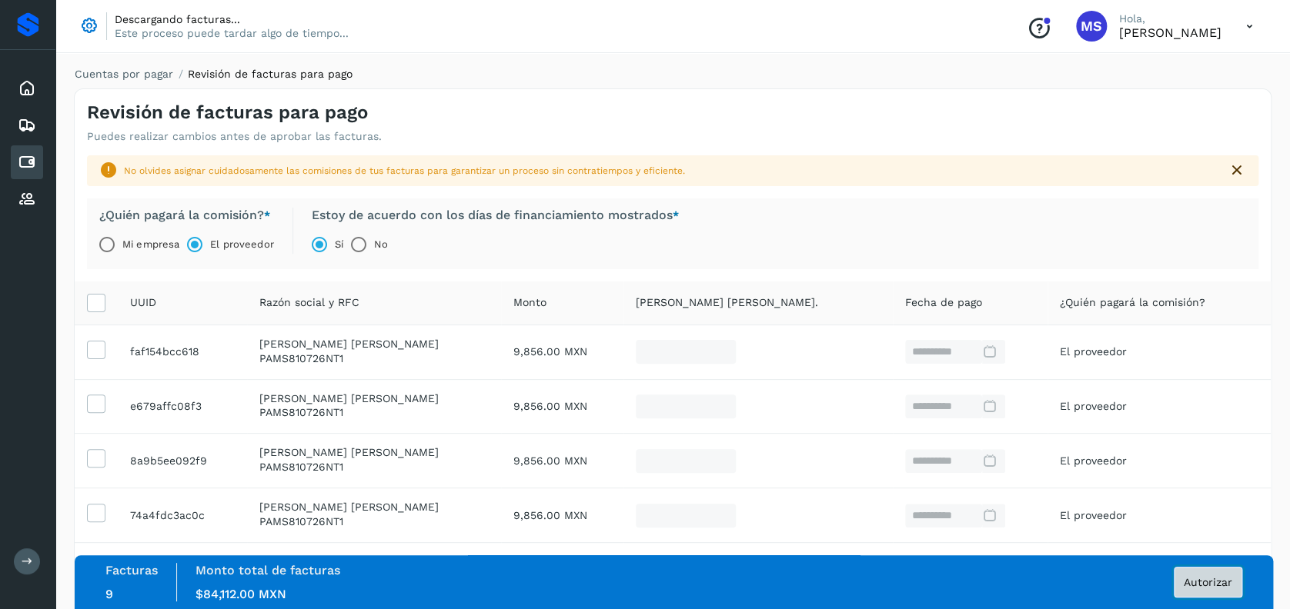
click at [1189, 579] on span "Autorizar" at bounding box center [1207, 582] width 48 height 11
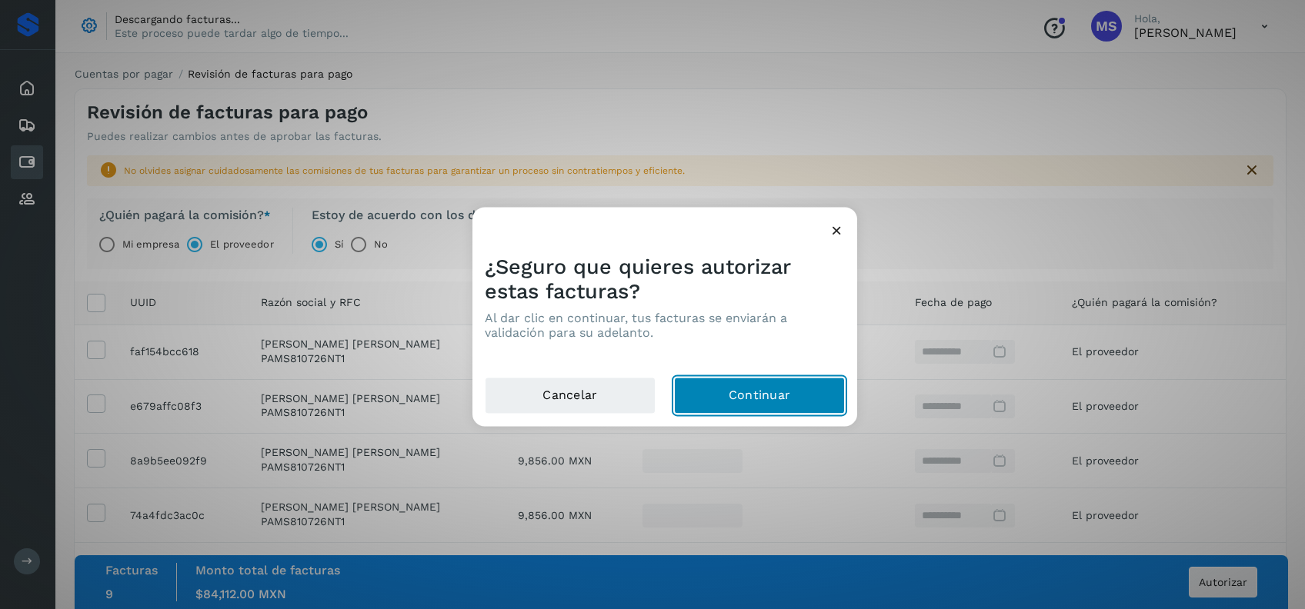
click at [766, 394] on button "Continuar" at bounding box center [759, 396] width 171 height 37
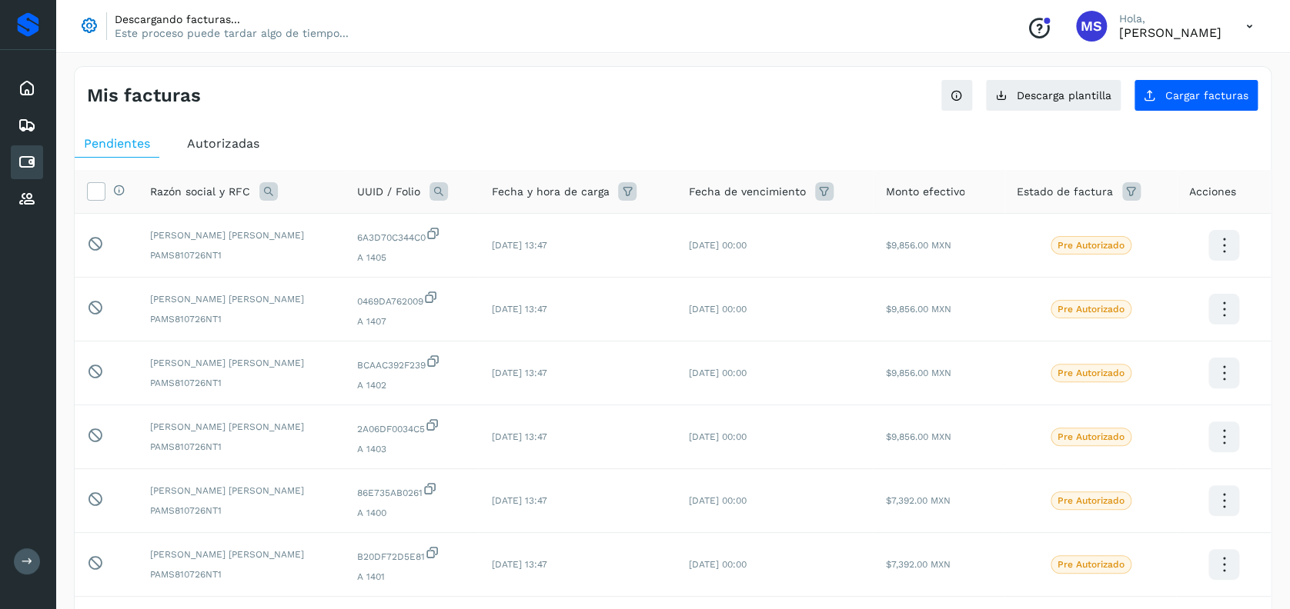
click at [43, 91] on div "Inicio Embarques Cuentas por pagar Proveedores" at bounding box center [27, 144] width 55 height 188
click at [33, 88] on icon at bounding box center [27, 88] width 18 height 18
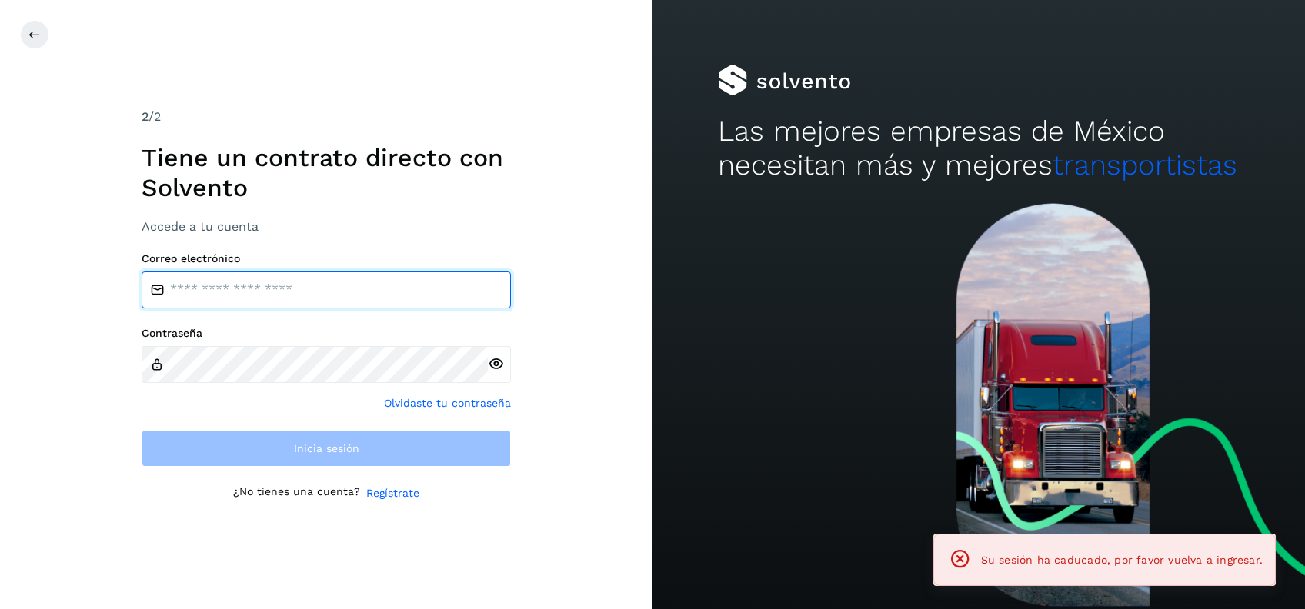
type input "**********"
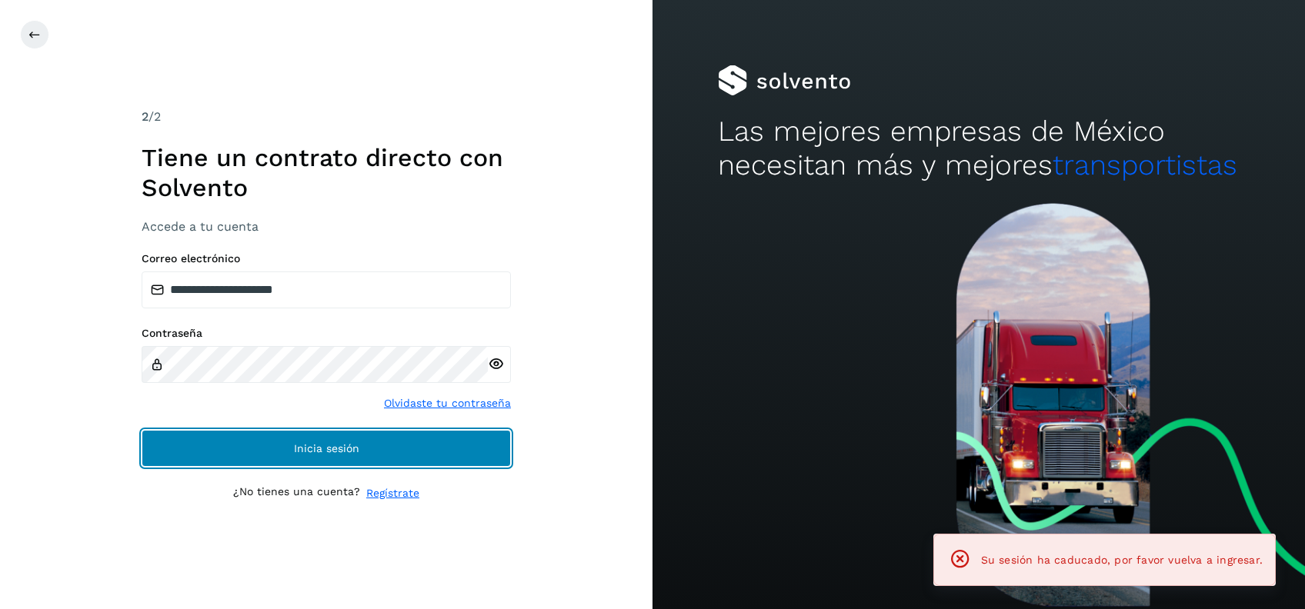
click at [450, 435] on button "Inicia sesión" at bounding box center [326, 448] width 369 height 37
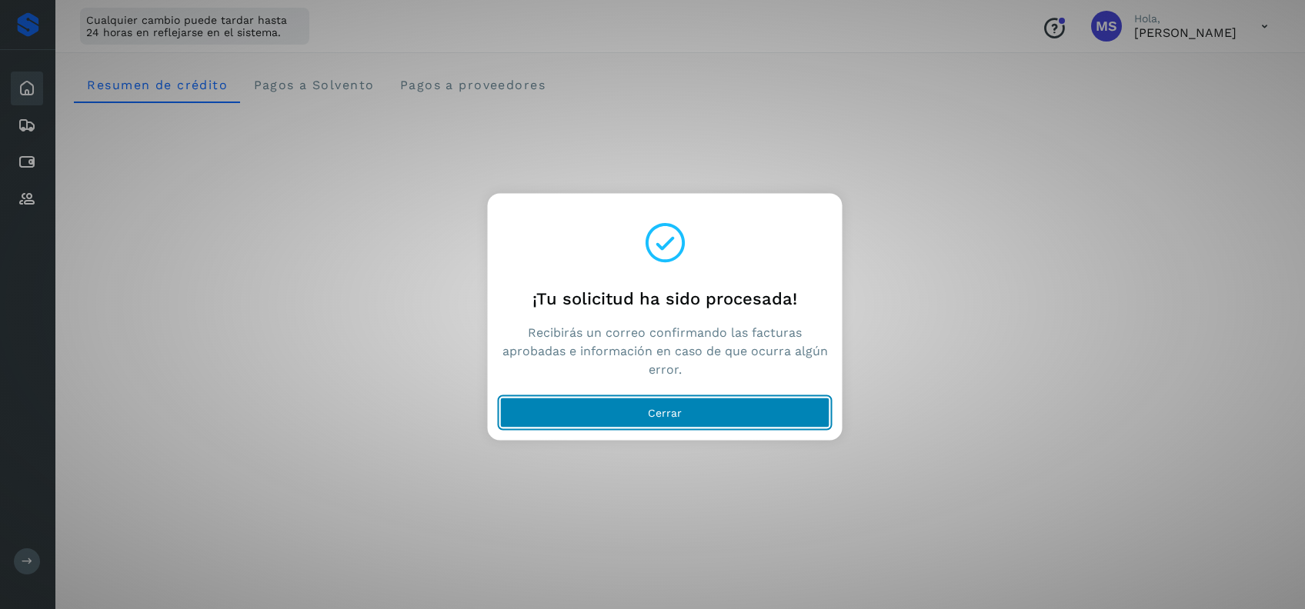
click at [776, 418] on button "Cerrar" at bounding box center [665, 413] width 330 height 31
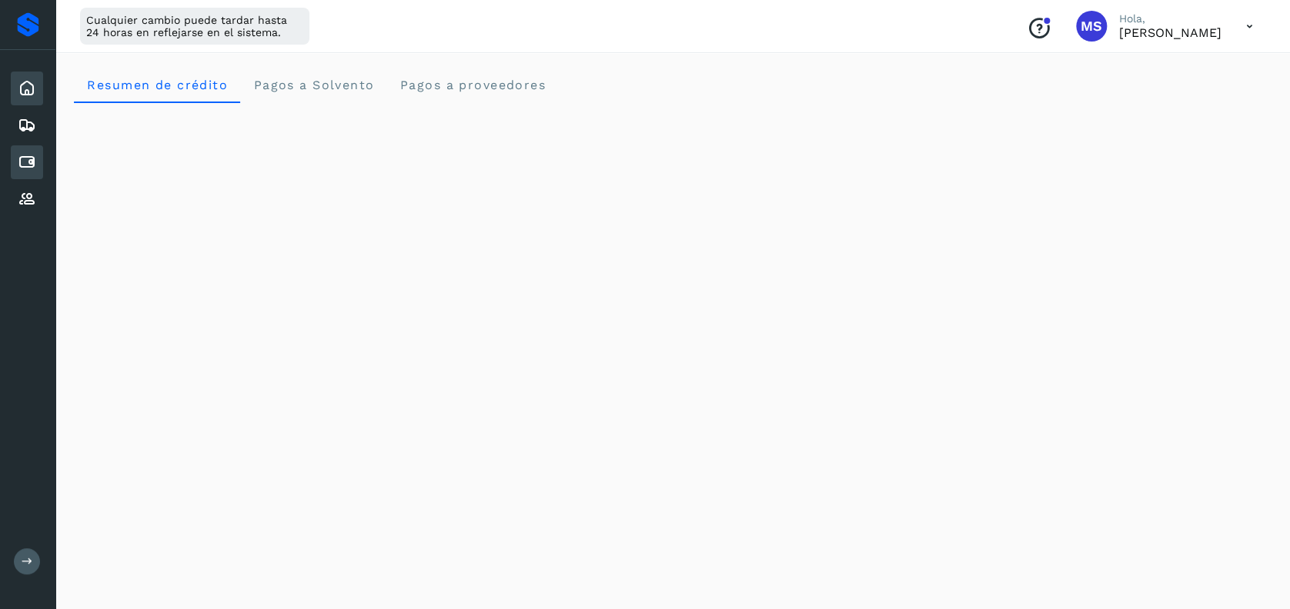
click at [18, 150] on div "Cuentas por pagar" at bounding box center [27, 162] width 32 height 34
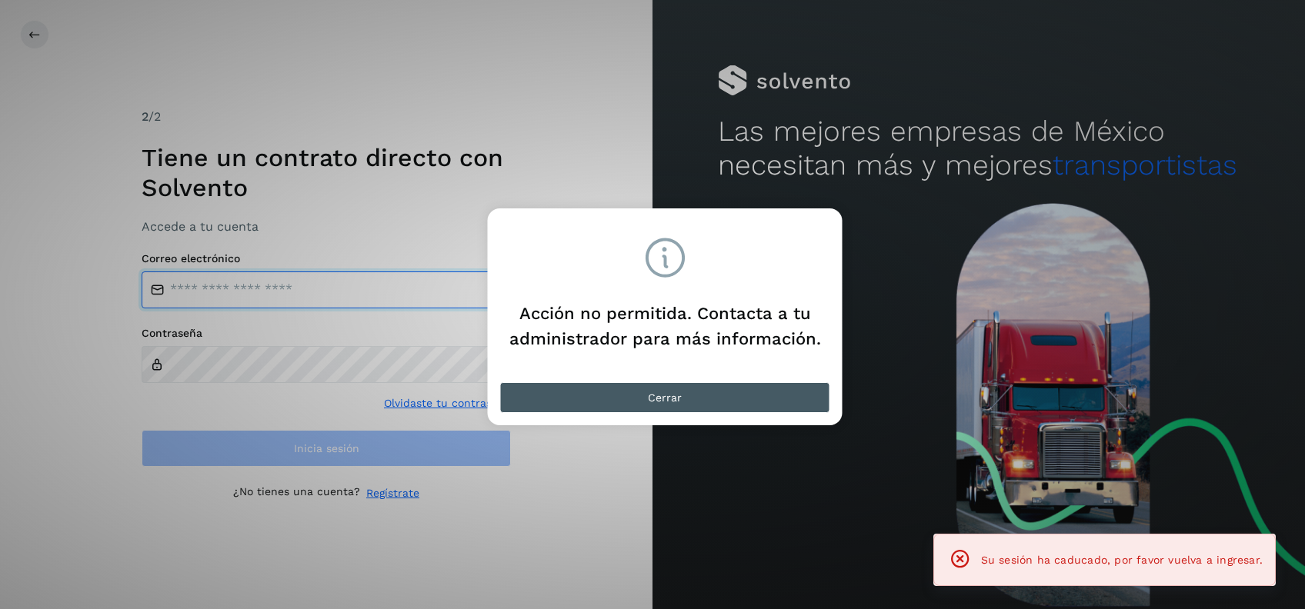
type input "**********"
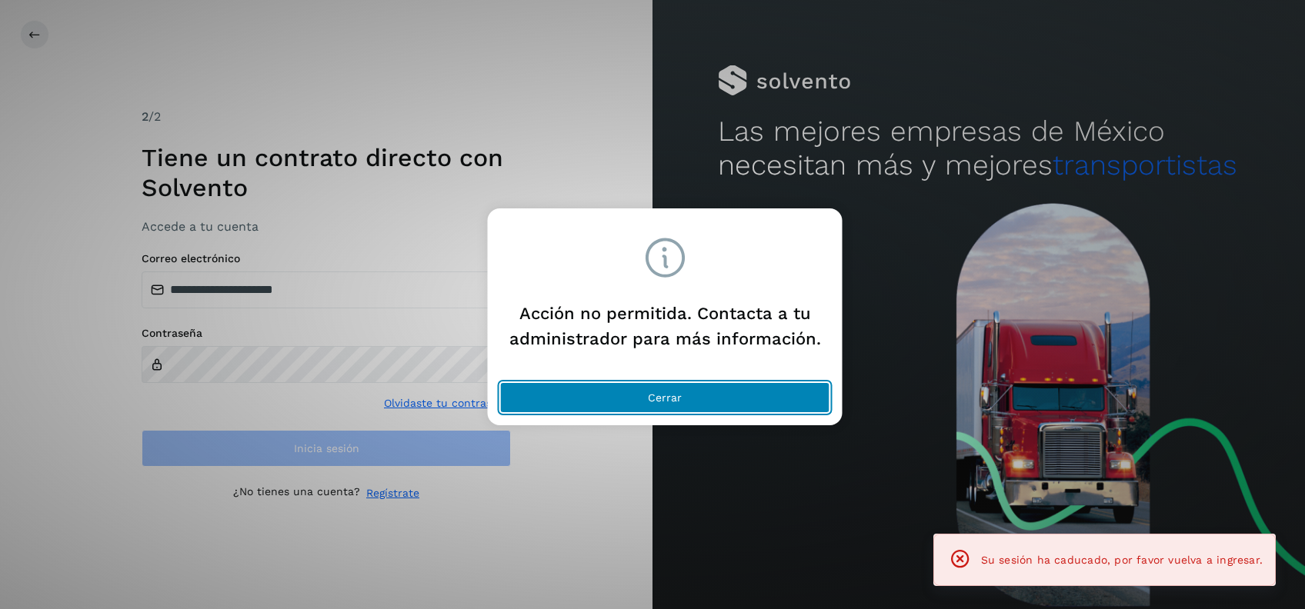
click at [768, 389] on button "Cerrar" at bounding box center [665, 397] width 330 height 31
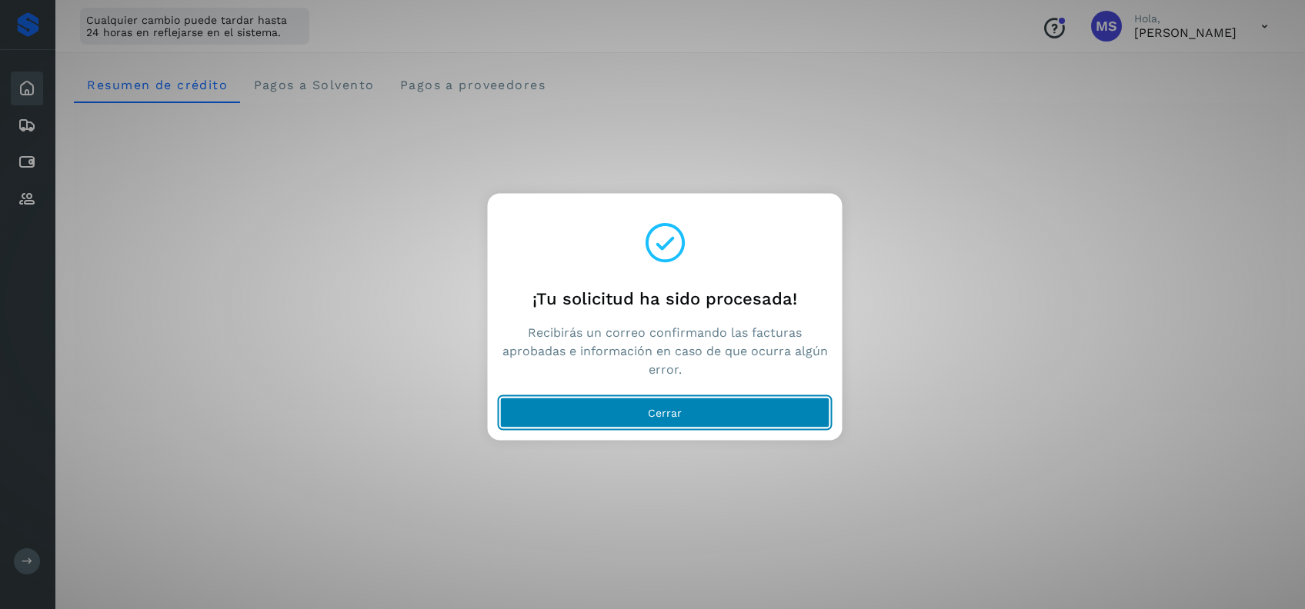
click at [749, 415] on button "Cerrar" at bounding box center [665, 413] width 330 height 31
